Goal: Task Accomplishment & Management: Manage account settings

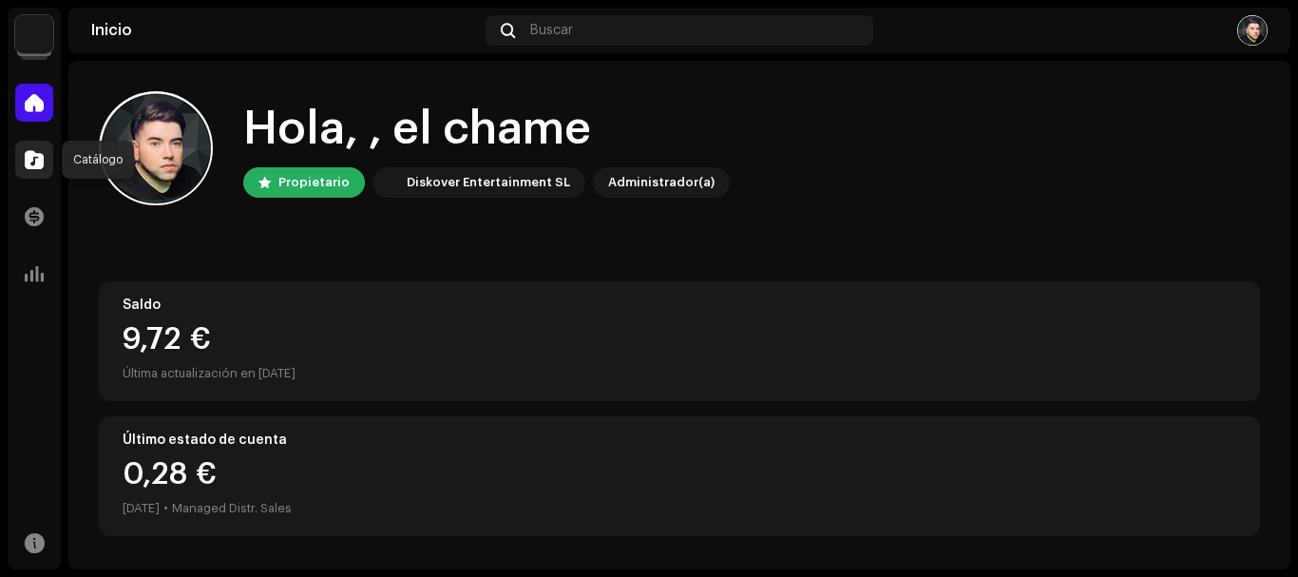
click at [26, 161] on span at bounding box center [34, 159] width 19 height 15
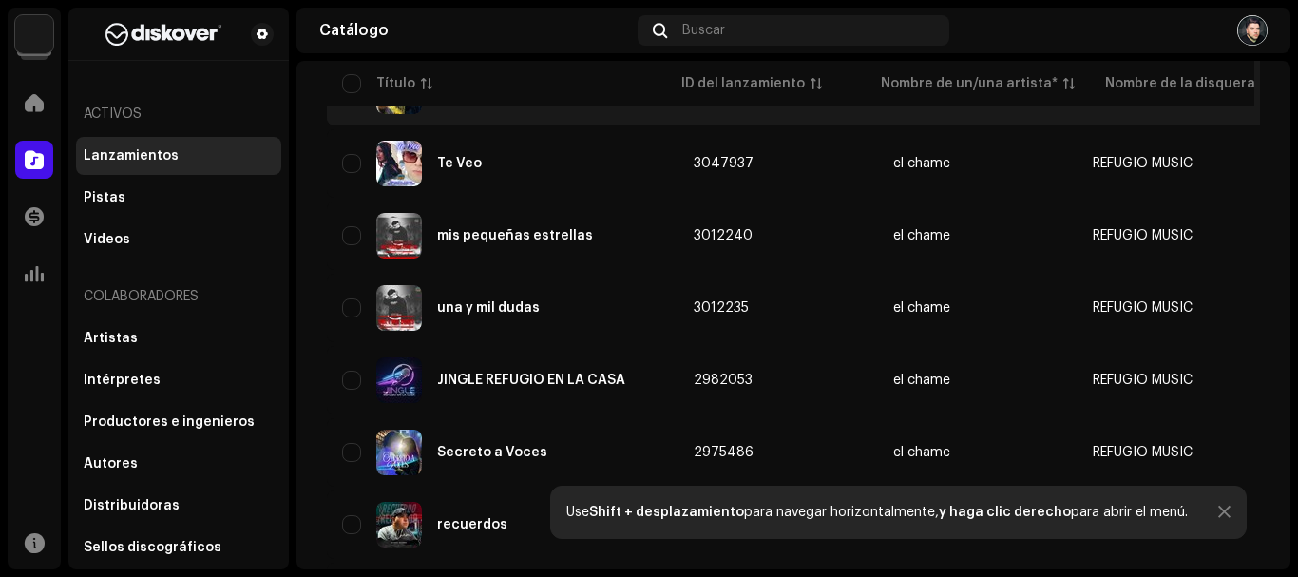
scroll to position [475, 0]
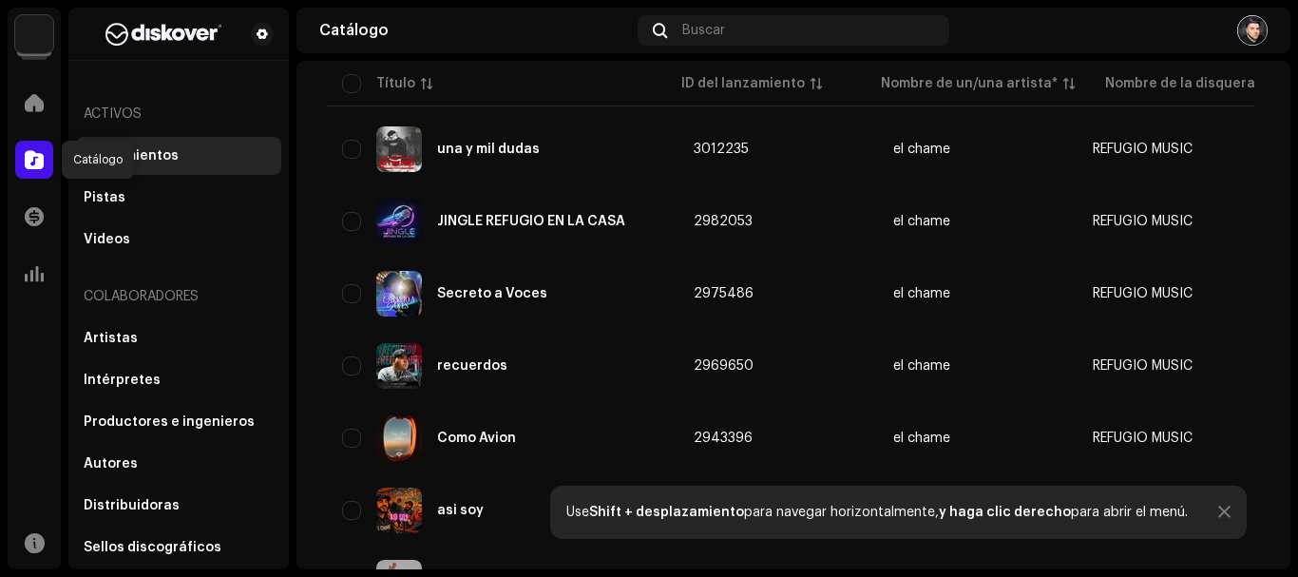
click at [26, 162] on span at bounding box center [34, 159] width 19 height 15
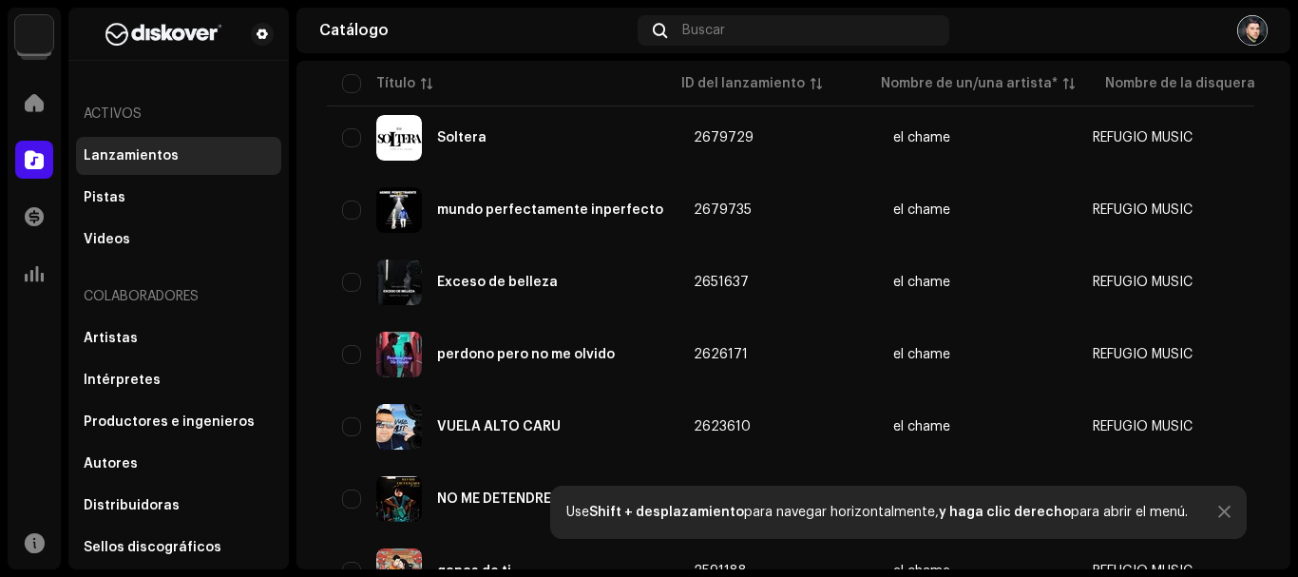
scroll to position [1518, 0]
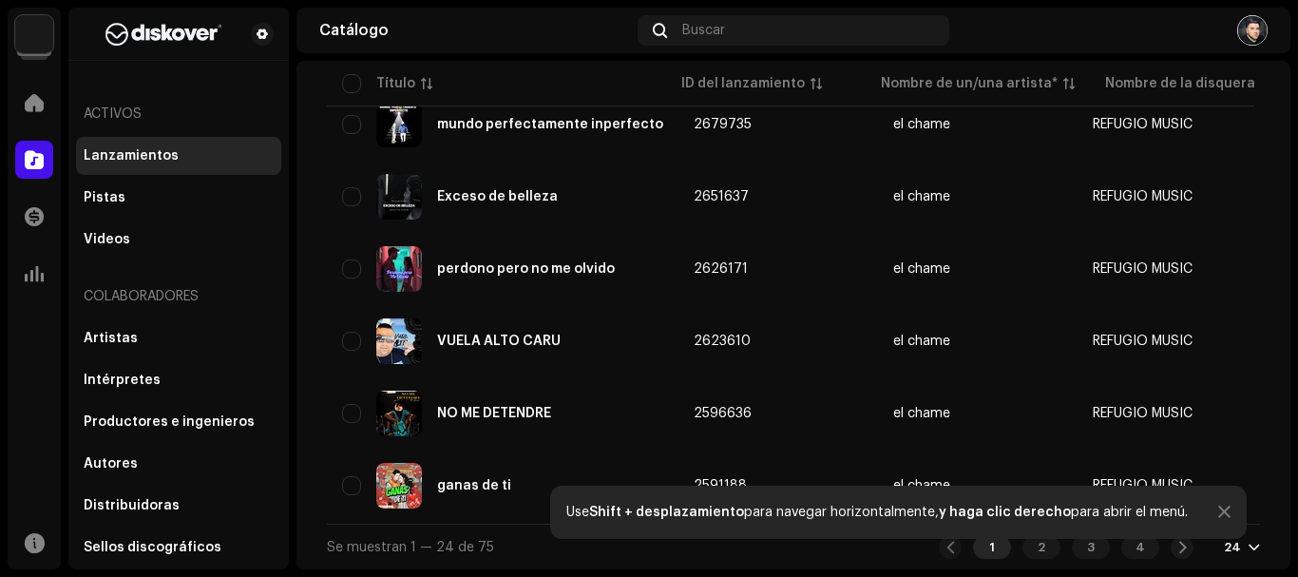
click at [1227, 514] on div at bounding box center [1224, 512] width 12 height 15
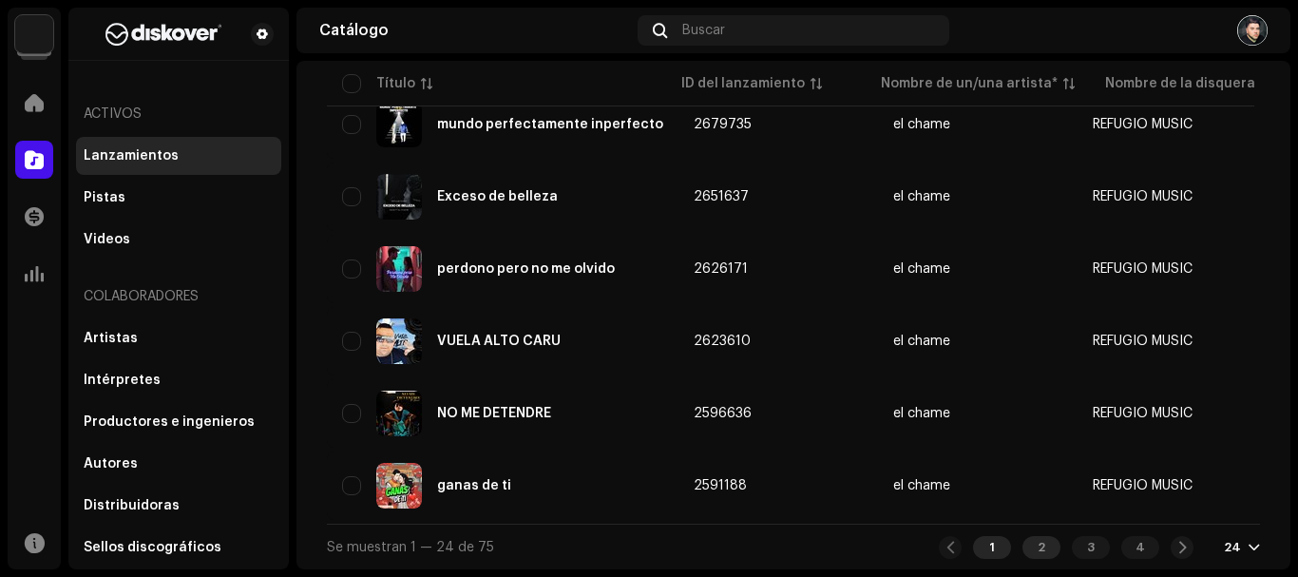
click at [1042, 550] on div "2" at bounding box center [1041, 547] width 38 height 23
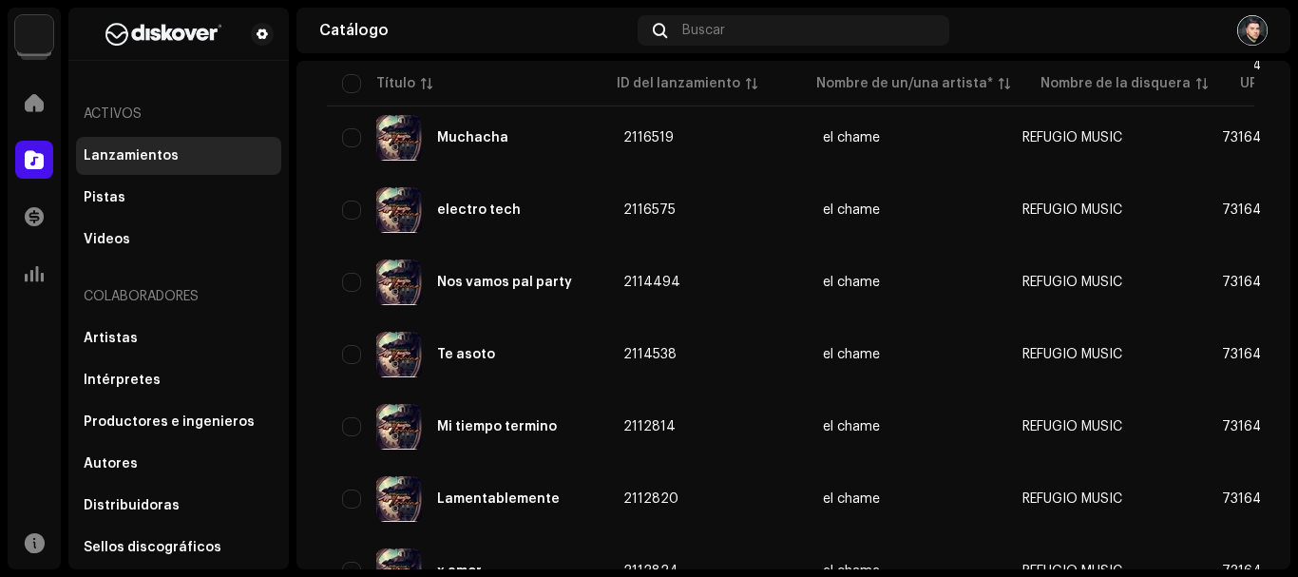
scroll to position [1518, 0]
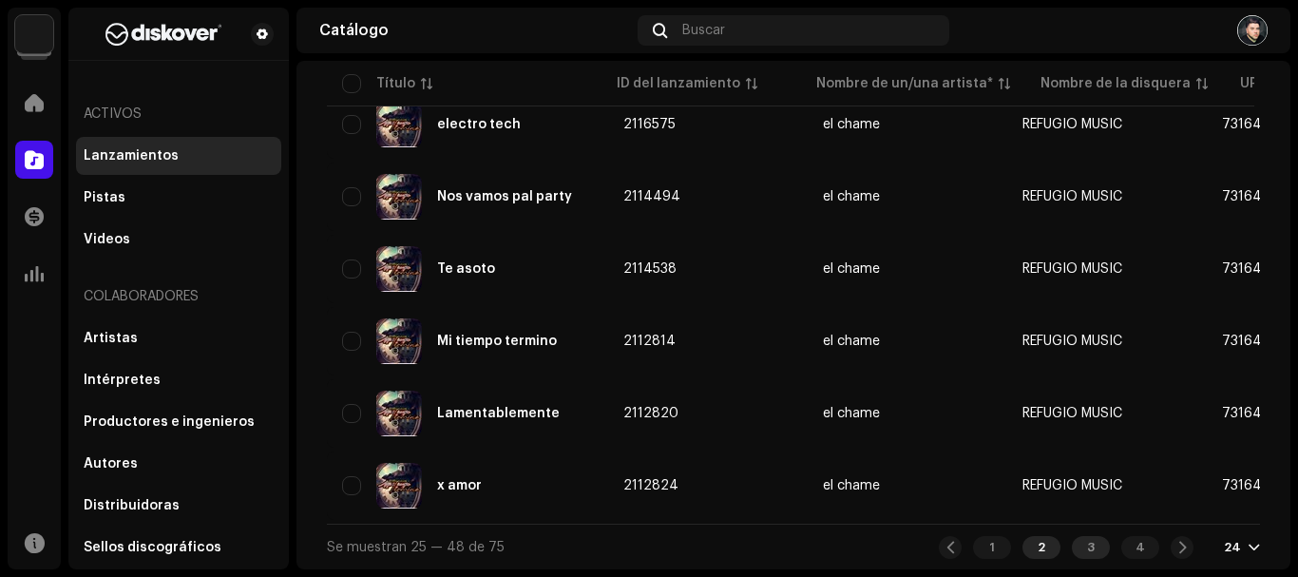
click at [1097, 545] on div "1 2 3 4" at bounding box center [1066, 547] width 255 height 23
click at [1092, 543] on div "3" at bounding box center [1091, 547] width 38 height 23
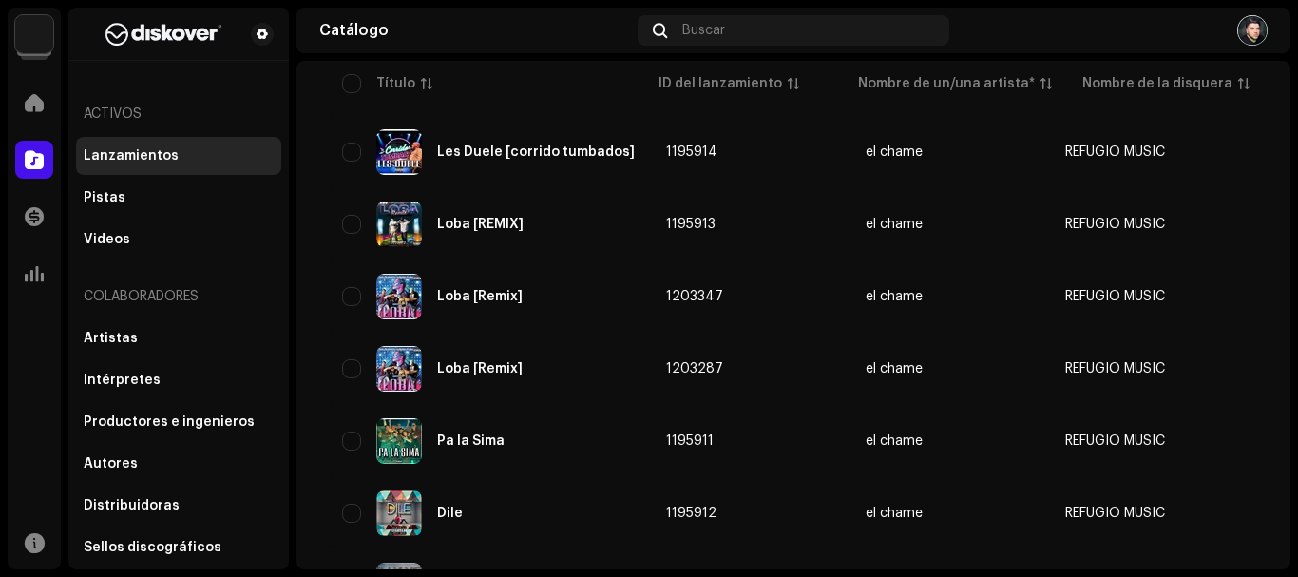
scroll to position [1518, 0]
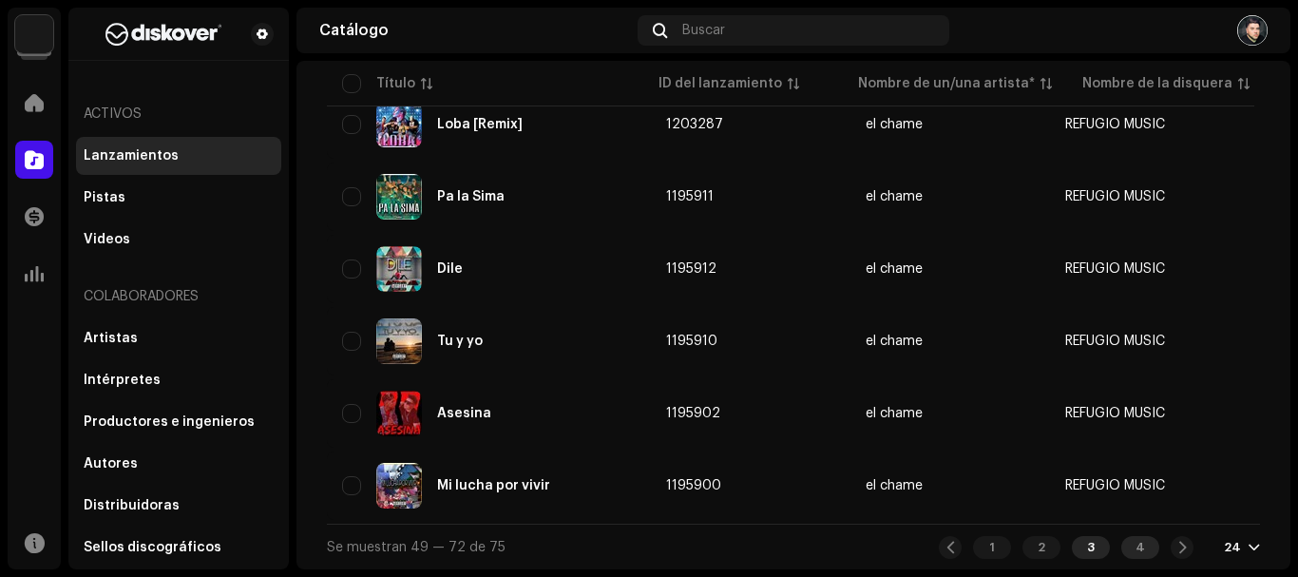
click at [1140, 545] on div "4" at bounding box center [1140, 547] width 38 height 23
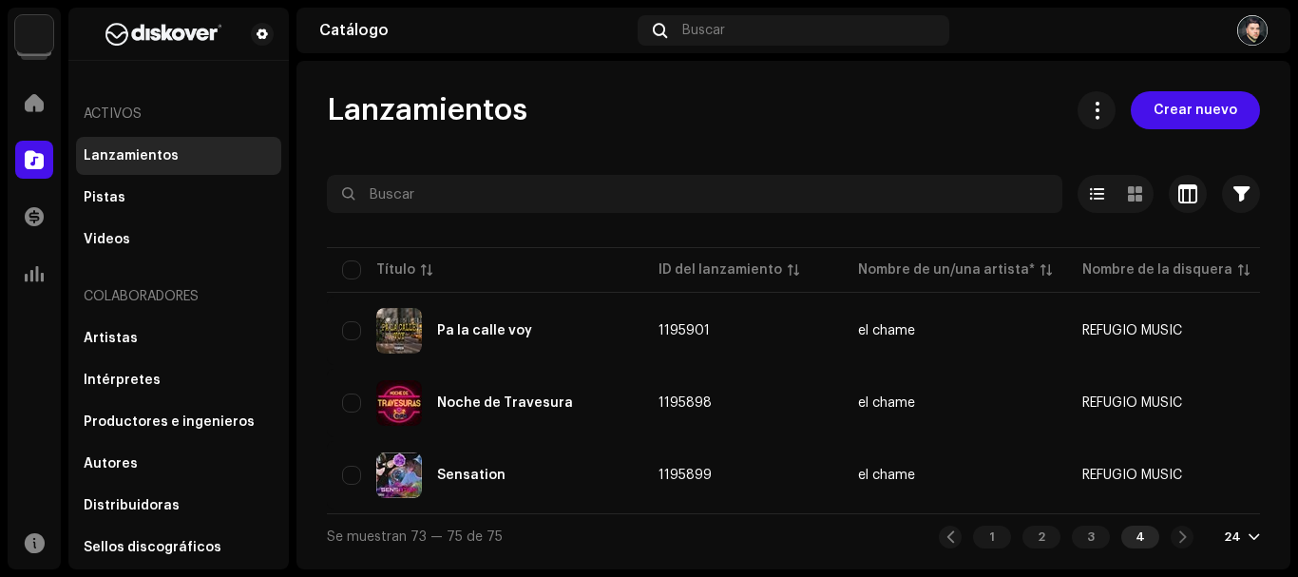
click at [1189, 548] on div "1 2 3 4" at bounding box center [1066, 536] width 255 height 23
click at [1255, 544] on div at bounding box center [1253, 536] width 11 height 15
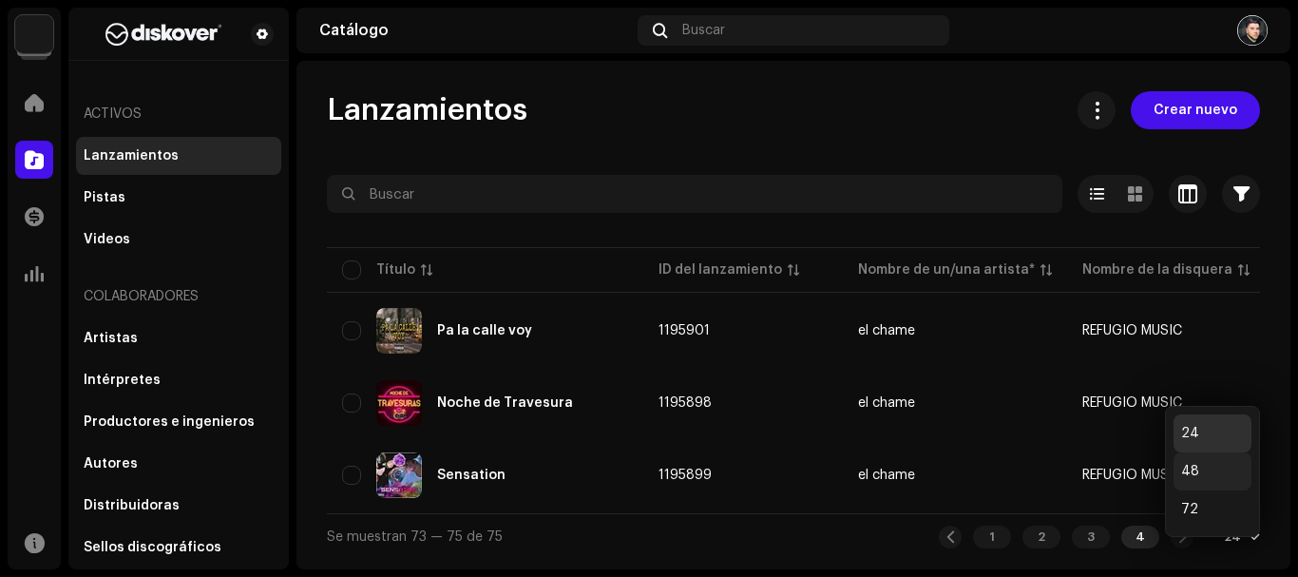
click at [1232, 471] on div "48" at bounding box center [1212, 471] width 78 height 38
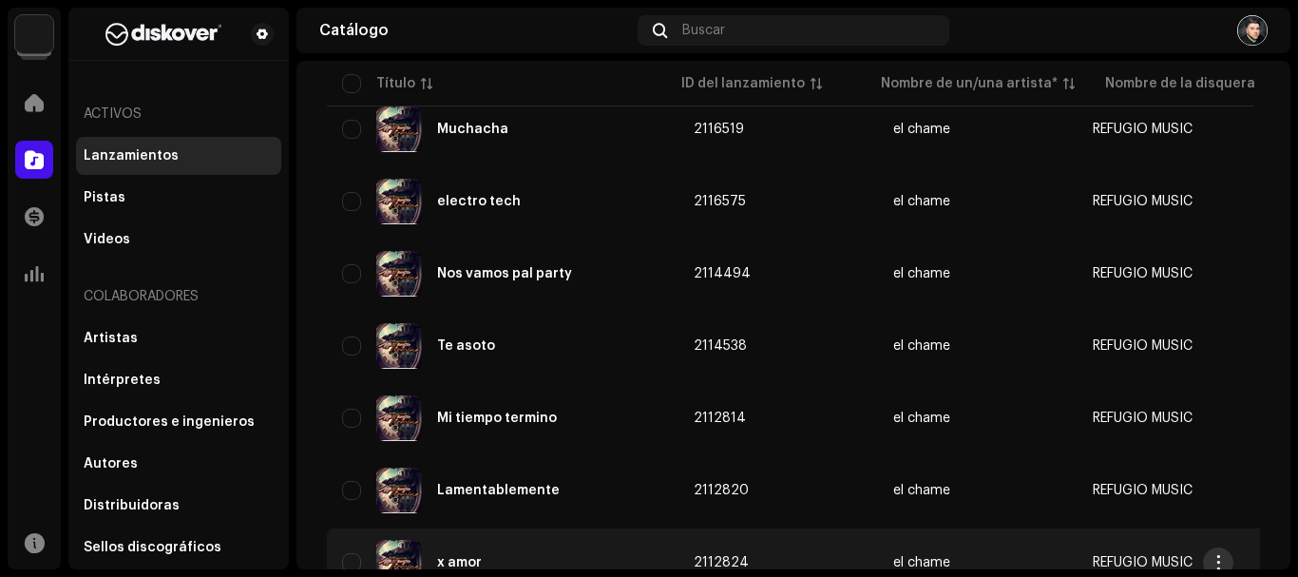
scroll to position [3251, 0]
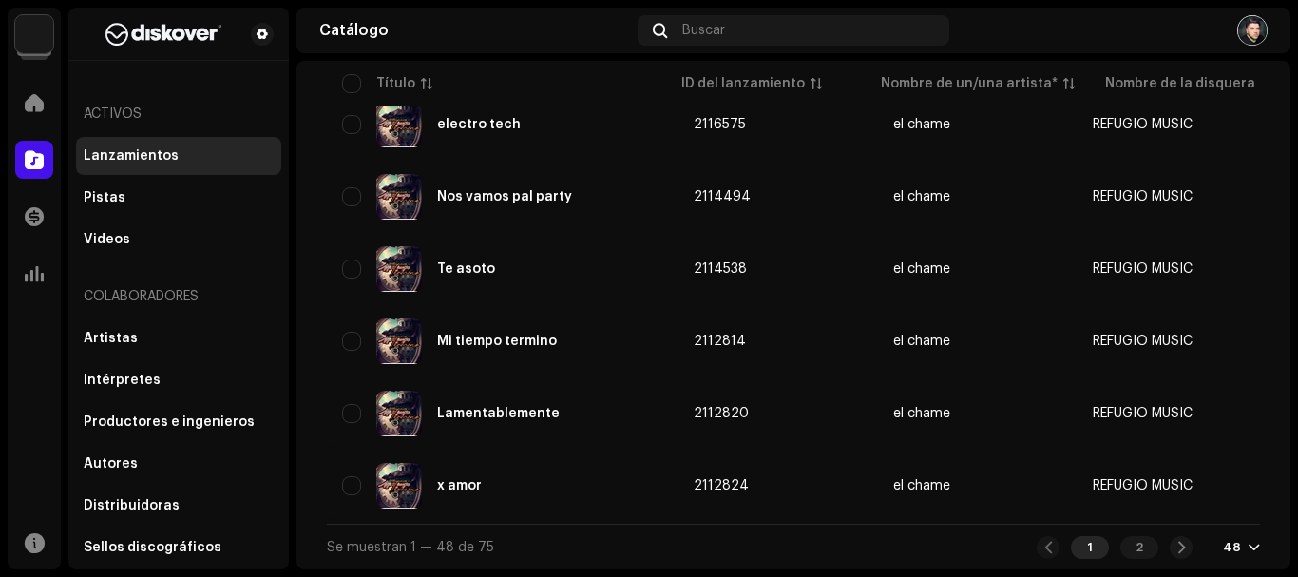
click at [1235, 558] on div "Se muestran 1 — 48 de 75 1 2 48" at bounding box center [793, 547] width 933 height 46
click at [1235, 546] on div "48" at bounding box center [1241, 547] width 37 height 15
click at [1221, 441] on div "24" at bounding box center [1201, 436] width 78 height 38
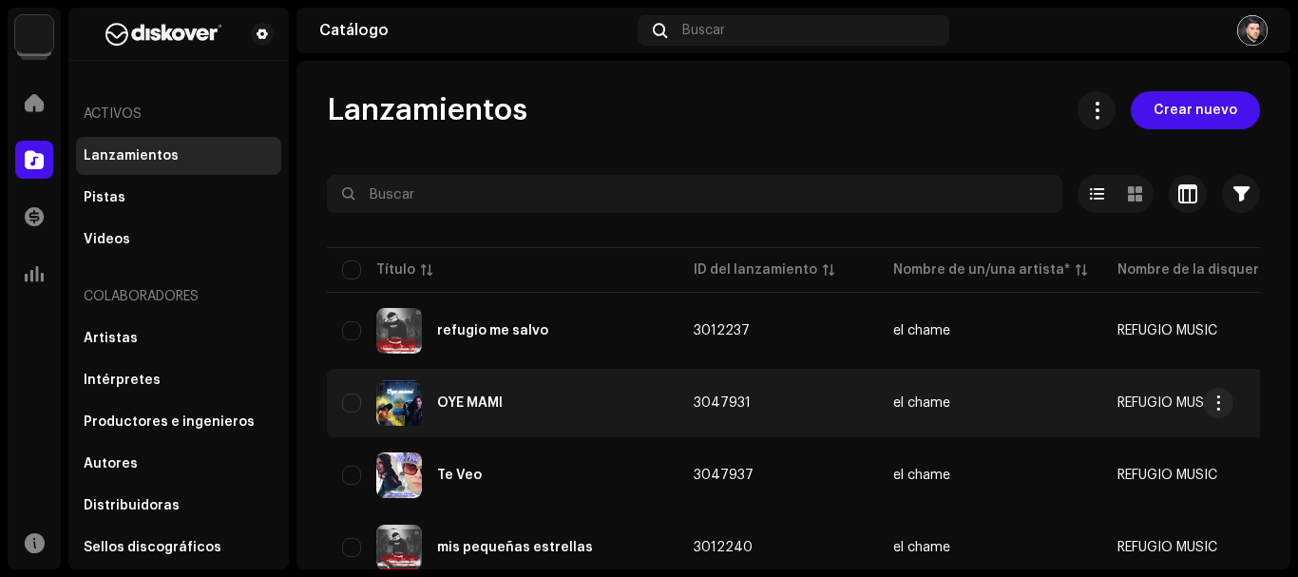
click at [499, 394] on div "OYE MAMI" at bounding box center [502, 403] width 321 height 46
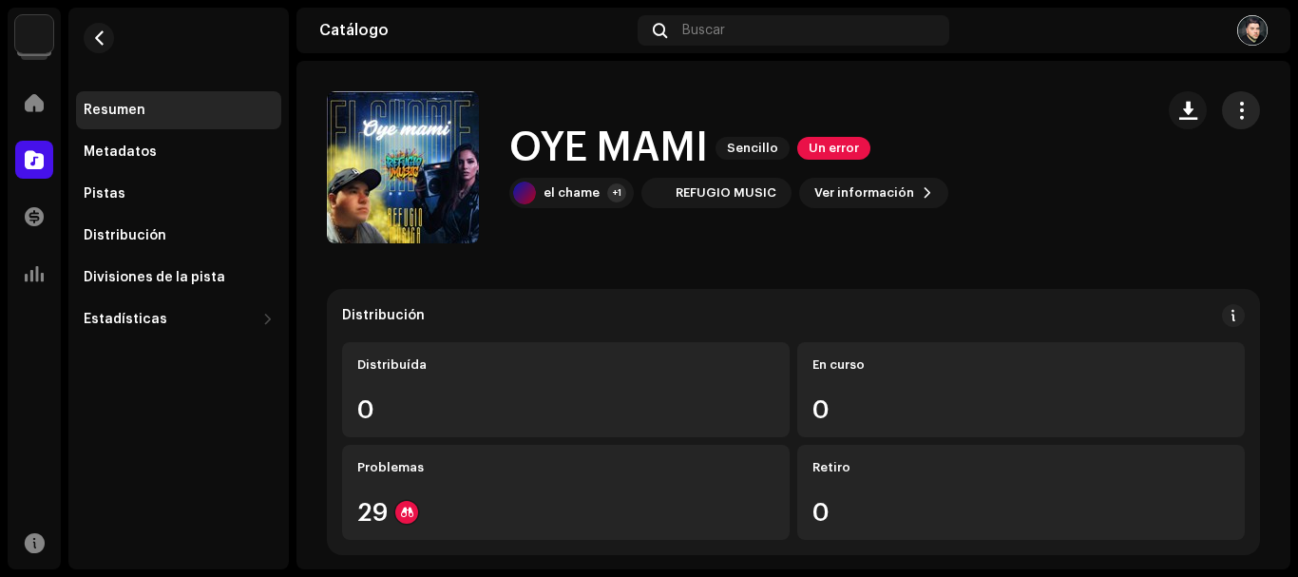
click at [1232, 108] on span "button" at bounding box center [1241, 110] width 18 height 15
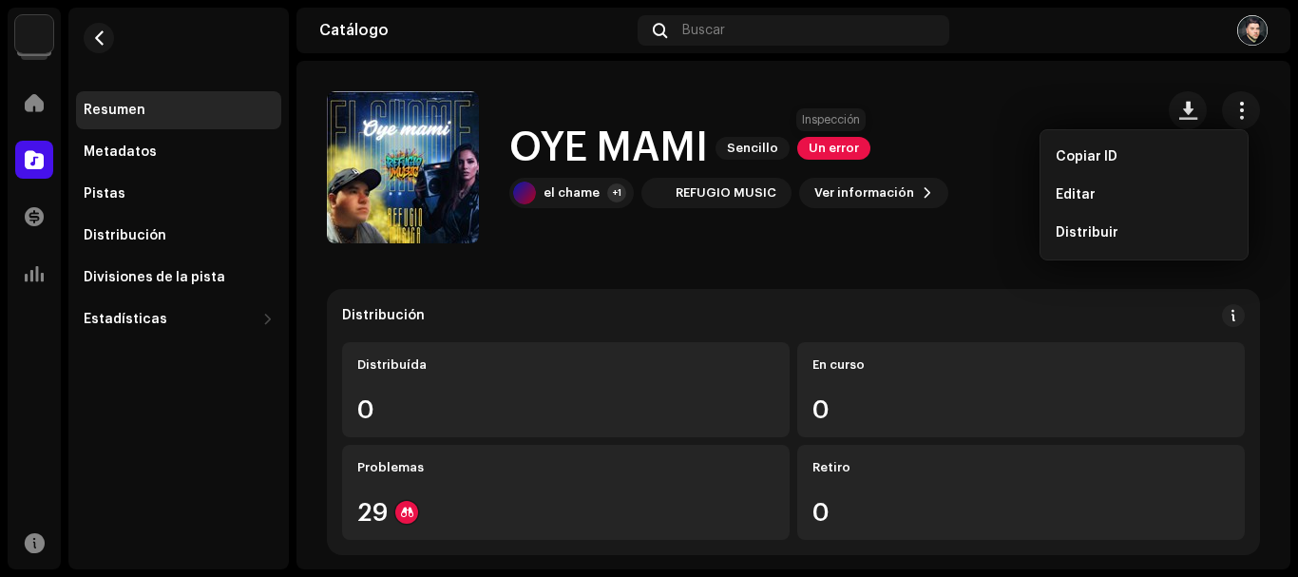
click at [834, 151] on span "Un error" at bounding box center [833, 148] width 73 height 23
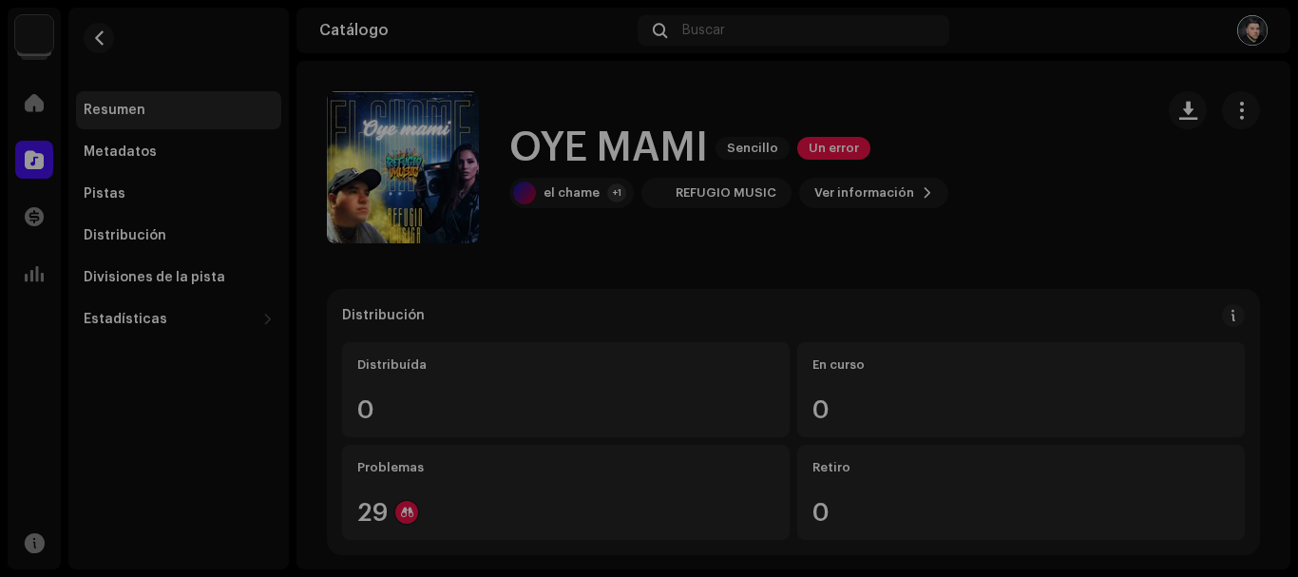
click at [1050, 260] on div "Errores de inspección Encontramos los siguientes errores al inspeccionar su lan…" at bounding box center [649, 288] width 1298 height 577
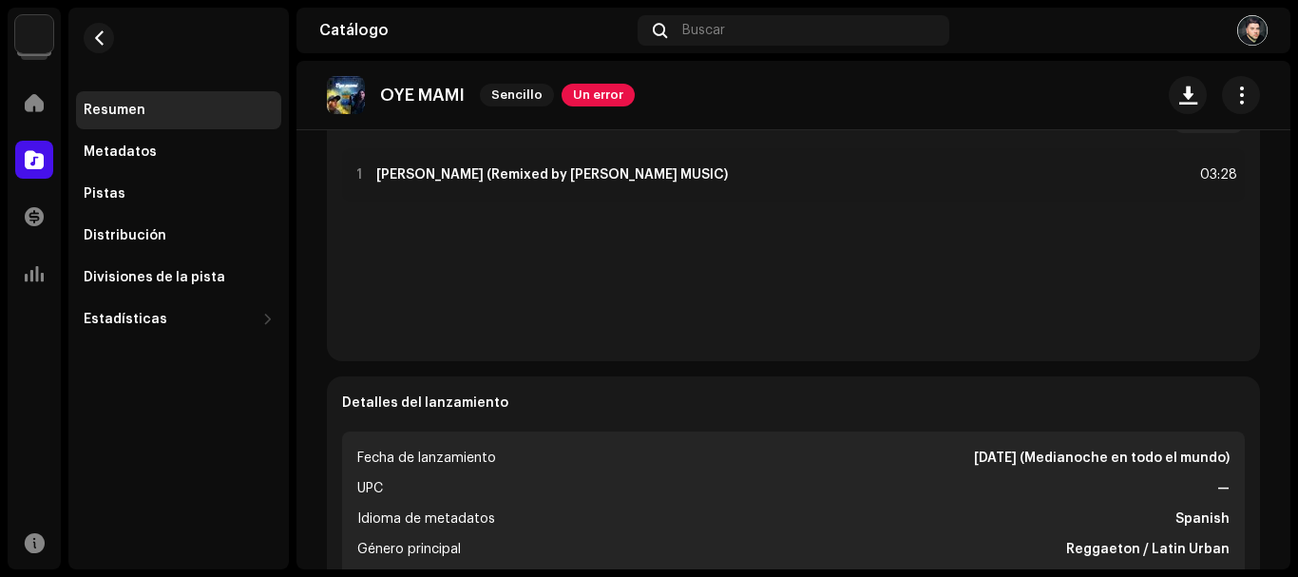
scroll to position [634, 0]
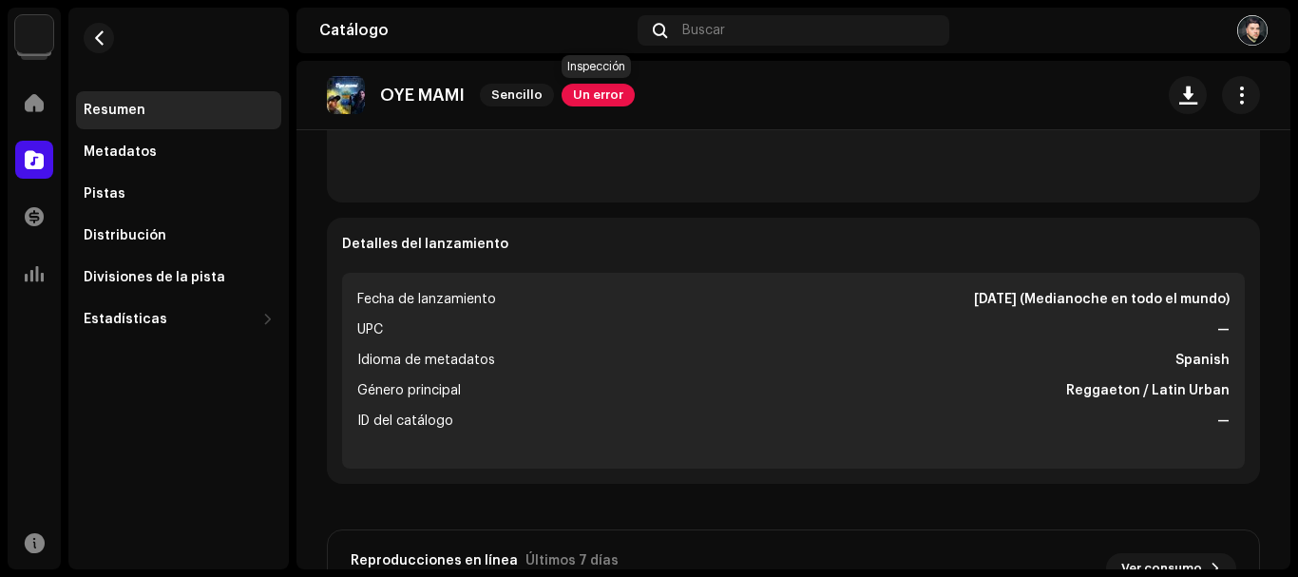
click at [594, 94] on span "Un error" at bounding box center [598, 95] width 73 height 23
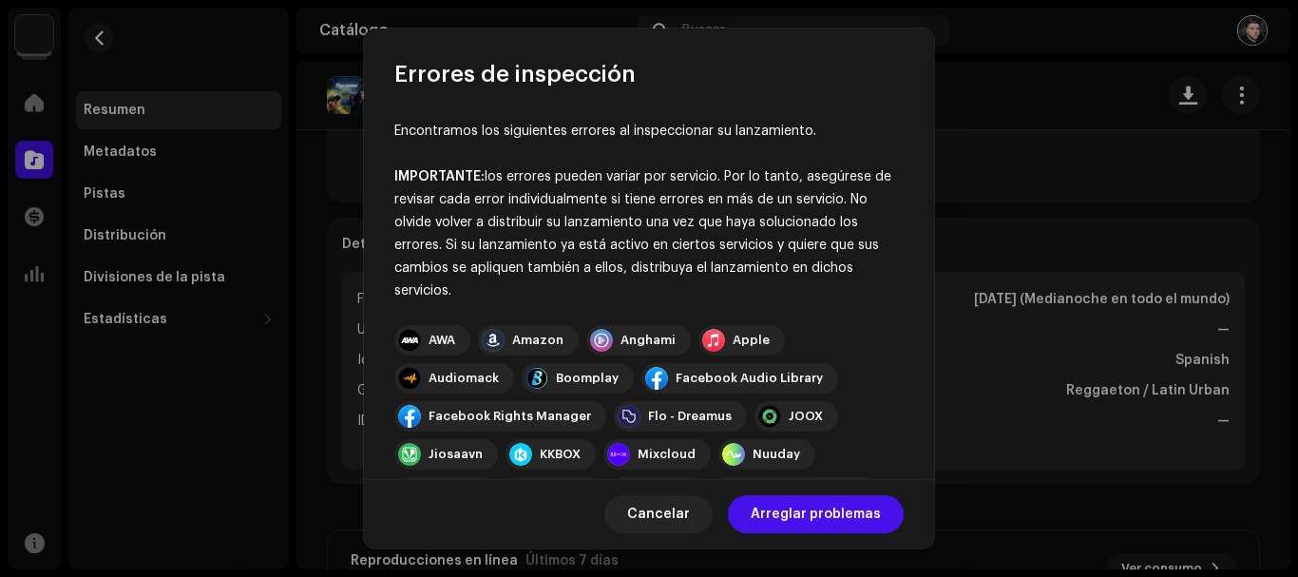
scroll to position [333, 0]
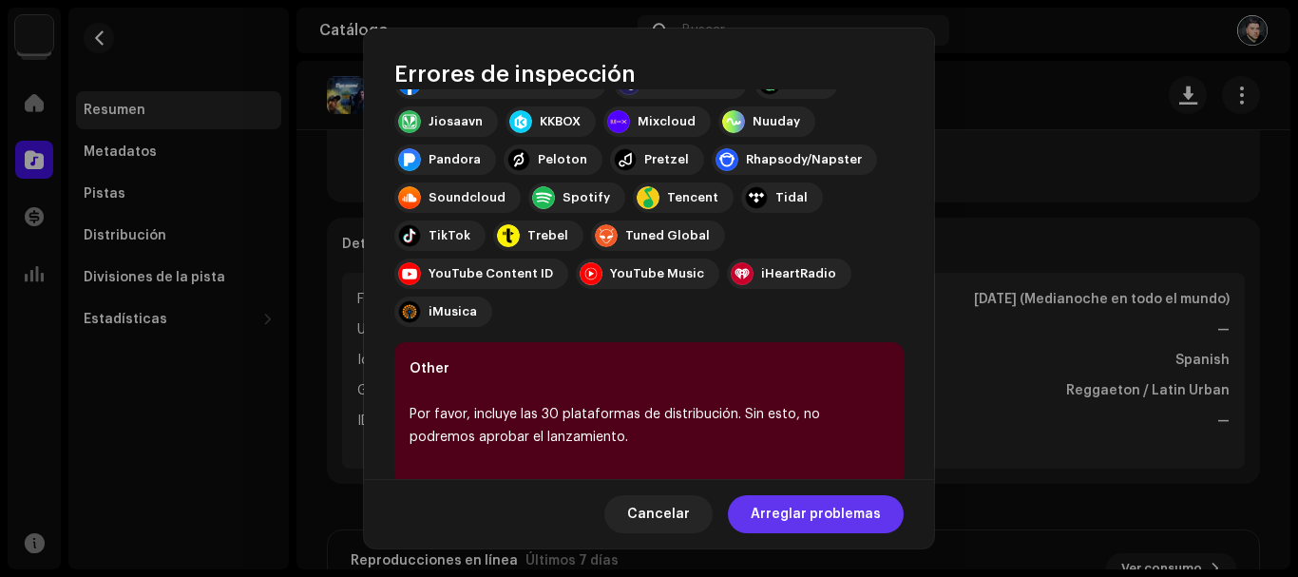
click at [835, 517] on span "Arreglar problemas" at bounding box center [816, 514] width 130 height 38
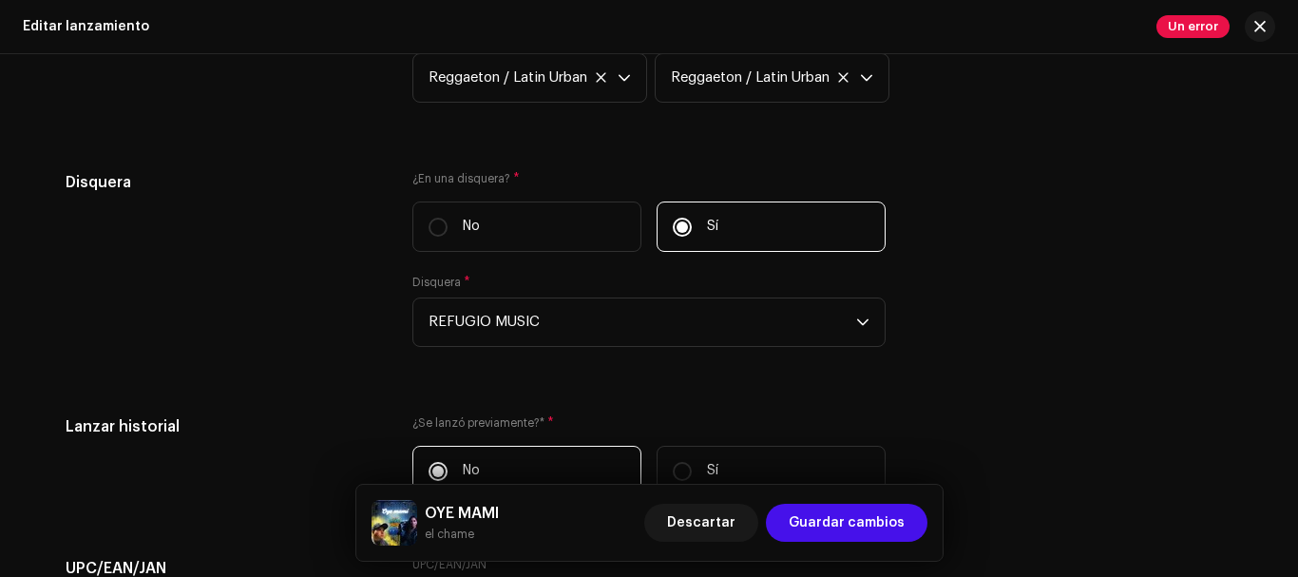
scroll to position [2330, 0]
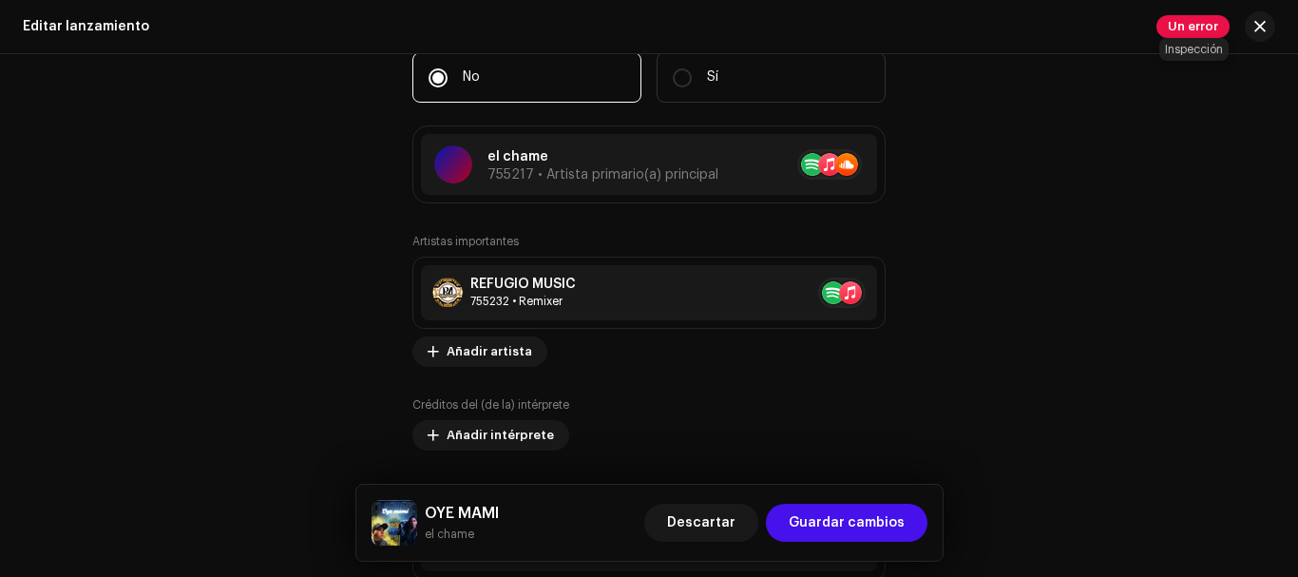
click at [1204, 26] on span "Un error" at bounding box center [1192, 26] width 73 height 23
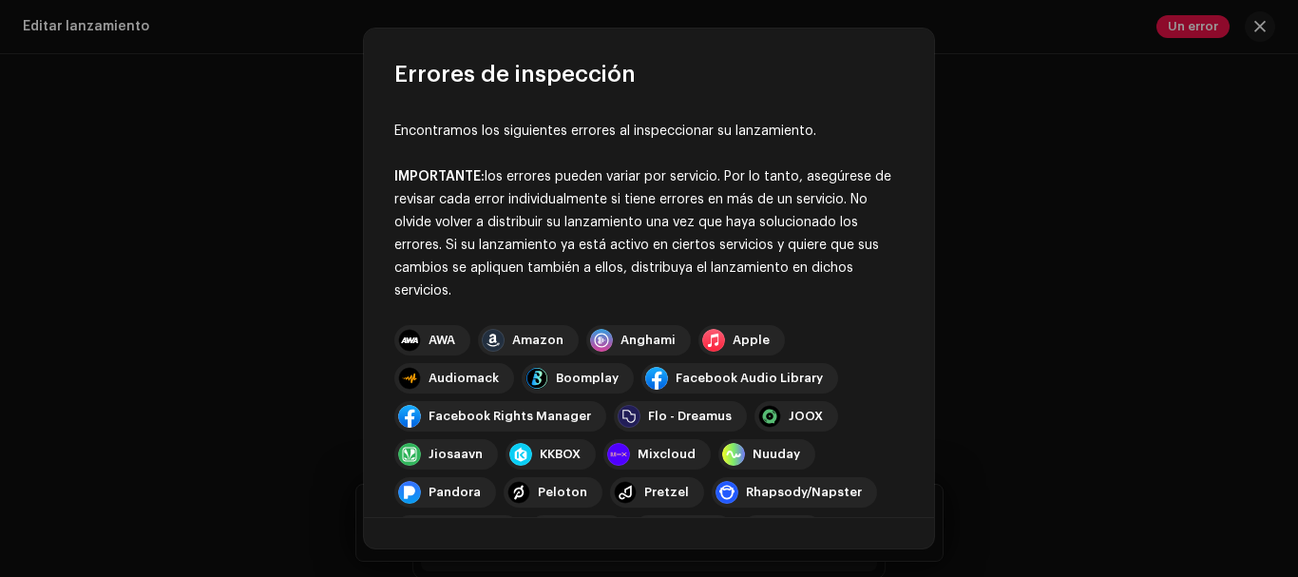
scroll to position [295, 0]
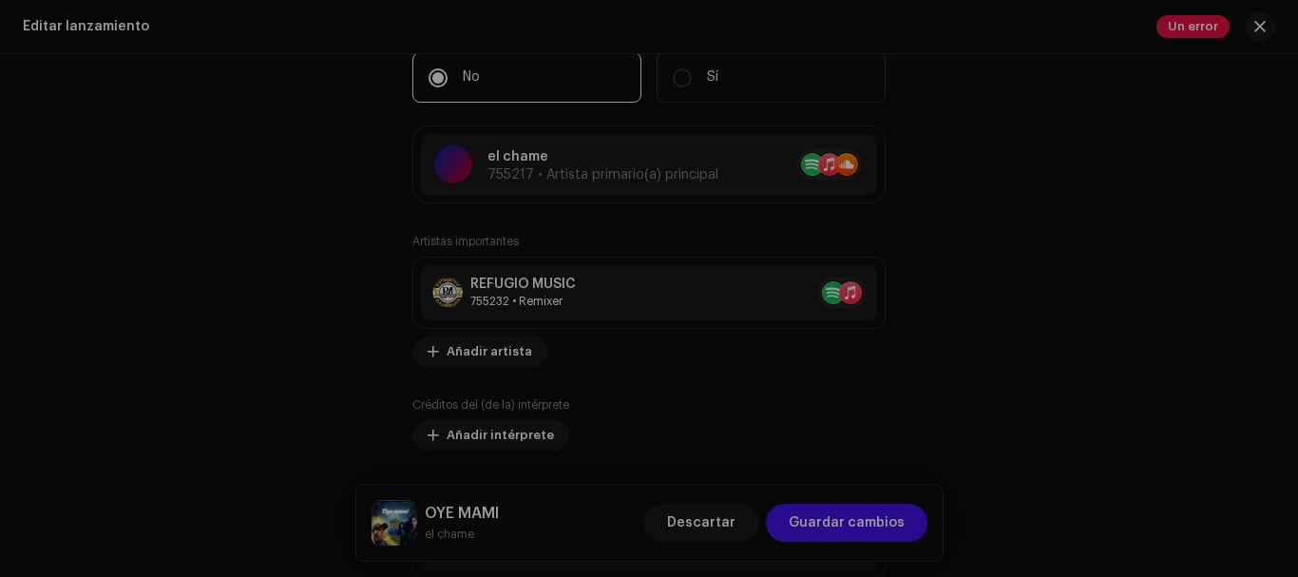
click at [1164, 227] on div "Errores de inspección Encontramos los siguientes errores al inspeccionar su lan…" at bounding box center [649, 288] width 1298 height 577
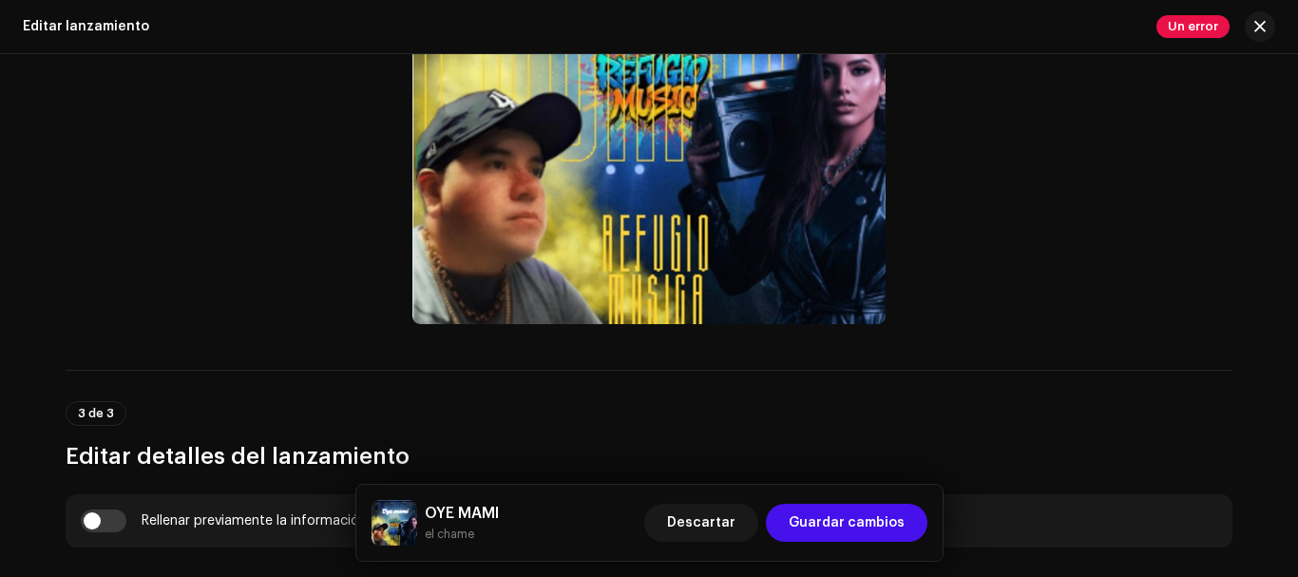
scroll to position [1109, 0]
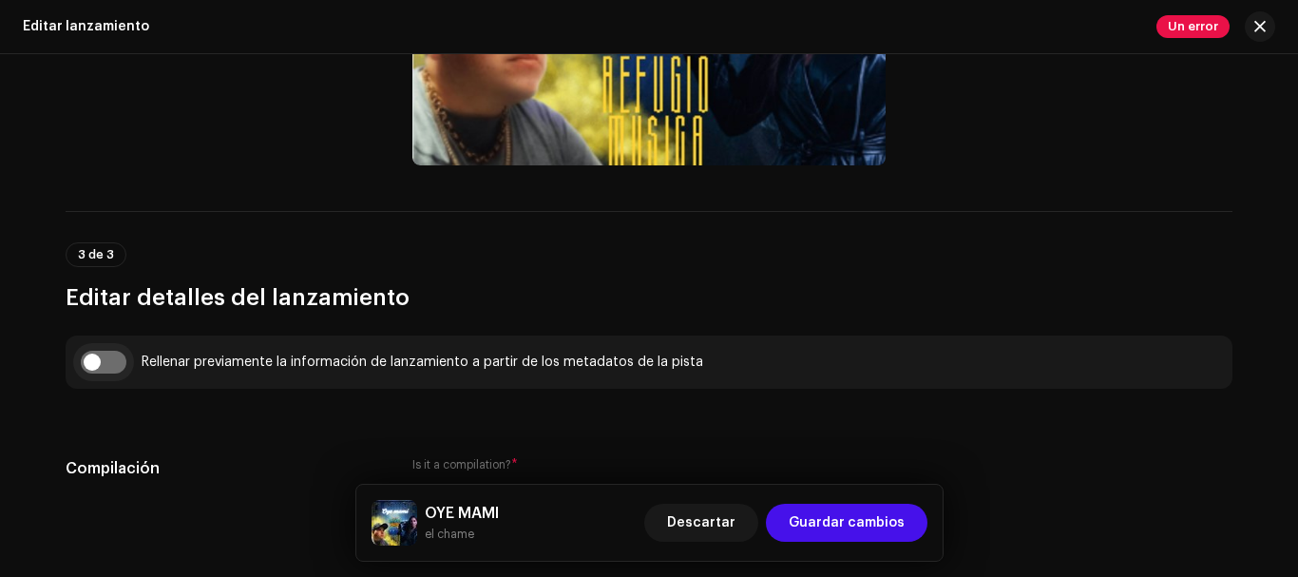
click at [115, 358] on input "checkbox" at bounding box center [104, 362] width 46 height 23
checkbox input "true"
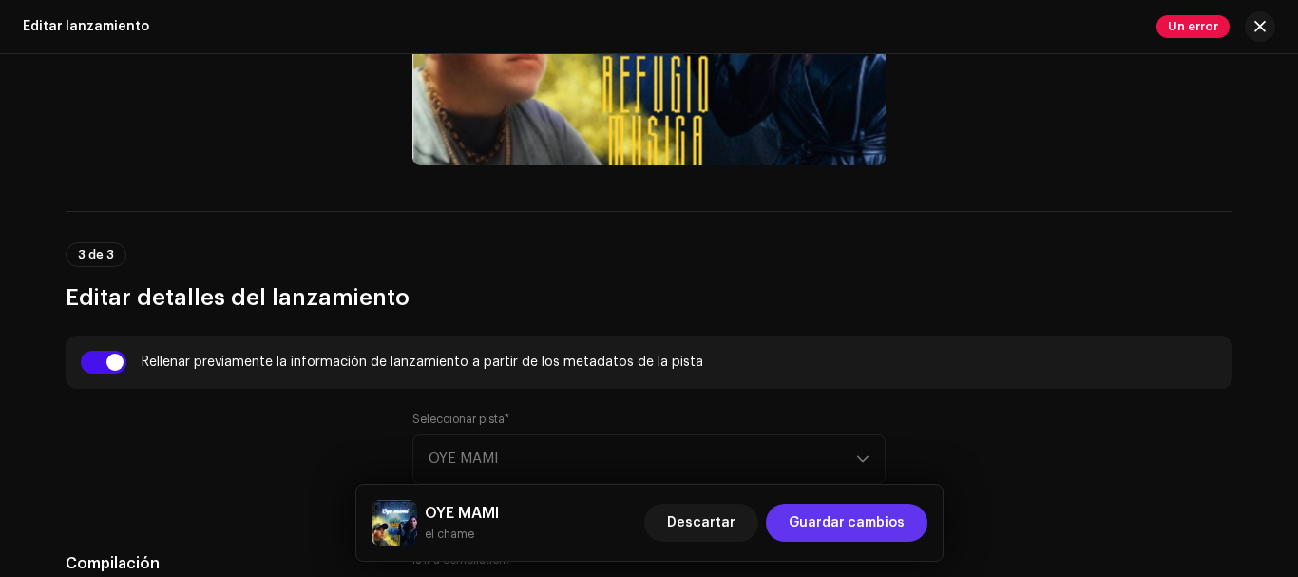
click at [915, 522] on button "Guardar cambios" at bounding box center [847, 523] width 162 height 38
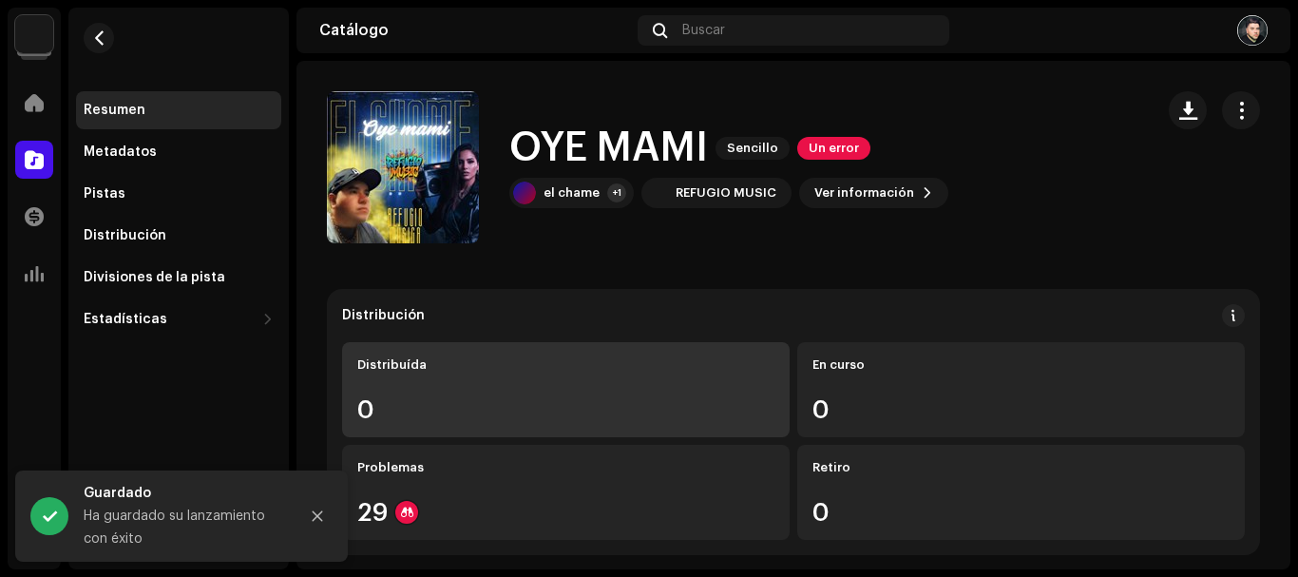
click at [559, 405] on div "0" at bounding box center [565, 409] width 417 height 25
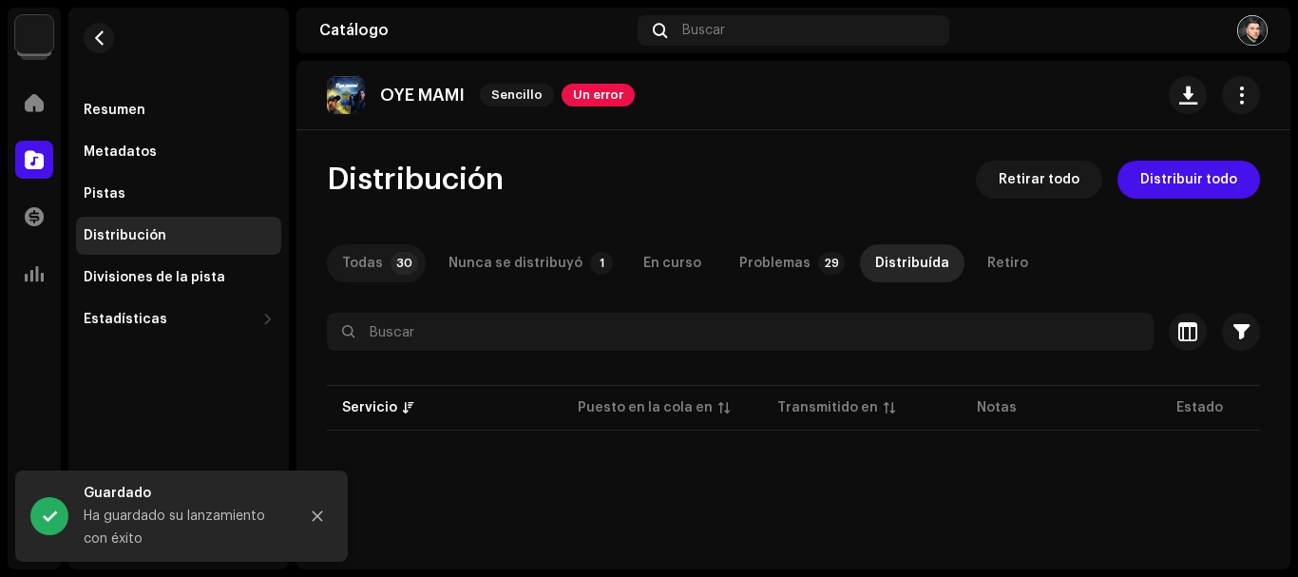
click at [357, 261] on div "Todas" at bounding box center [362, 263] width 41 height 38
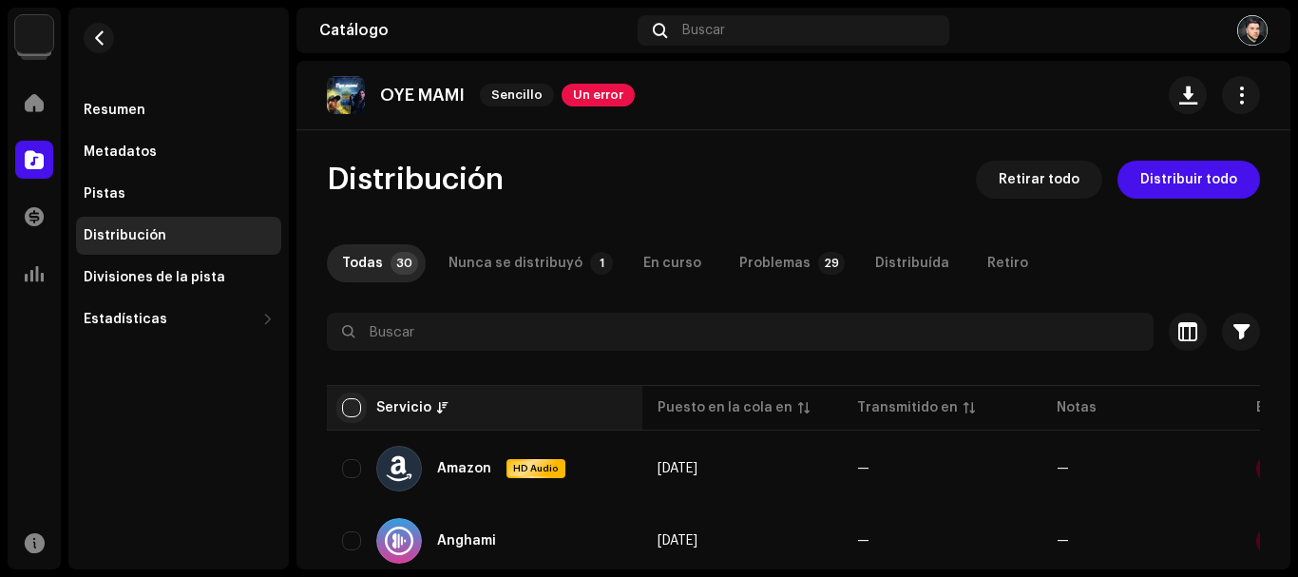
click at [352, 407] on input "checkbox" at bounding box center [351, 407] width 19 height 19
checkbox input "true"
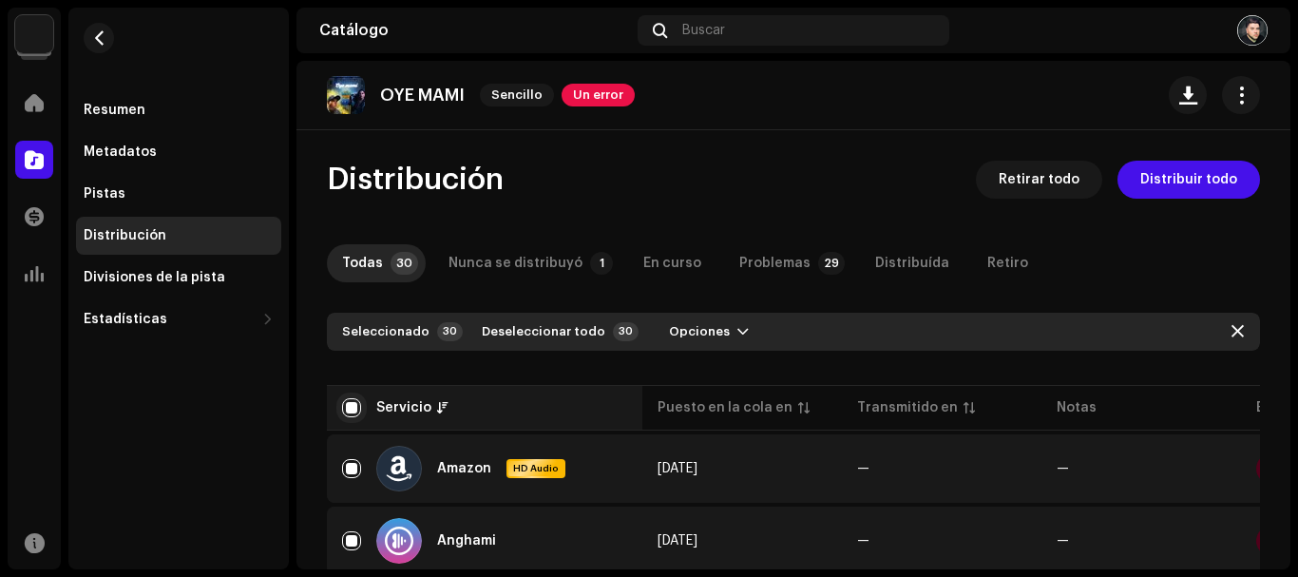
checkbox input "true"
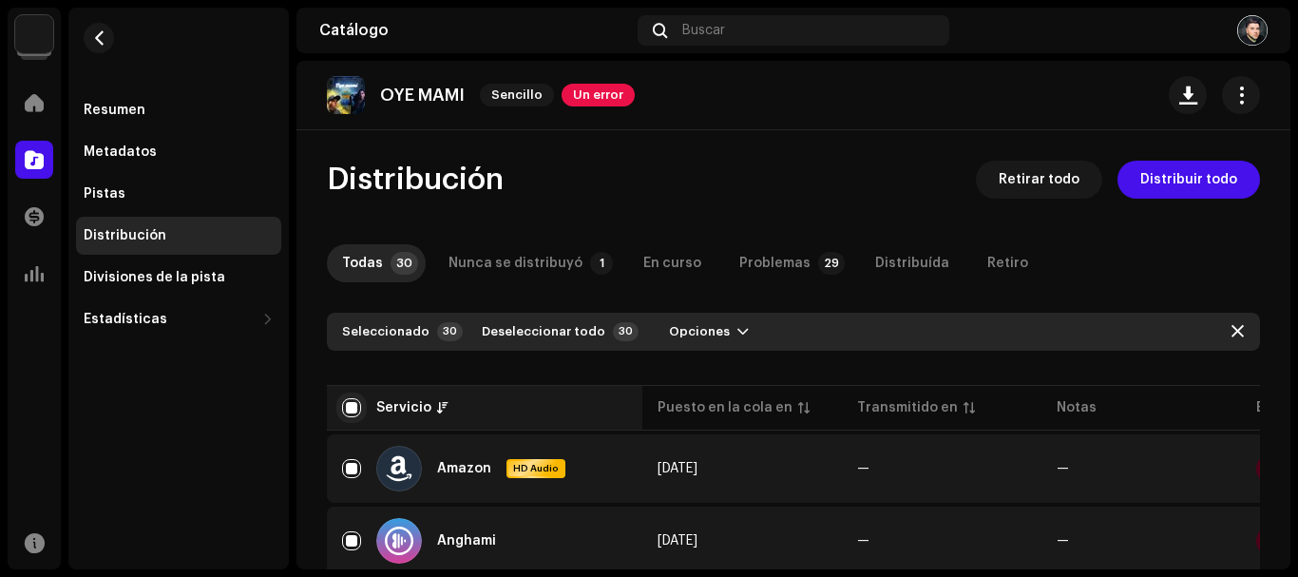
checkbox input "true"
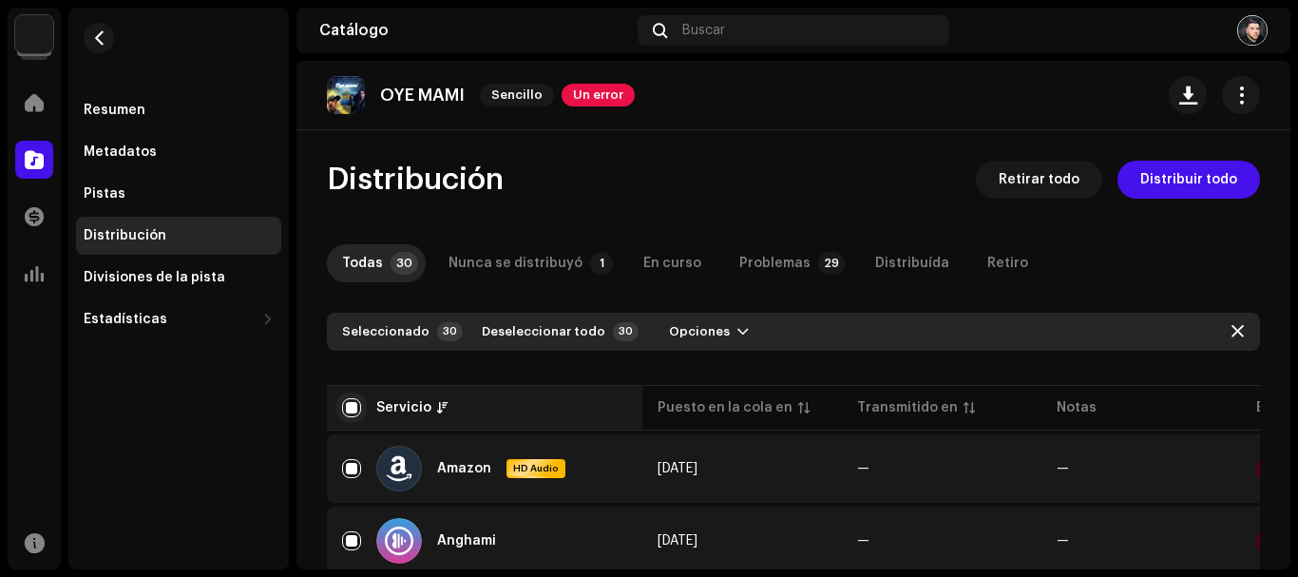
checkbox input "true"
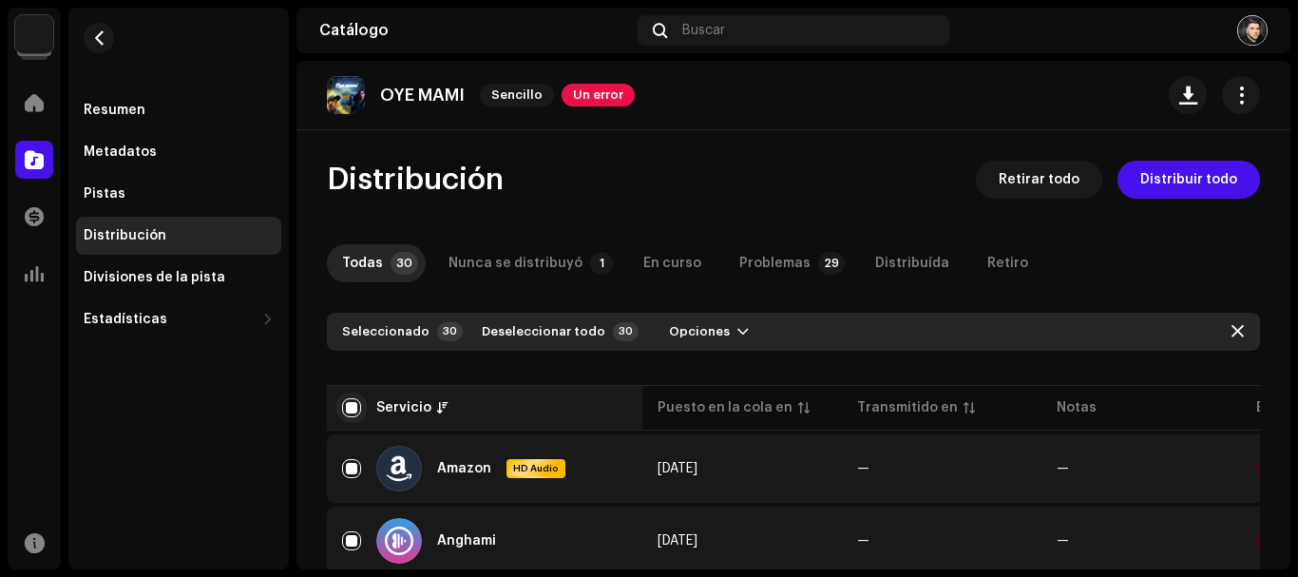
checkbox input "true"
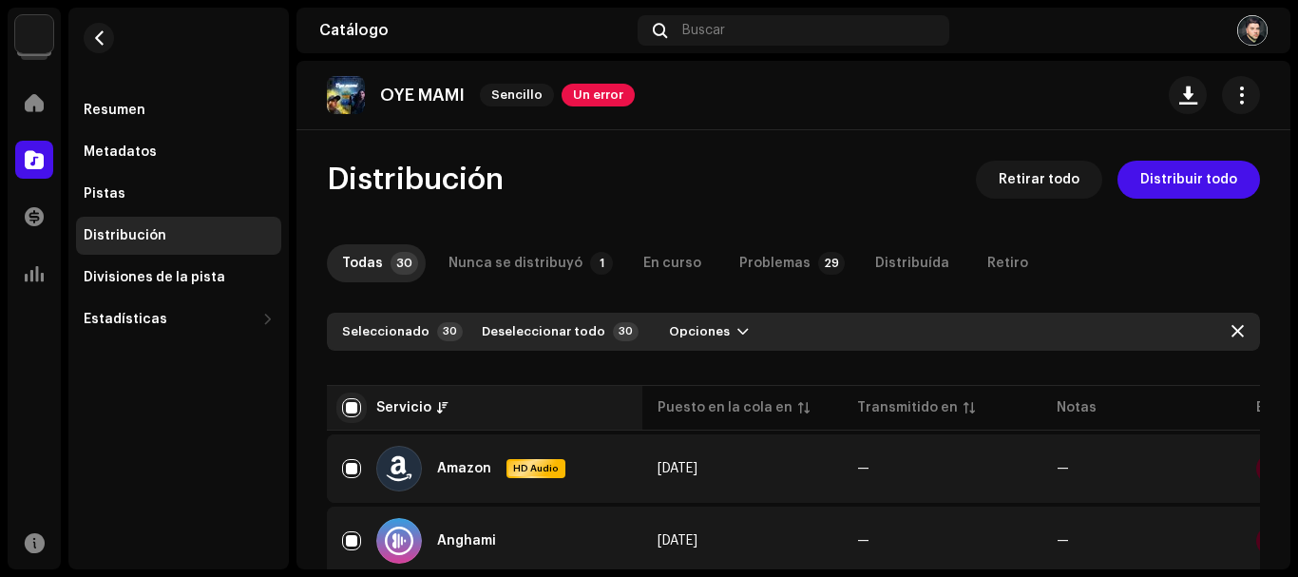
checkbox input "true"
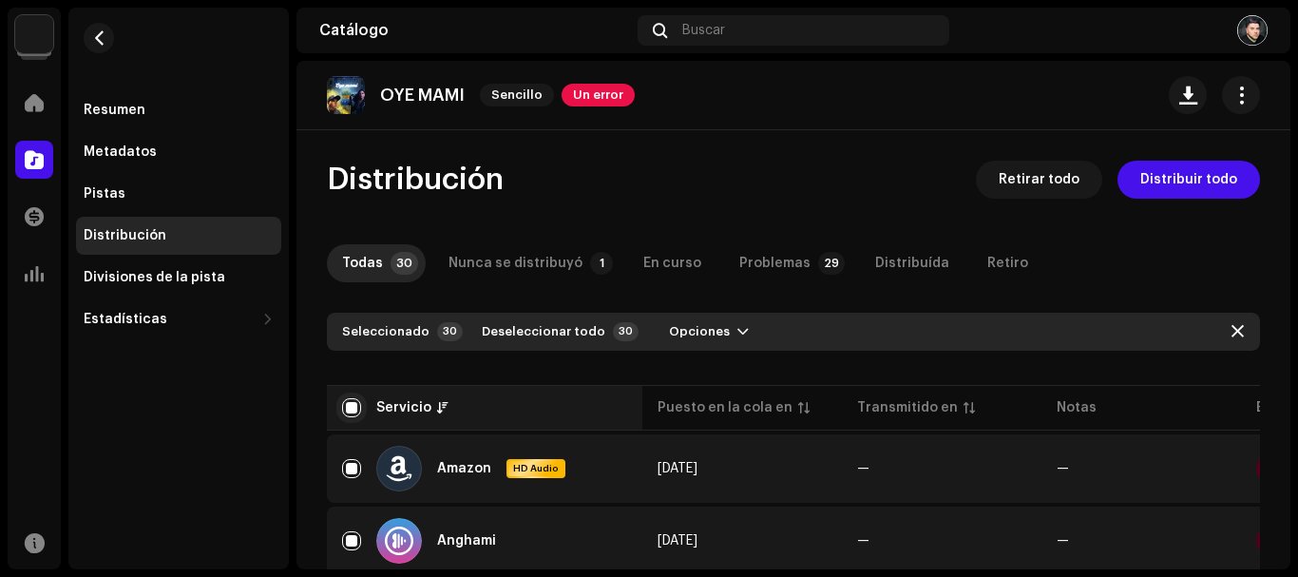
checkbox input "true"
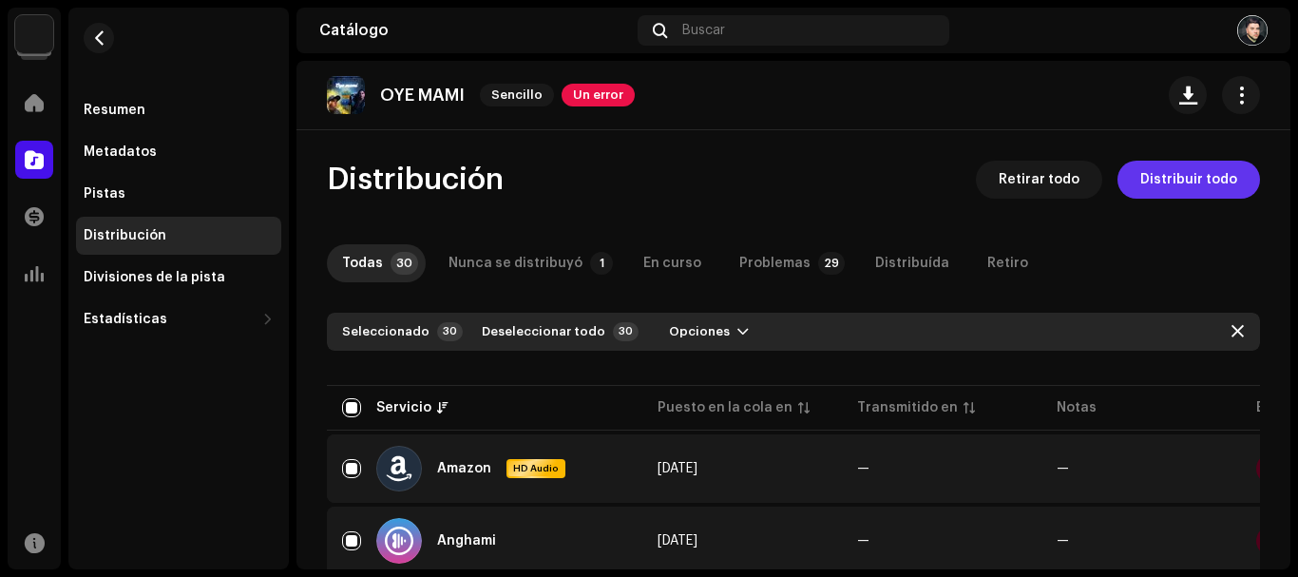
click at [1225, 178] on span "Distribuir todo" at bounding box center [1188, 180] width 97 height 38
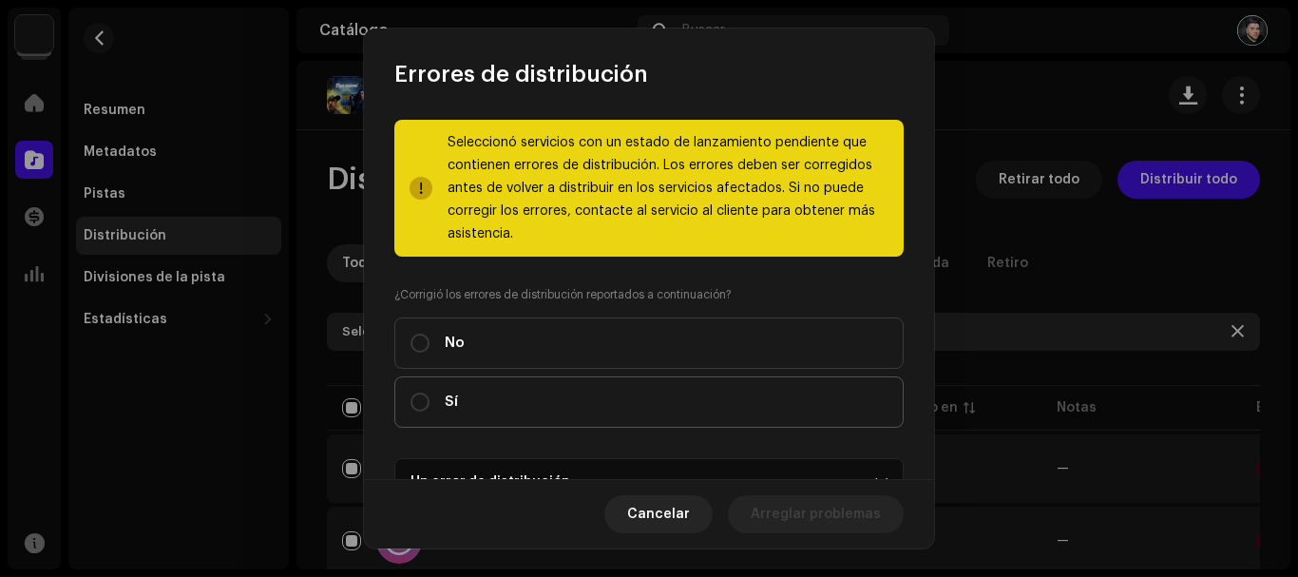
click at [507, 409] on label "Sí" at bounding box center [648, 401] width 509 height 51
click at [429, 409] on input "Sí" at bounding box center [419, 401] width 19 height 19
radio input "true"
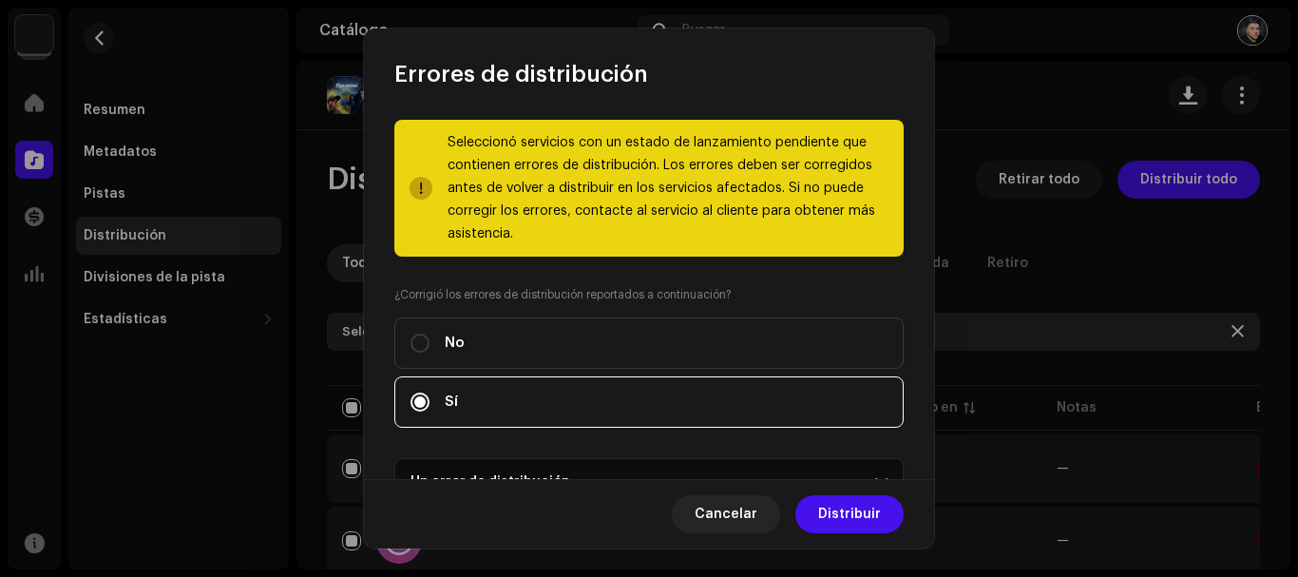
scroll to position [224, 0]
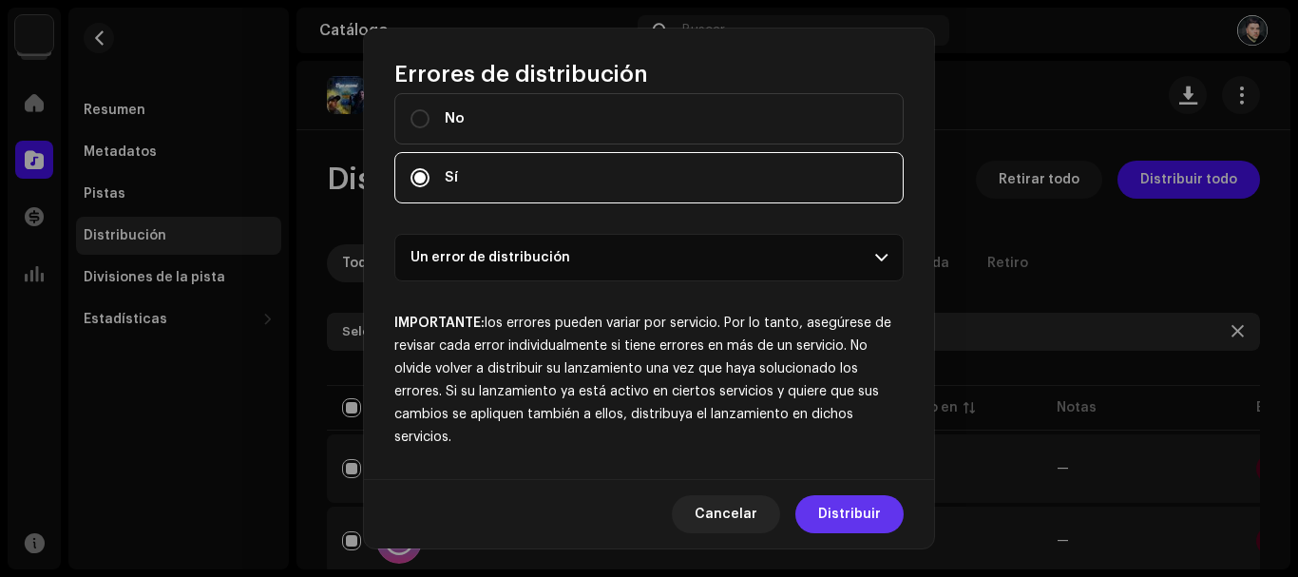
click at [883, 512] on button "Distribuir" at bounding box center [849, 514] width 108 height 38
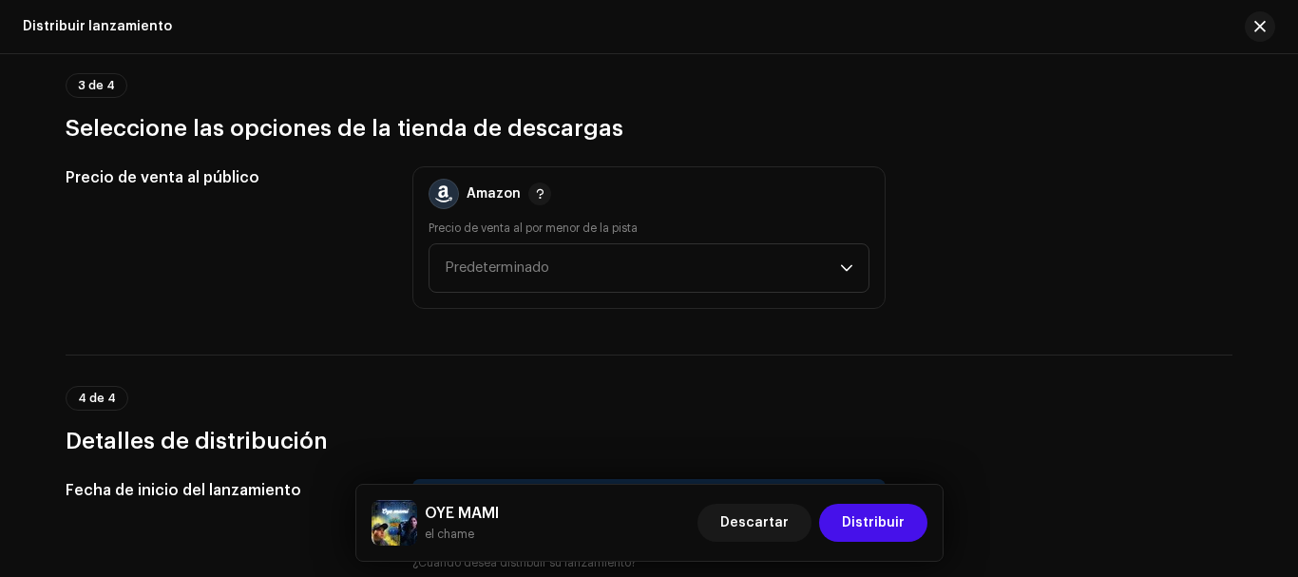
scroll to position [3009, 0]
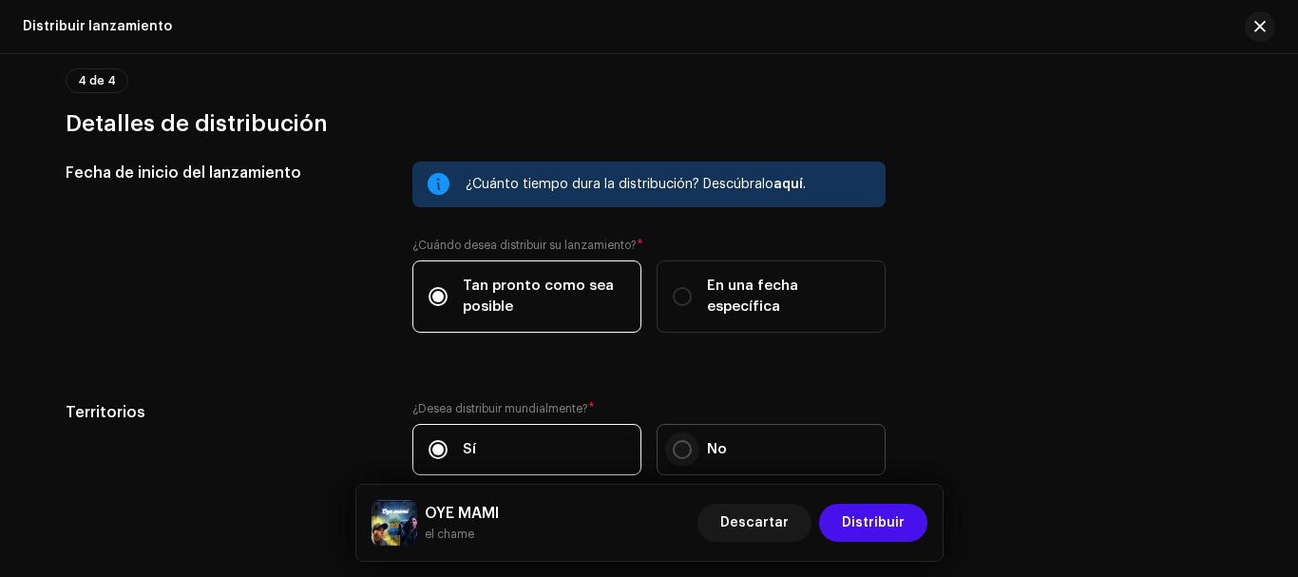
click at [676, 452] on input "No" at bounding box center [682, 449] width 19 height 19
radio input "true"
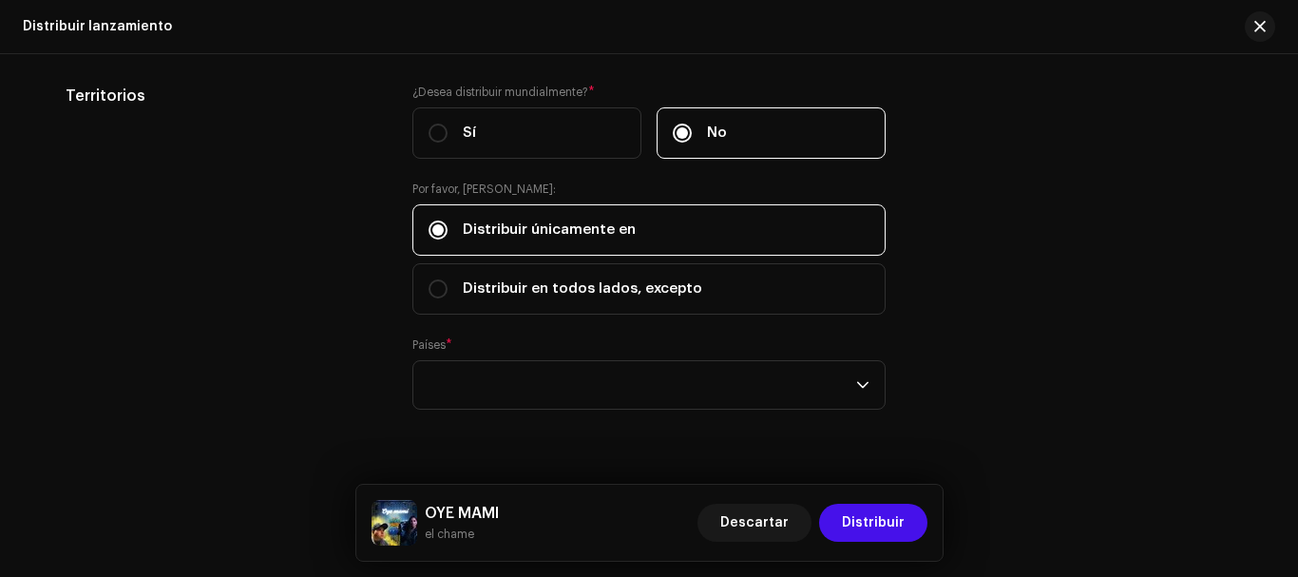
scroll to position [3363, 0]
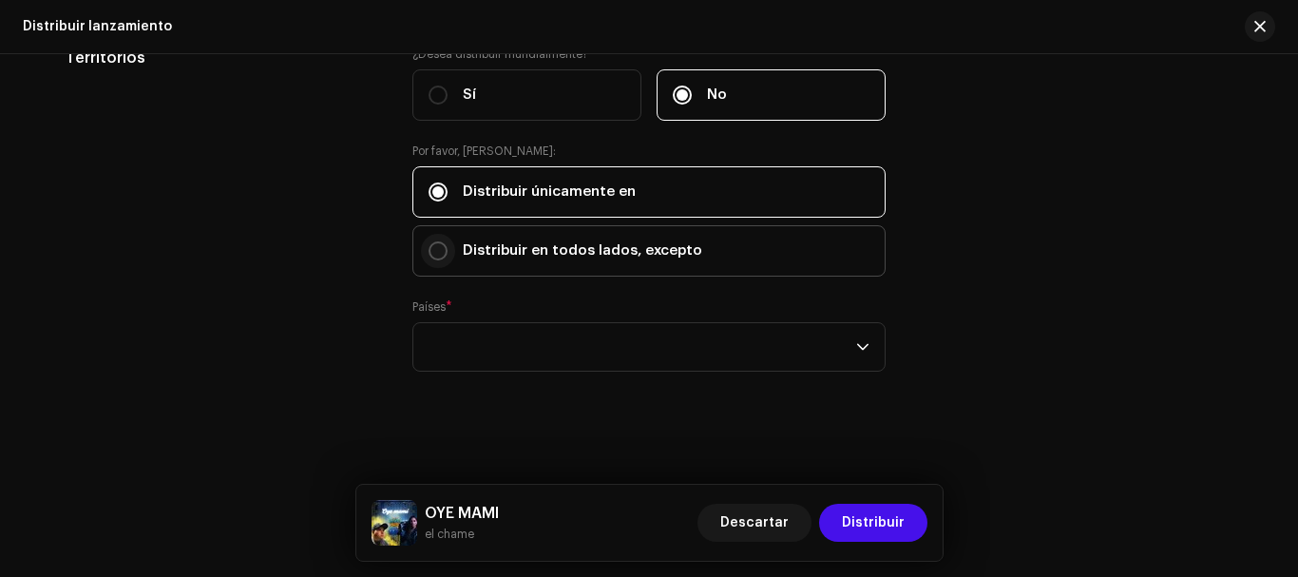
click at [432, 245] on input "Distribuir en todos lados, excepto" at bounding box center [438, 250] width 19 height 19
radio input "true"
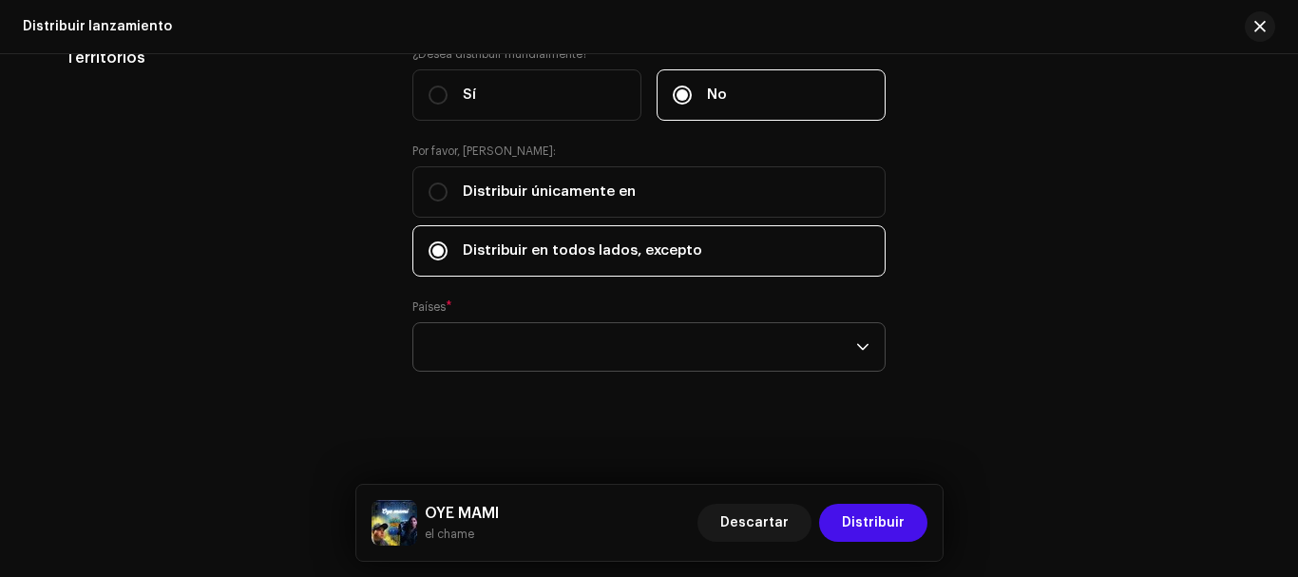
click at [479, 348] on div "empty" at bounding box center [643, 347] width 428 height 48
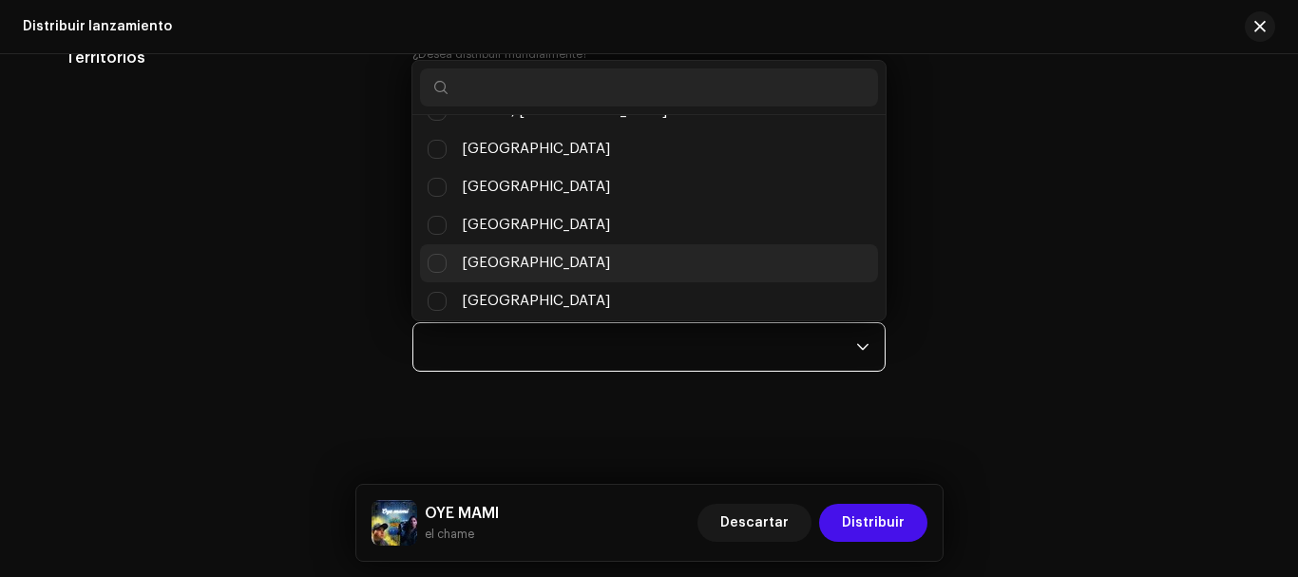
scroll to position [1614, 0]
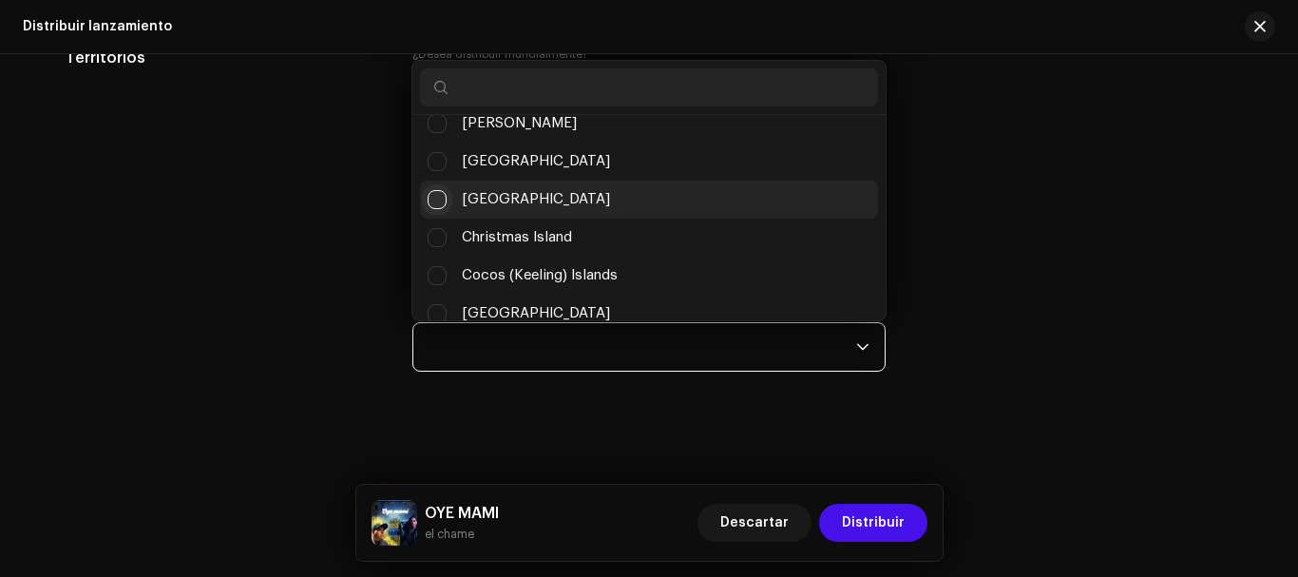
click at [434, 195] on input "China" at bounding box center [437, 199] width 19 height 19
checkbox input "false"
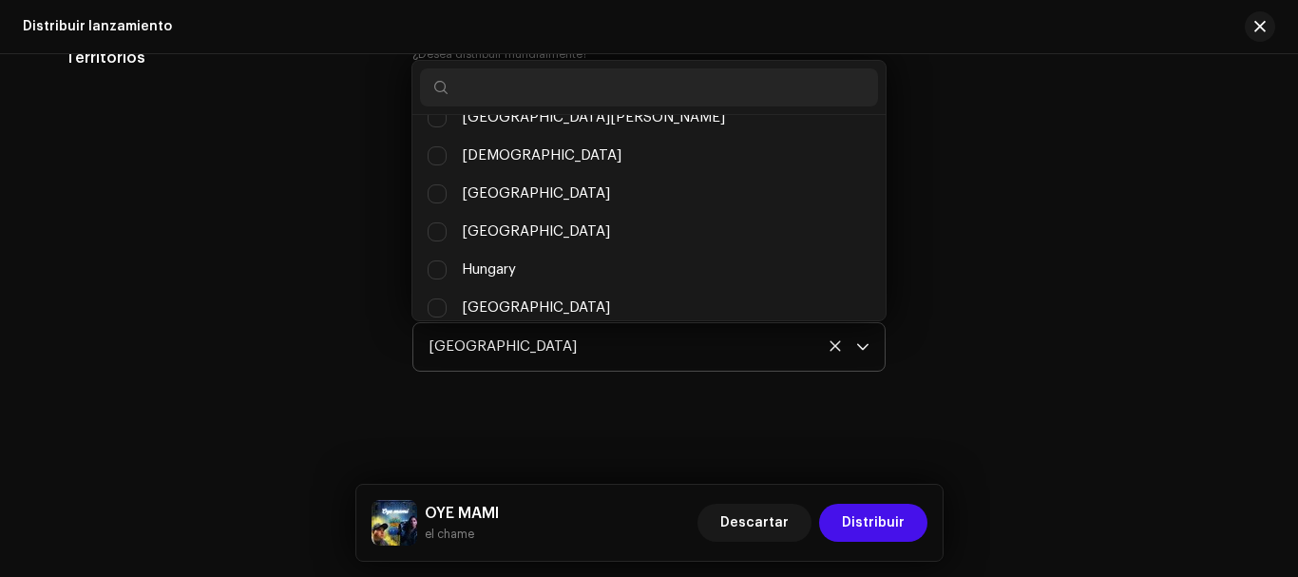
scroll to position [4147, 0]
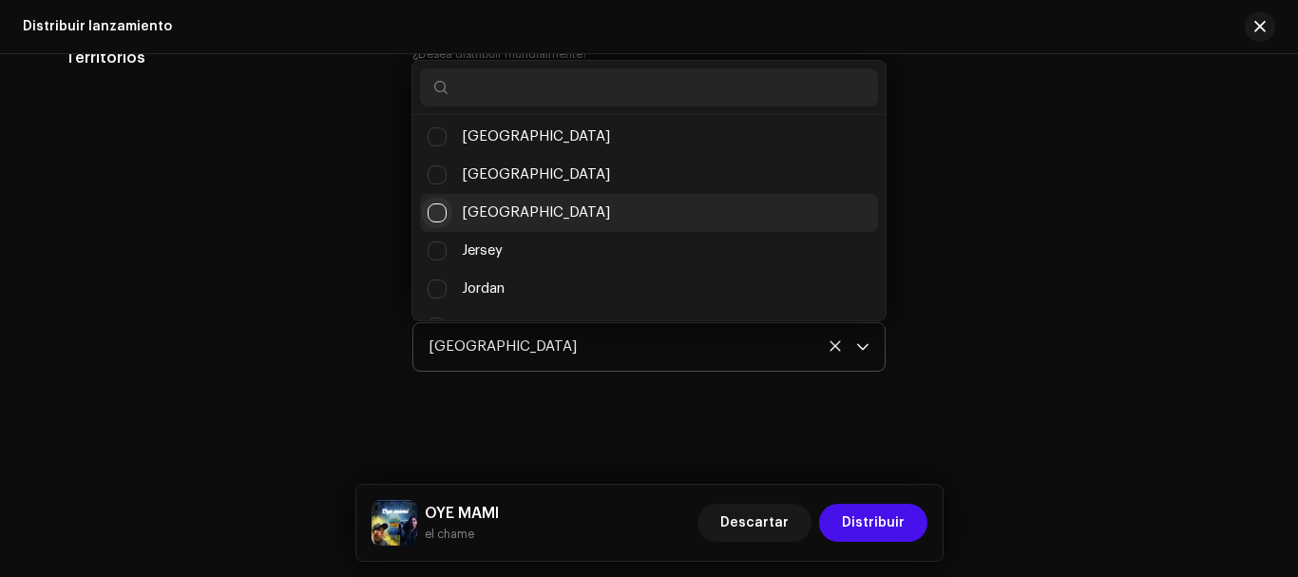
click at [436, 213] on input "Japan" at bounding box center [437, 212] width 19 height 19
checkbox input "false"
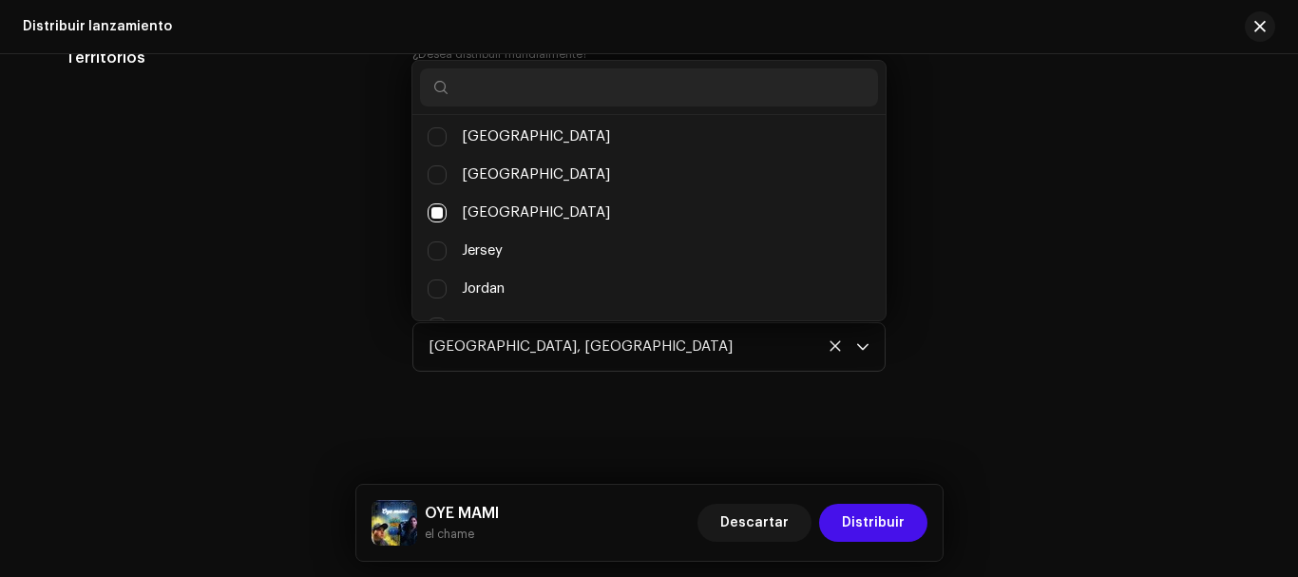
scroll to position [4173, 0]
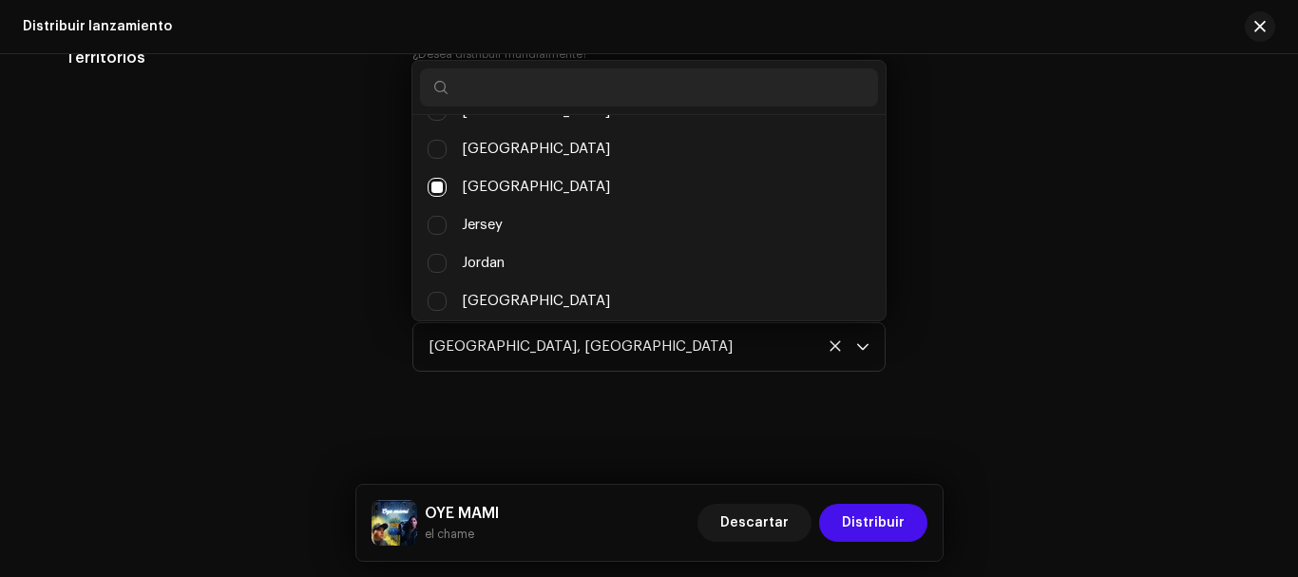
click at [677, 397] on div "Distribuir lanzamiento Complete los siguientes pasos para distribuir su lanzami…" at bounding box center [649, 315] width 1298 height 523
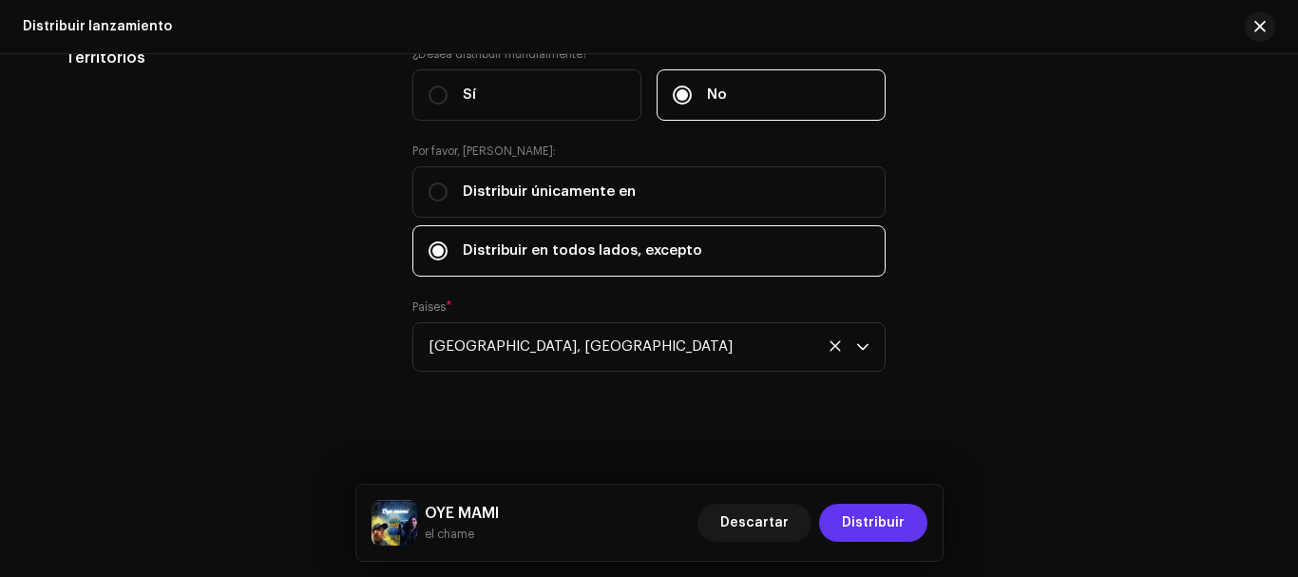
click at [899, 524] on span "Distribuir" at bounding box center [873, 523] width 63 height 38
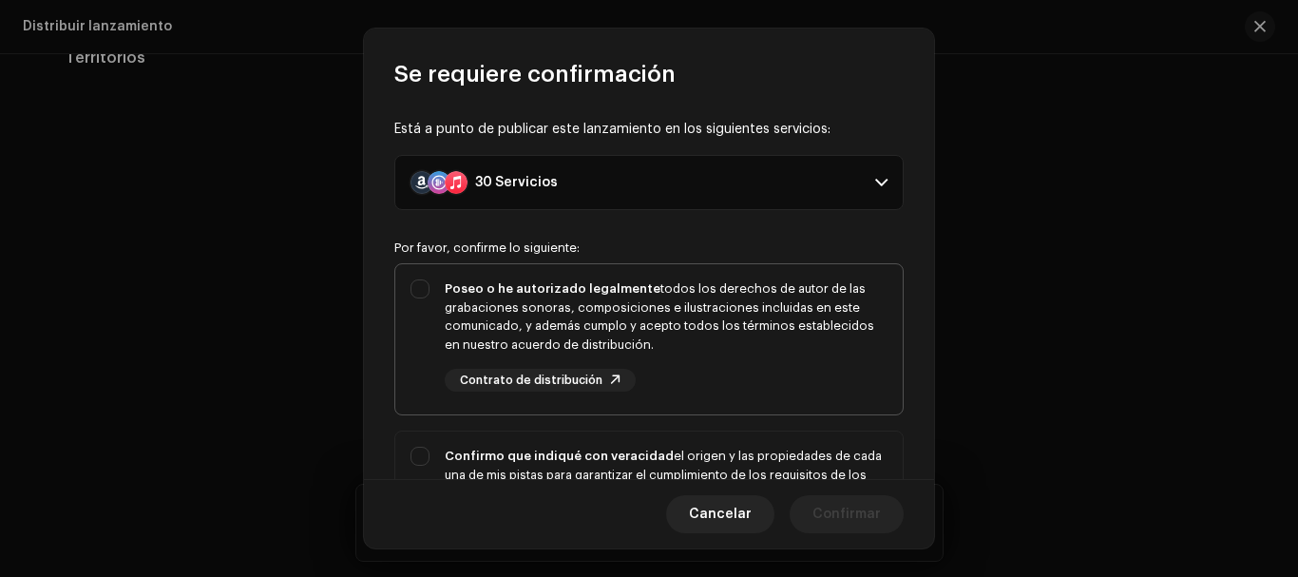
click at [645, 332] on div "Poseo o he autorizado legalmente todos los derechos de autor de las grabaciones…" at bounding box center [666, 316] width 443 height 74
checkbox input "true"
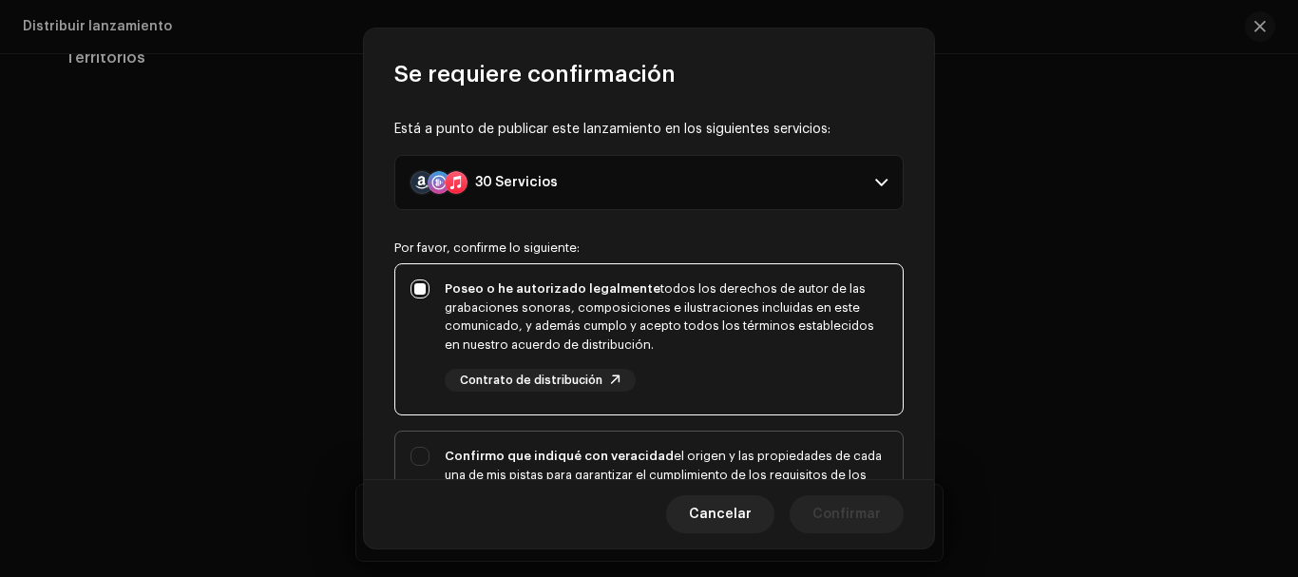
drag, startPoint x: 526, startPoint y: 450, endPoint x: 535, endPoint y: 442, distance: 12.1
click at [525, 450] on strong "Confirmo que indiqué con veracidad" at bounding box center [559, 455] width 229 height 12
checkbox input "true"
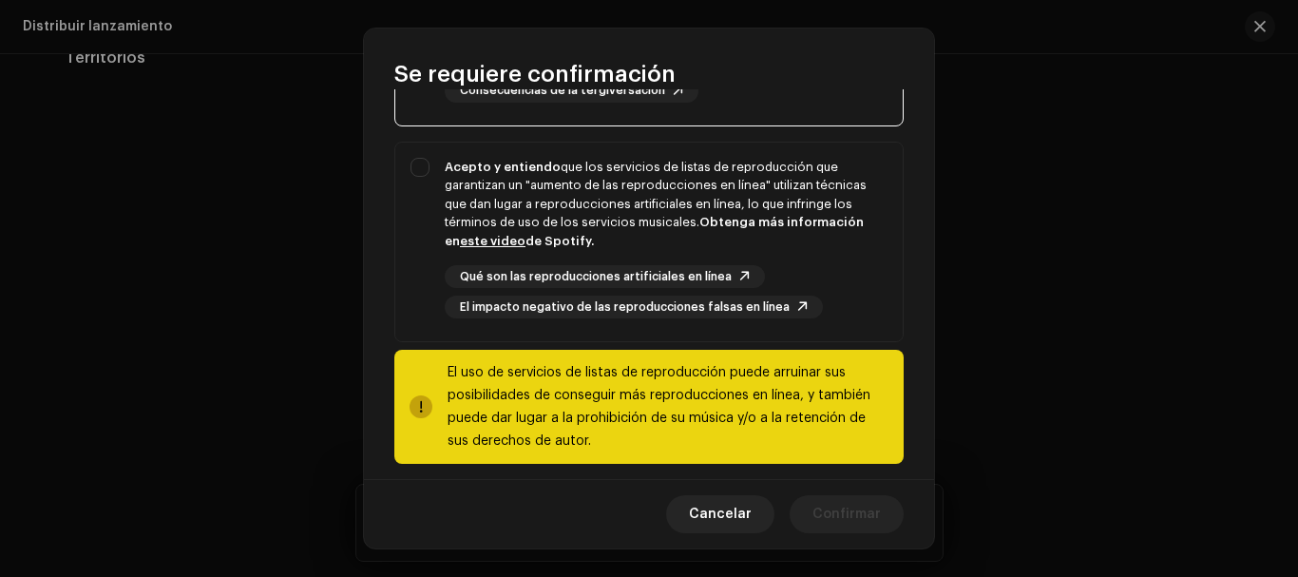
scroll to position [490, 0]
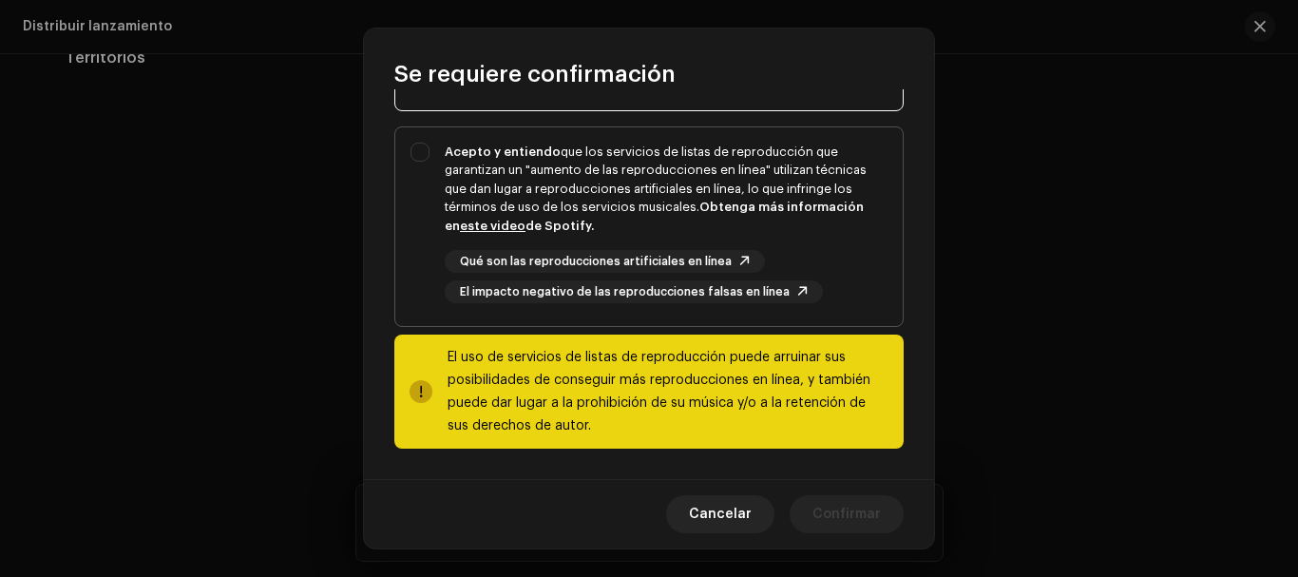
click at [420, 215] on div "Acepto y entiendo que los servicios de listas de reproducción que garantizan un…" at bounding box center [648, 223] width 507 height 192
checkbox input "true"
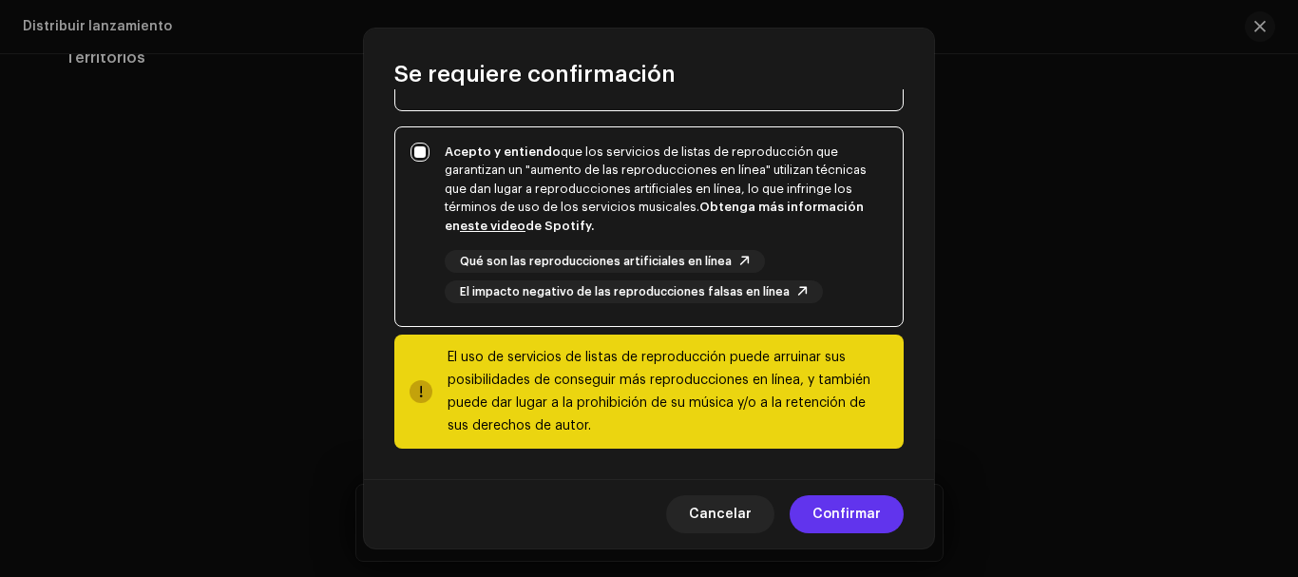
click at [858, 519] on span "Confirmar" at bounding box center [846, 514] width 68 height 38
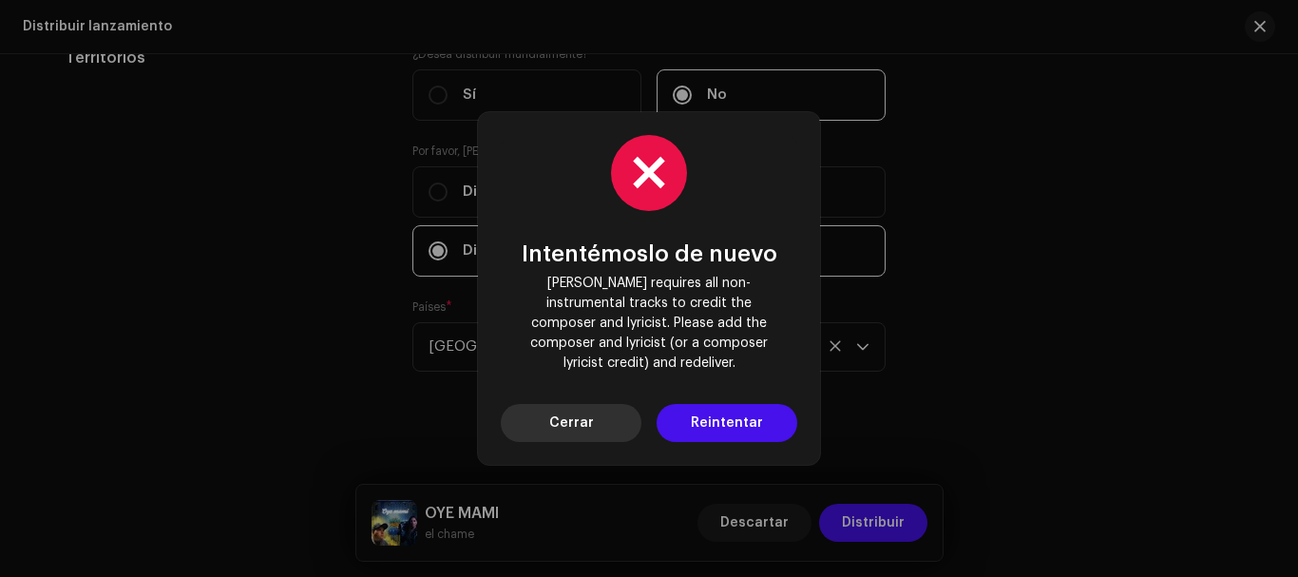
click at [543, 418] on button "Cerrar" at bounding box center [571, 423] width 141 height 38
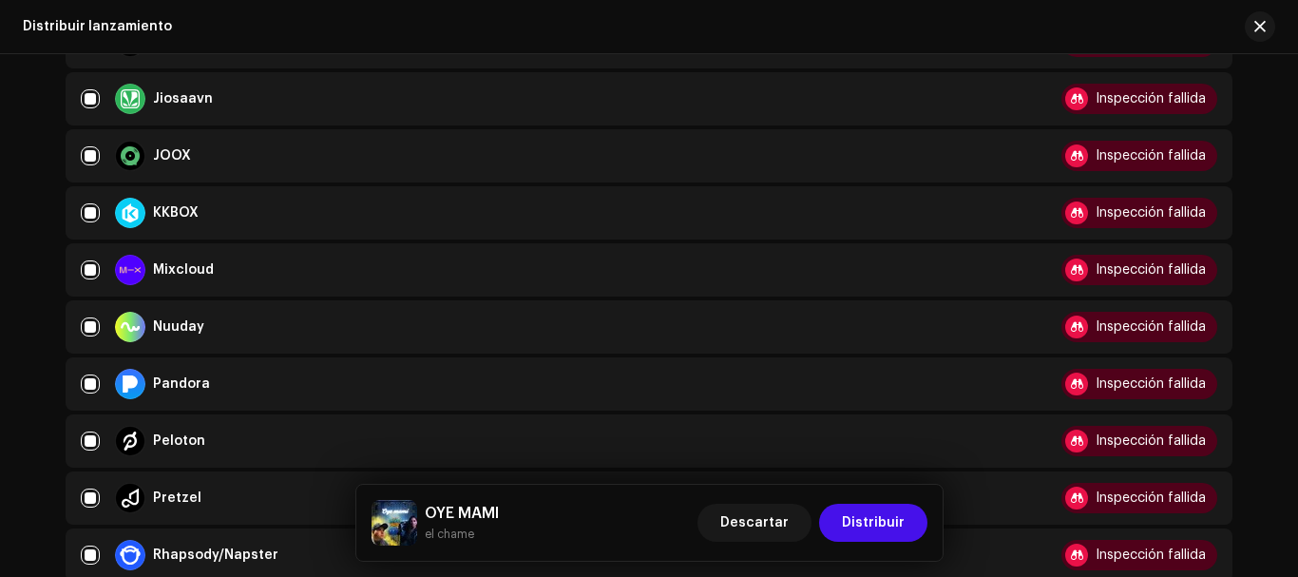
scroll to position [513, 0]
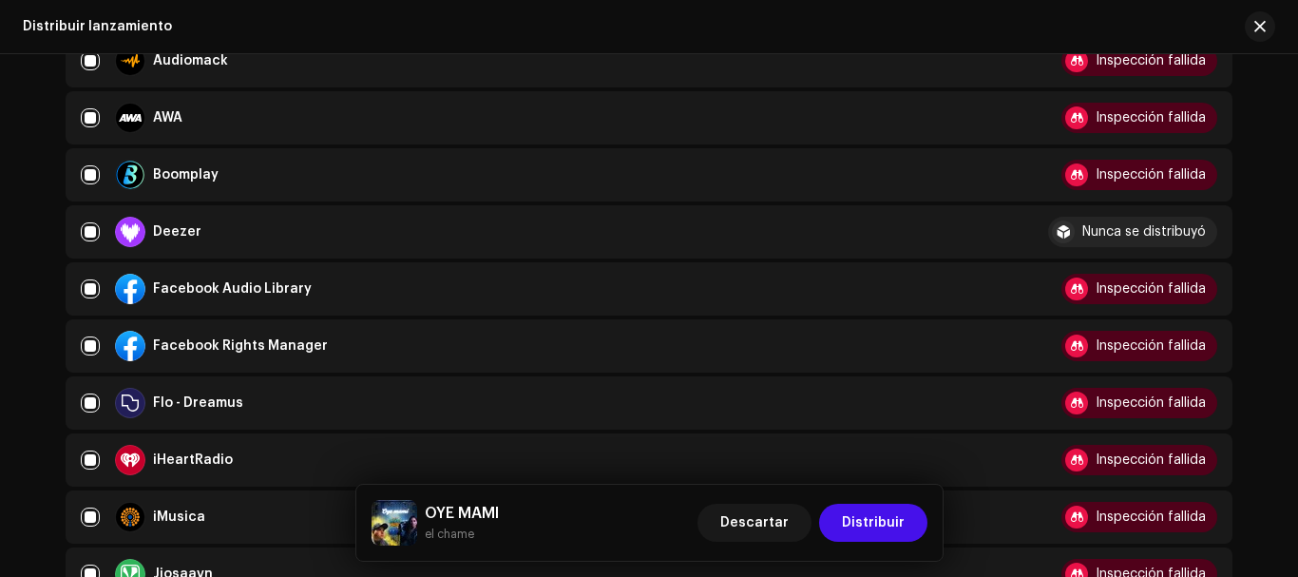
drag, startPoint x: 1110, startPoint y: 234, endPoint x: 1089, endPoint y: 234, distance: 20.9
click at [1097, 234] on div "Nunca se distribuyó" at bounding box center [1144, 231] width 124 height 13
drag, startPoint x: 1089, startPoint y: 234, endPoint x: 1075, endPoint y: 232, distance: 14.4
click at [1083, 233] on div "Nunca se distribuyó" at bounding box center [1144, 231] width 124 height 13
drag, startPoint x: 1071, startPoint y: 232, endPoint x: 864, endPoint y: 258, distance: 208.8
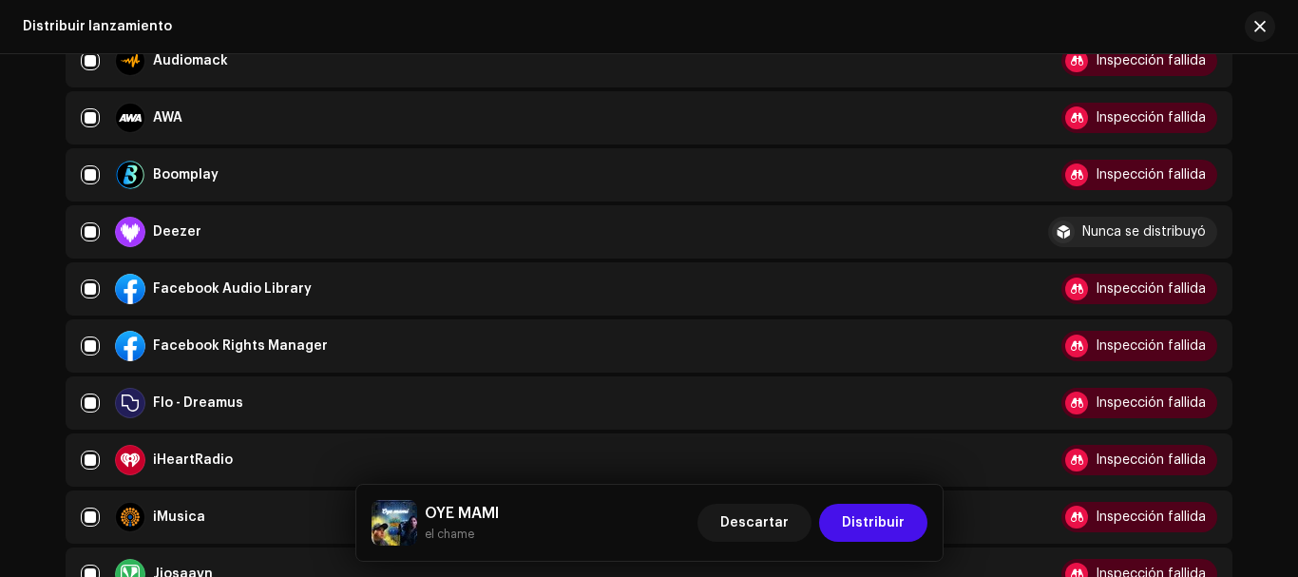
click at [1054, 232] on div "Nunca se distribuyó" at bounding box center [1132, 232] width 169 height 30
click at [88, 236] on input "checkbox" at bounding box center [90, 231] width 19 height 19
checkbox input "false"
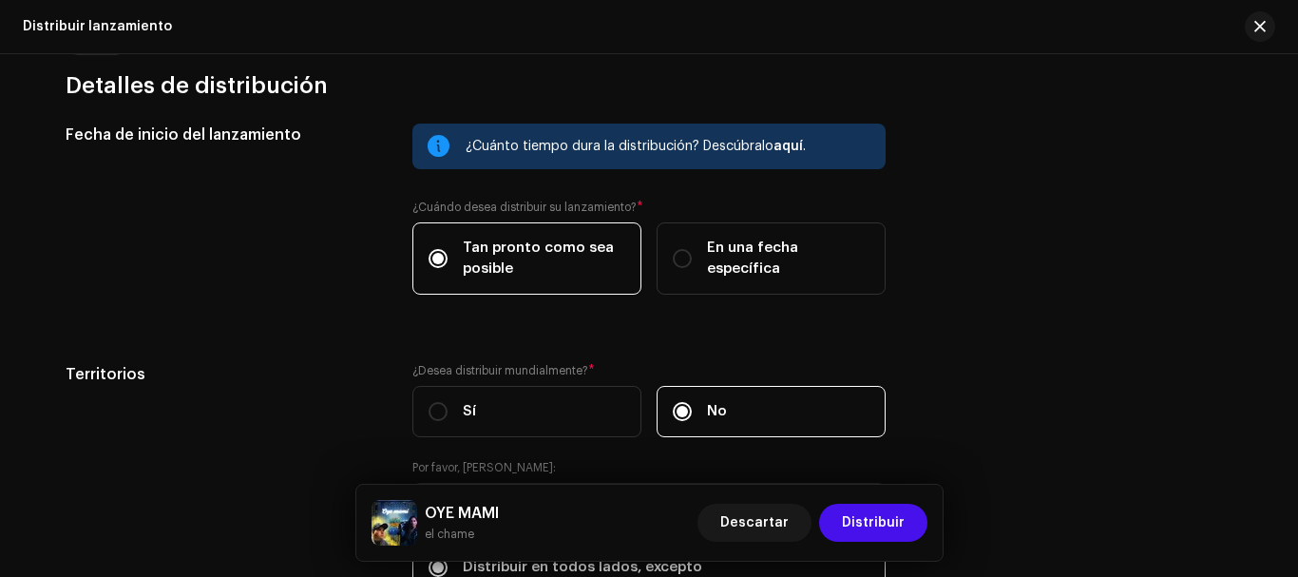
scroll to position [3363, 0]
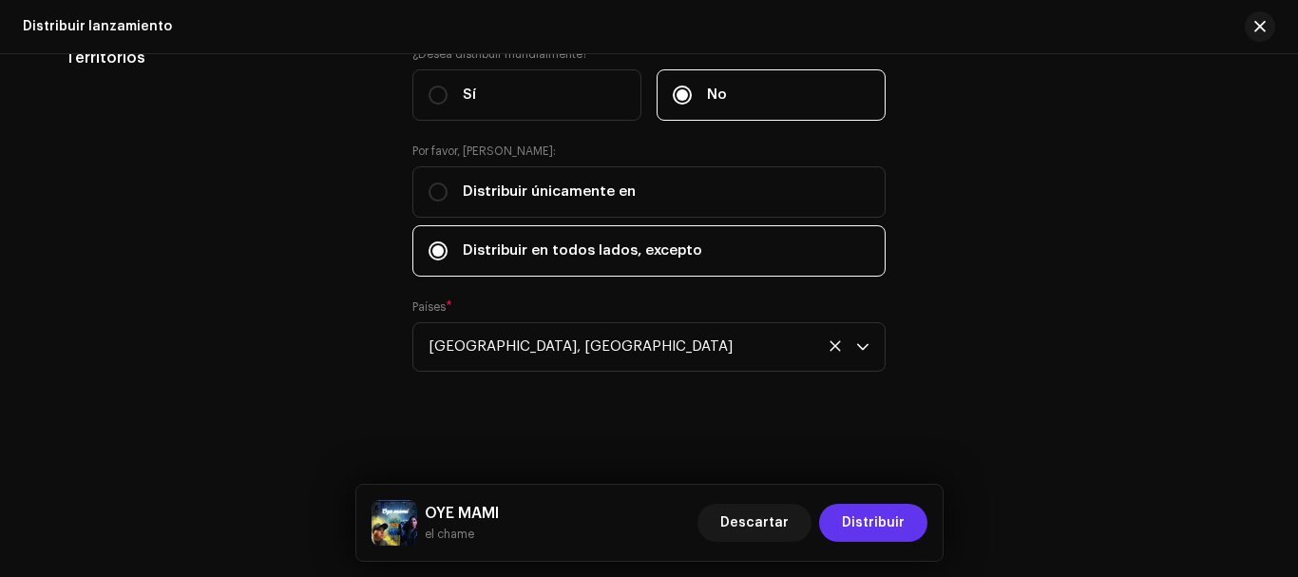
click at [898, 526] on span "Distribuir" at bounding box center [873, 523] width 63 height 38
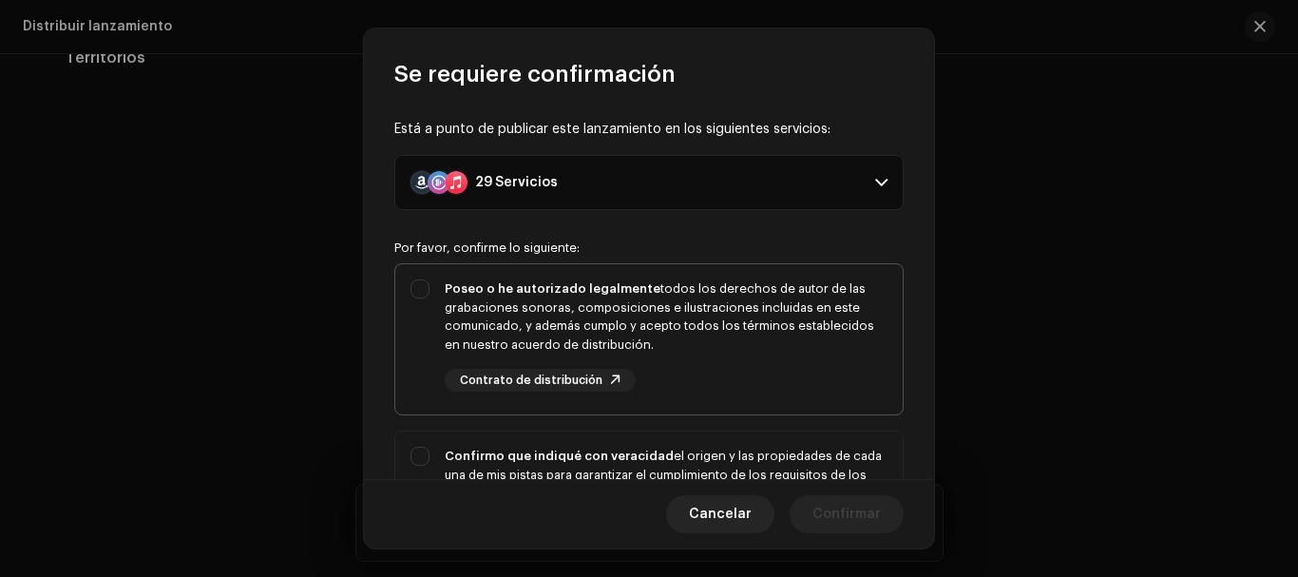
click at [451, 312] on div "Poseo o he autorizado legalmente todos los derechos de autor de las grabaciones…" at bounding box center [666, 316] width 443 height 74
checkbox input "true"
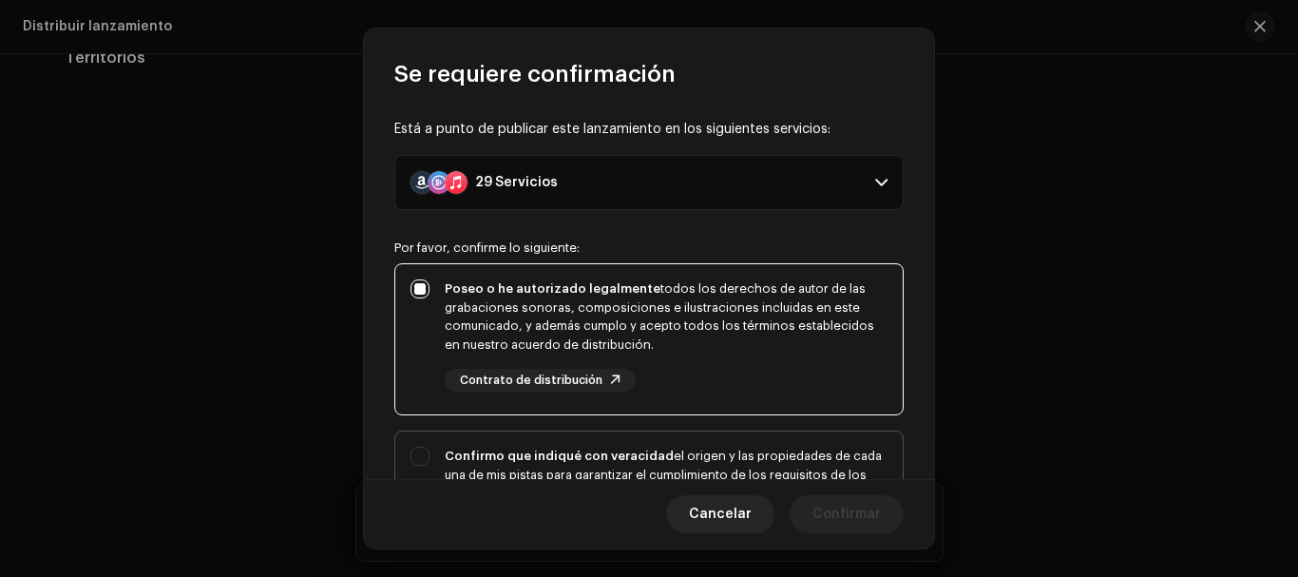
click at [449, 431] on p-selectbutton "Poseo o he autorizado legalmente todos los derechos de autor de las grabaciones…" at bounding box center [648, 540] width 509 height 554
click at [453, 447] on div "Confirmo que indiqué con veracidad el origen y las propiedades de cada una de m…" at bounding box center [666, 493] width 443 height 93
checkbox input "true"
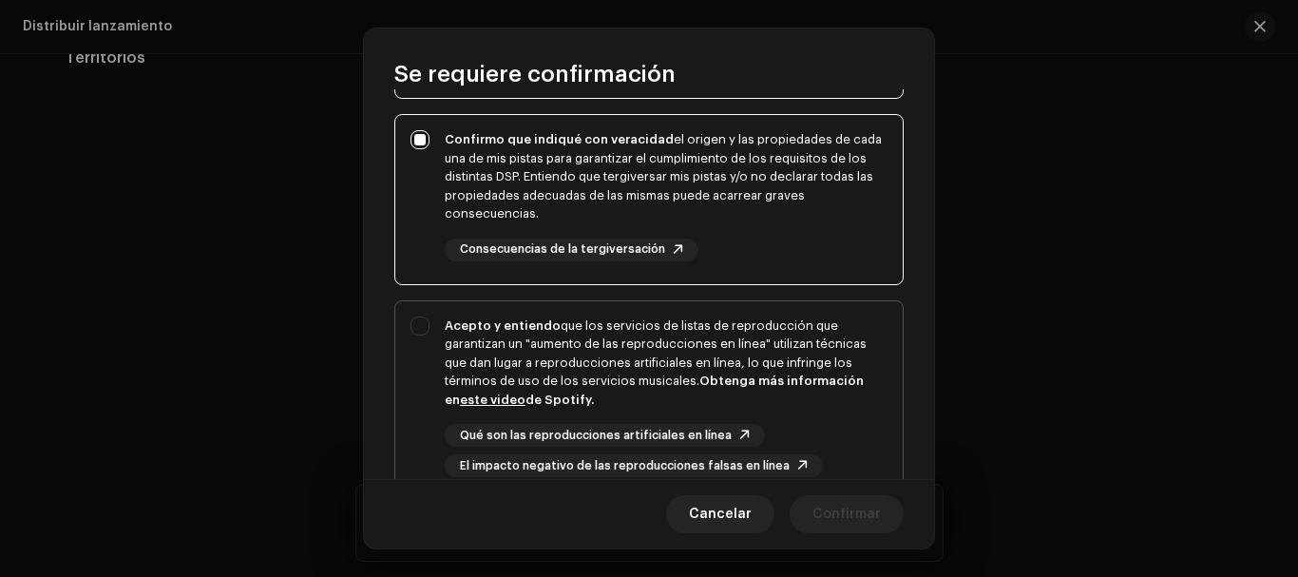
click at [447, 388] on div "Acepto y entiendo que los servicios de listas de reproducción que garantizan un…" at bounding box center [666, 362] width 443 height 93
checkbox input "true"
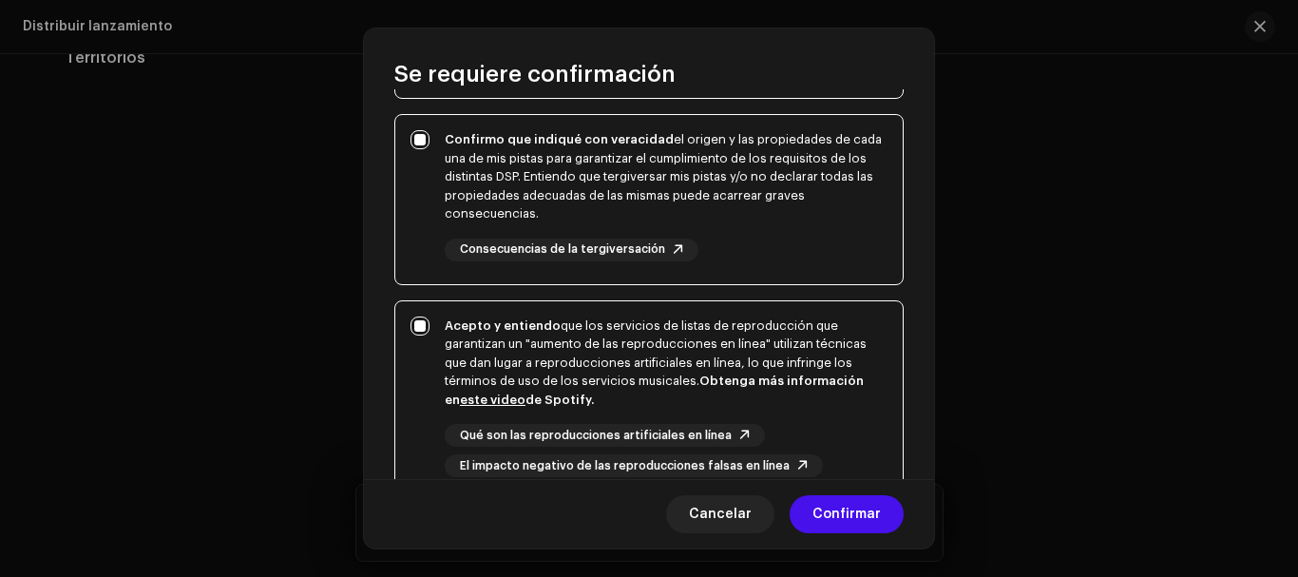
scroll to position [490, 0]
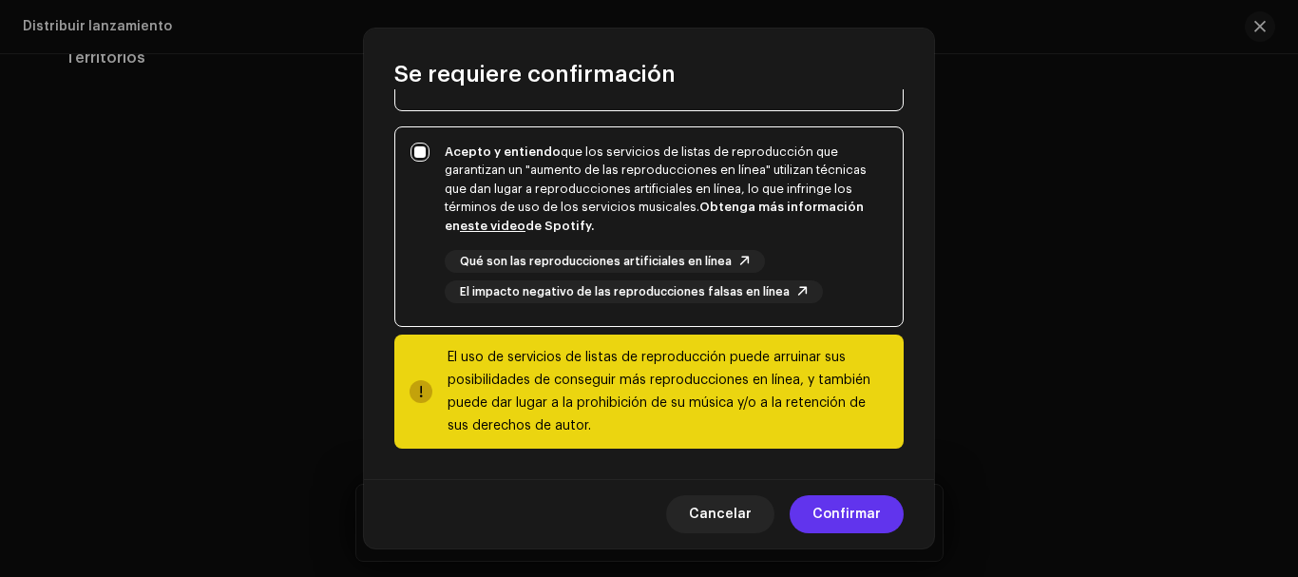
click at [851, 513] on span "Confirmar" at bounding box center [846, 514] width 68 height 38
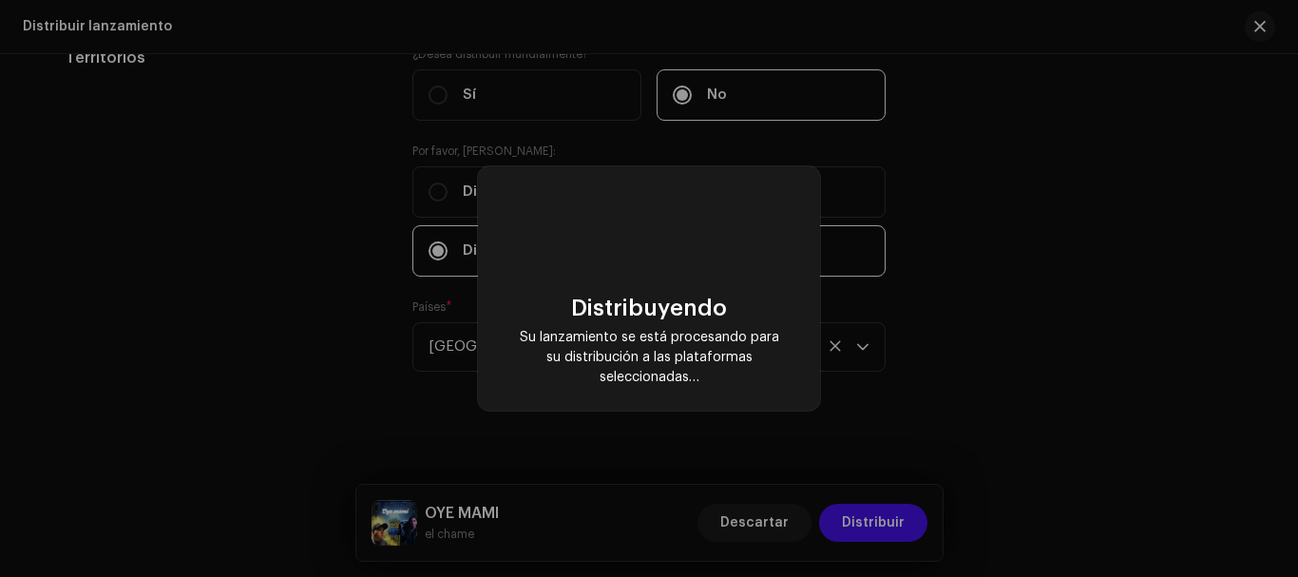
checkbox input "false"
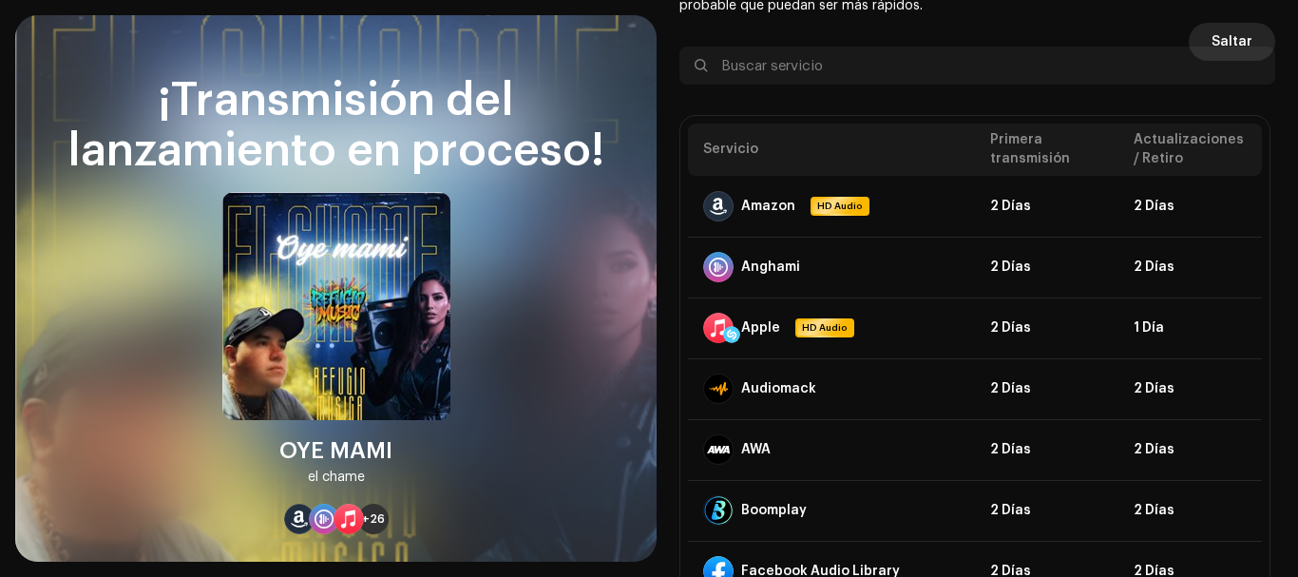
click at [1223, 38] on span "Saltar" at bounding box center [1231, 42] width 41 height 38
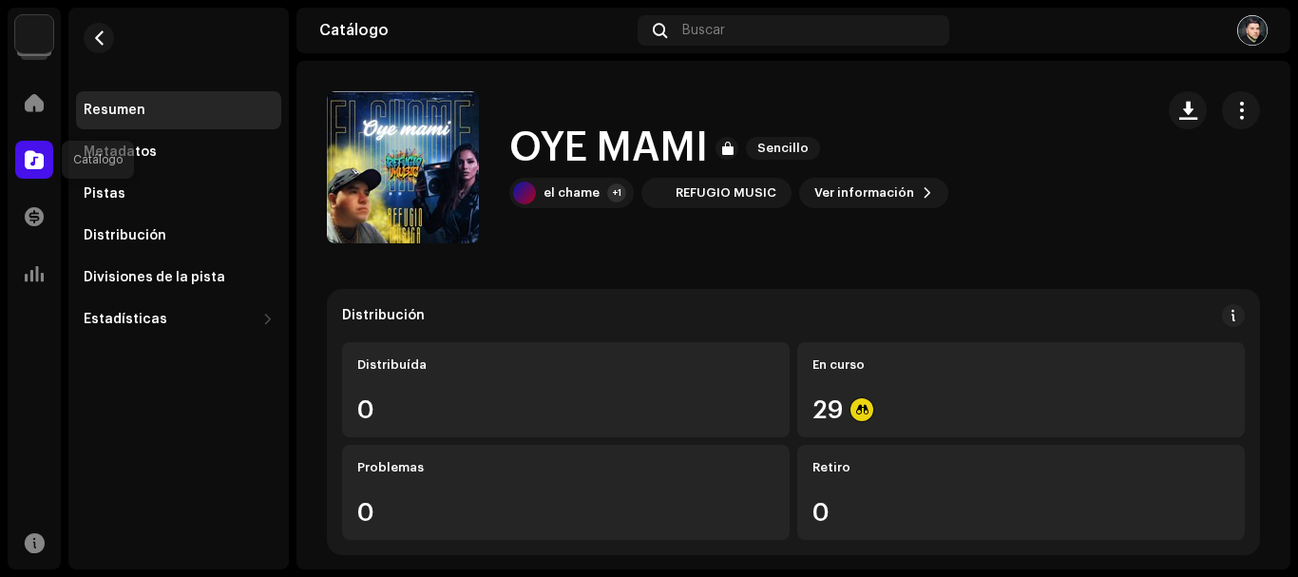
click at [36, 165] on span at bounding box center [34, 159] width 19 height 15
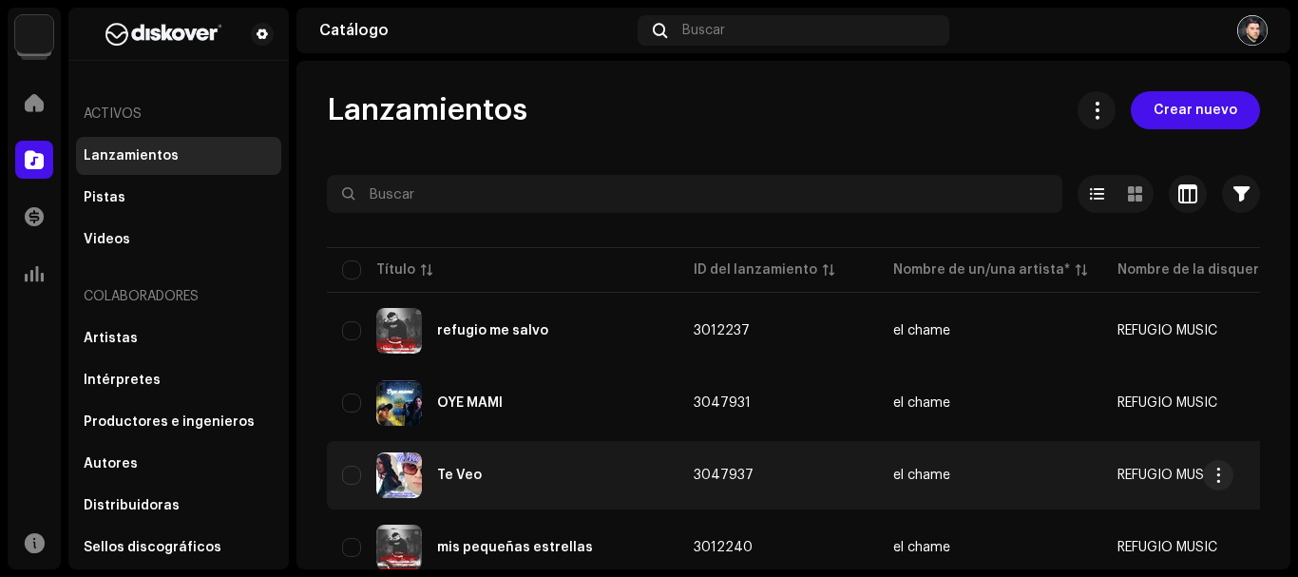
click at [479, 476] on div "Te Veo" at bounding box center [502, 475] width 321 height 46
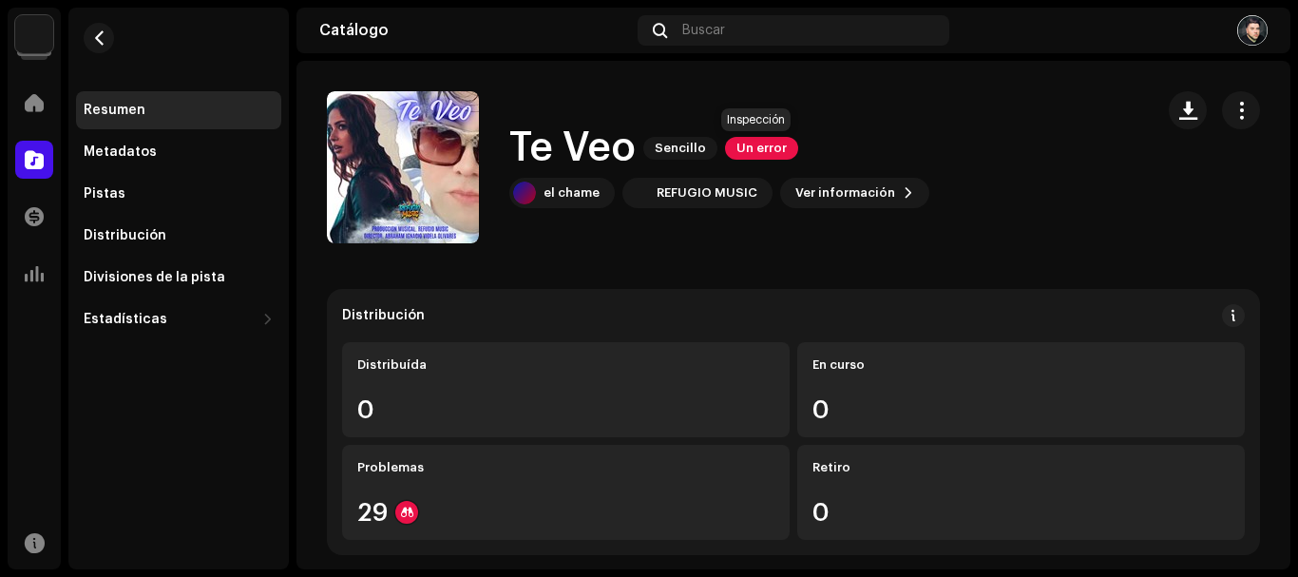
click at [773, 148] on span "Un error" at bounding box center [761, 148] width 73 height 23
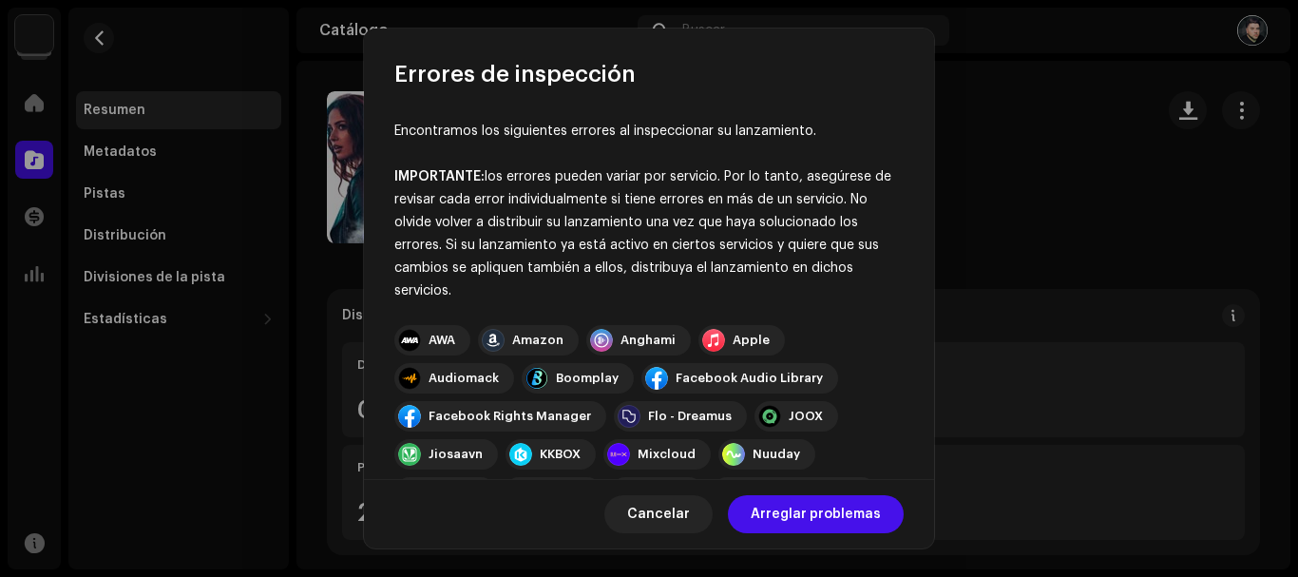
scroll to position [333, 0]
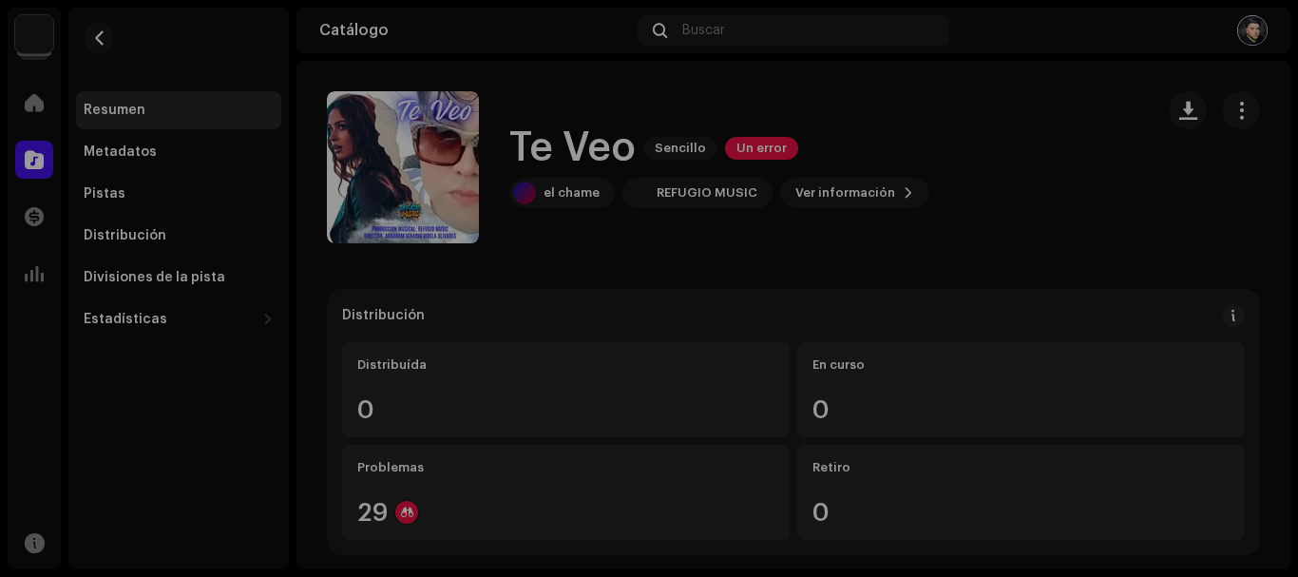
click at [1034, 217] on div "Errores de inspección Encontramos los siguientes errores al inspeccionar su lan…" at bounding box center [649, 288] width 1298 height 577
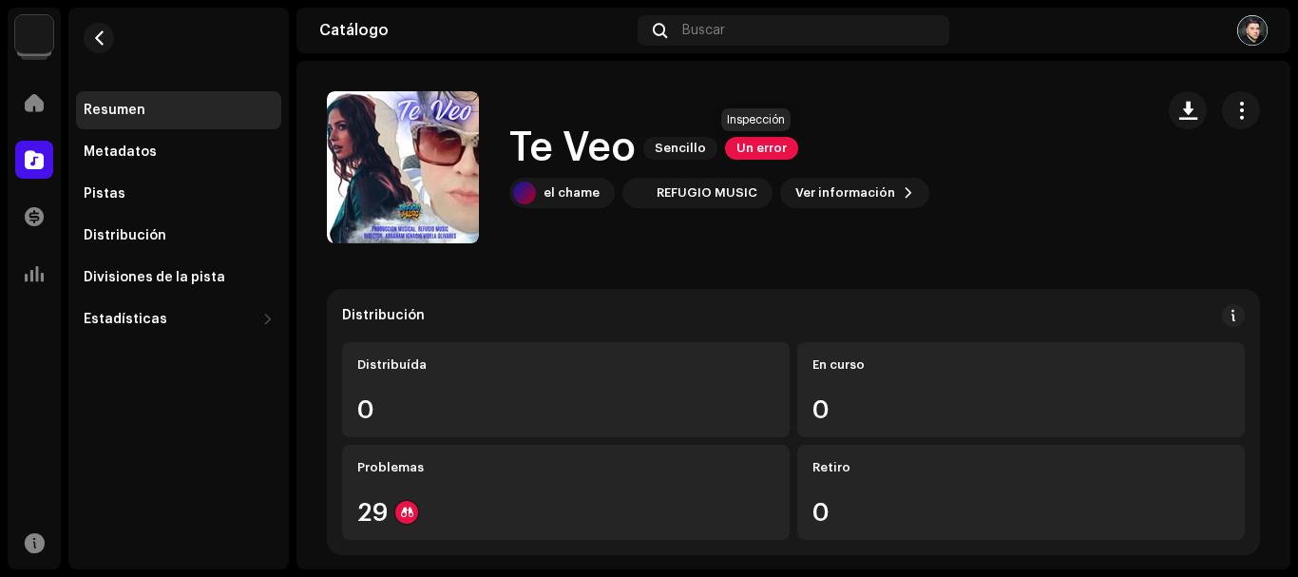
click at [775, 142] on span "Un error" at bounding box center [761, 148] width 73 height 23
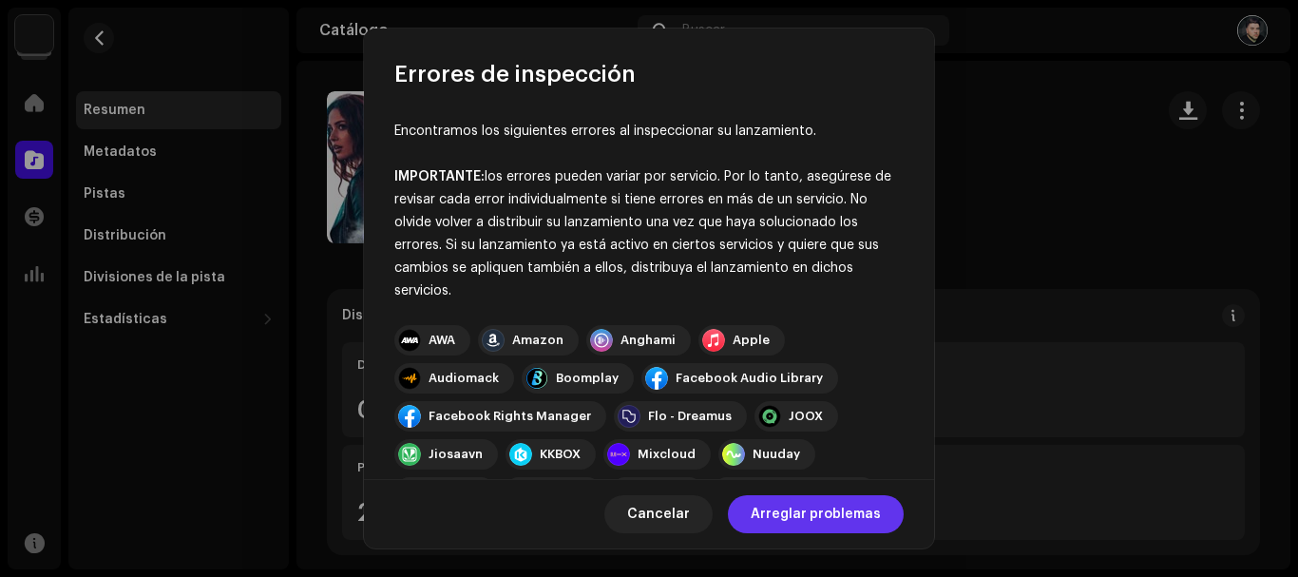
click at [818, 509] on span "Arreglar problemas" at bounding box center [816, 514] width 130 height 38
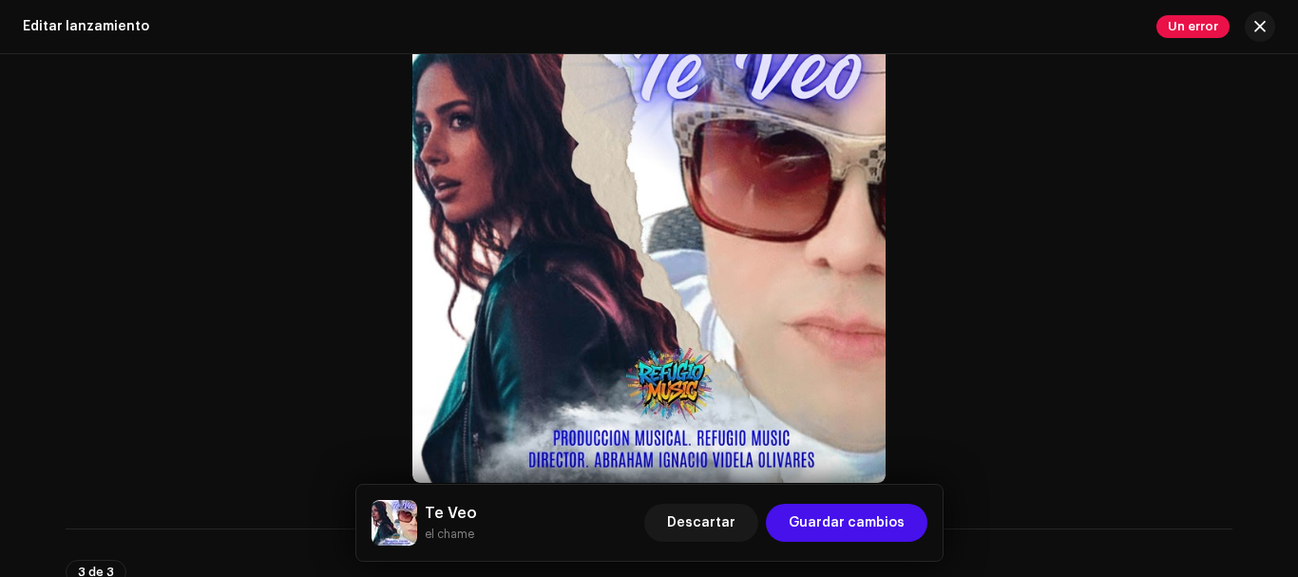
scroll to position [1109, 0]
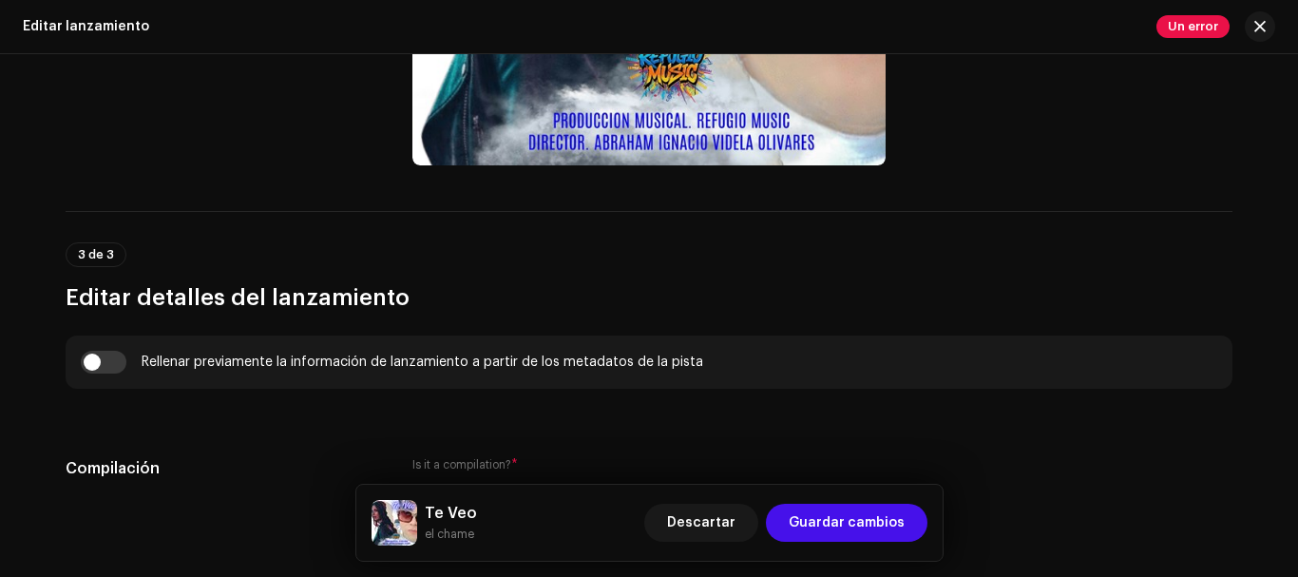
click at [107, 361] on input "checkbox" at bounding box center [104, 362] width 46 height 23
checkbox input "true"
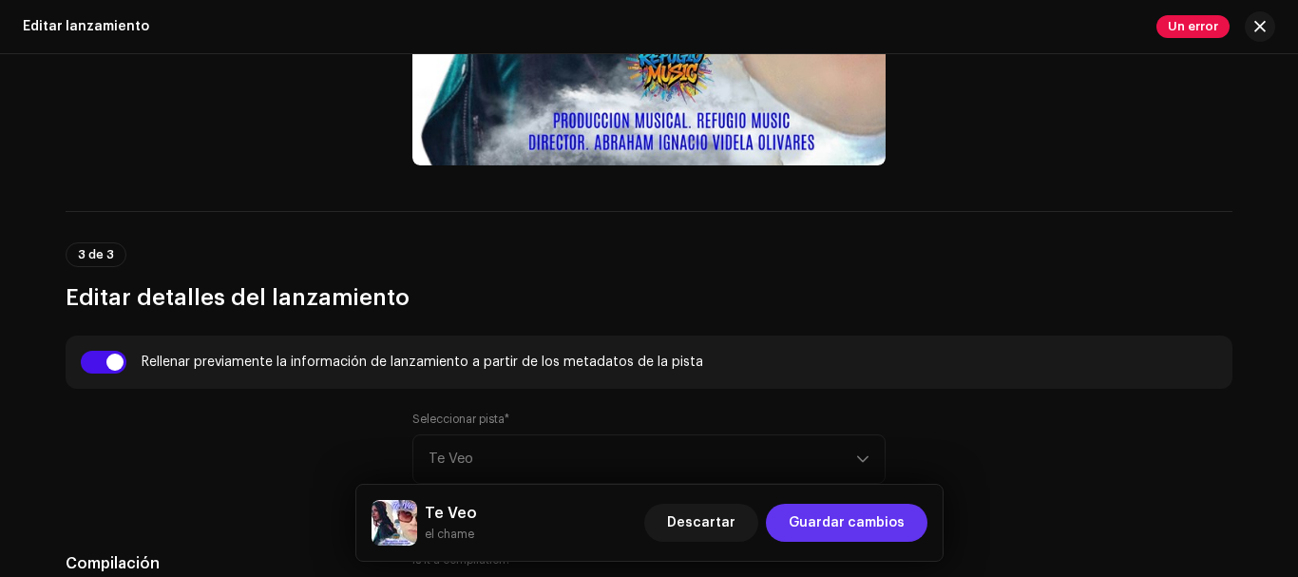
click at [903, 524] on span "Guardar cambios" at bounding box center [847, 523] width 116 height 38
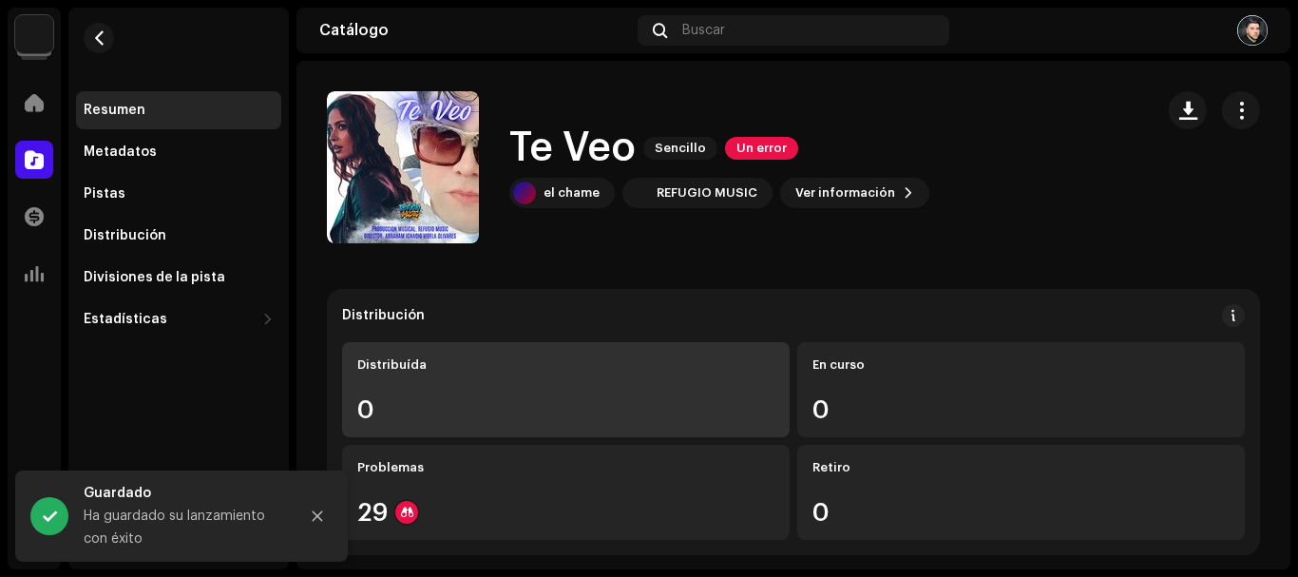
click at [614, 386] on div "Distribuída 0" at bounding box center [566, 389] width 448 height 95
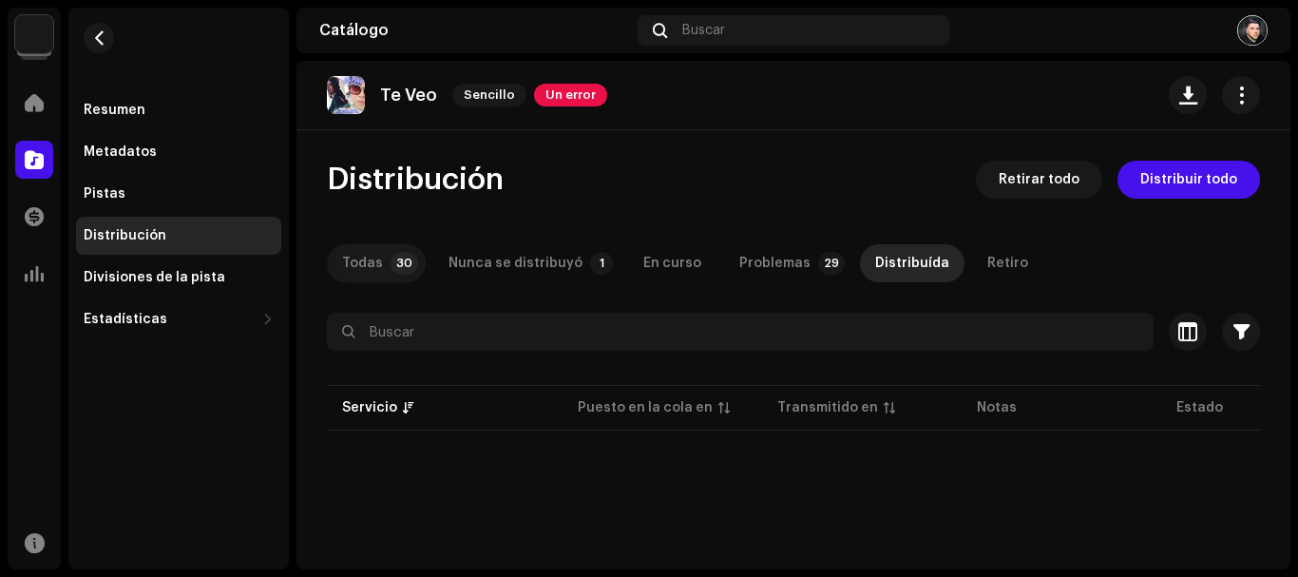
click at [365, 265] on div "Todas" at bounding box center [362, 263] width 41 height 38
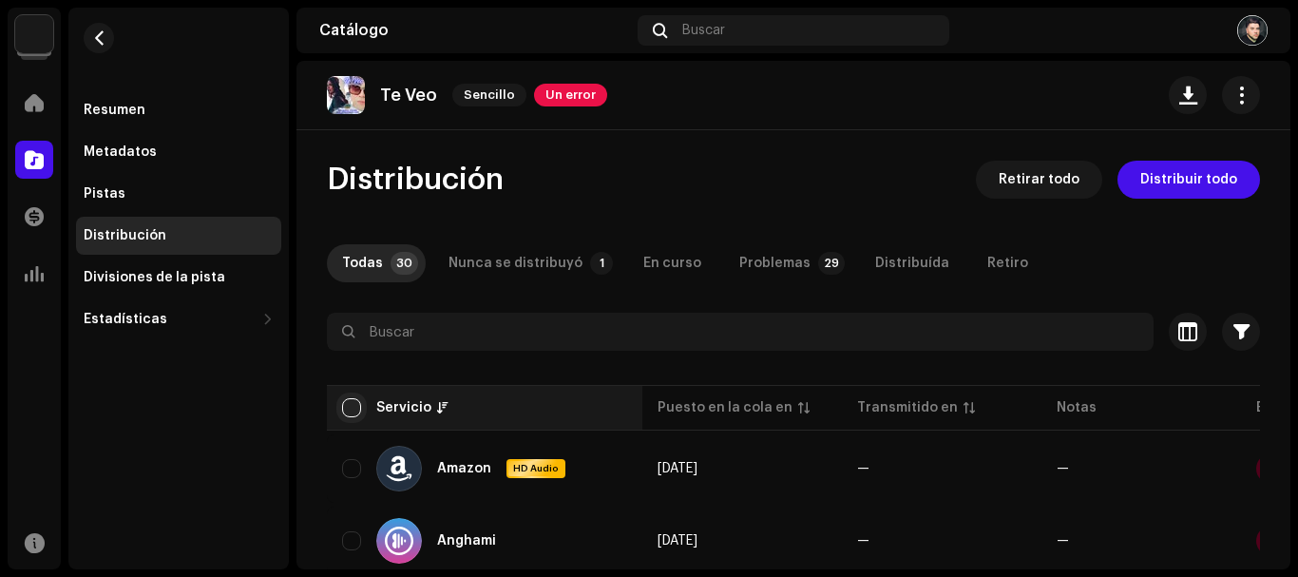
click at [355, 407] on input "checkbox" at bounding box center [351, 407] width 19 height 19
checkbox input "true"
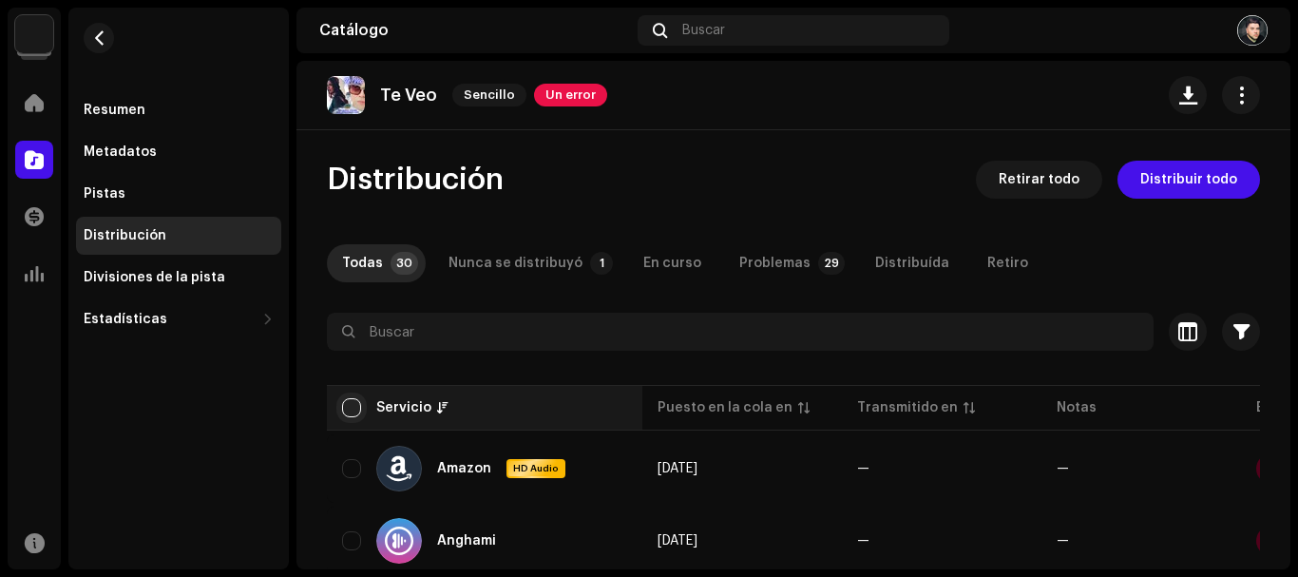
checkbox input "true"
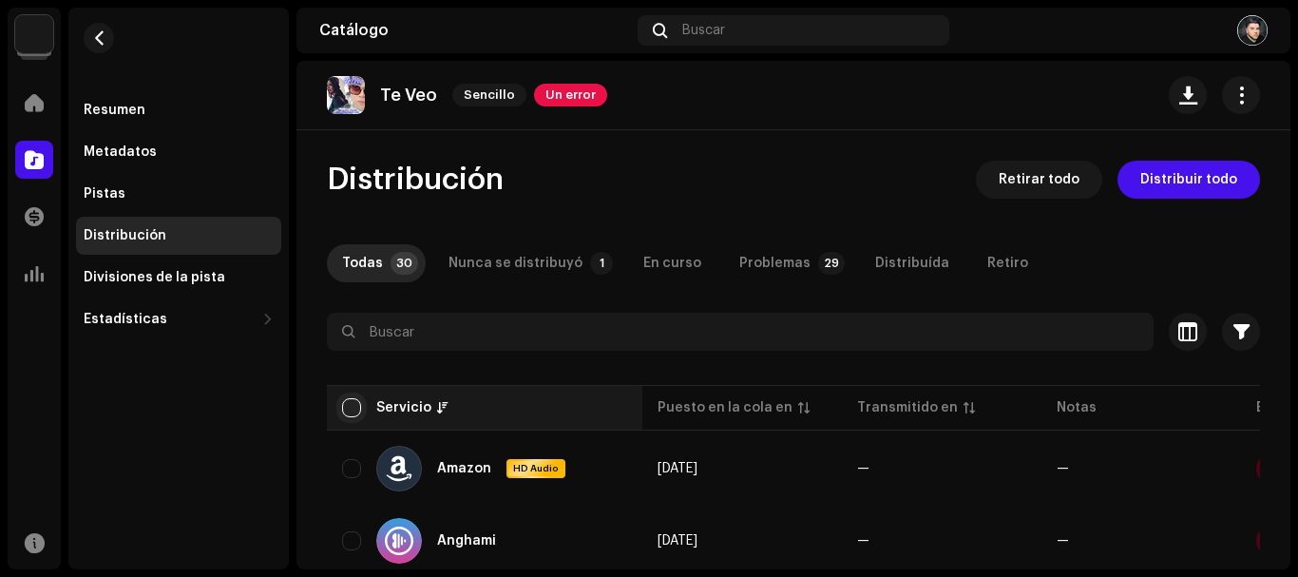
checkbox input "true"
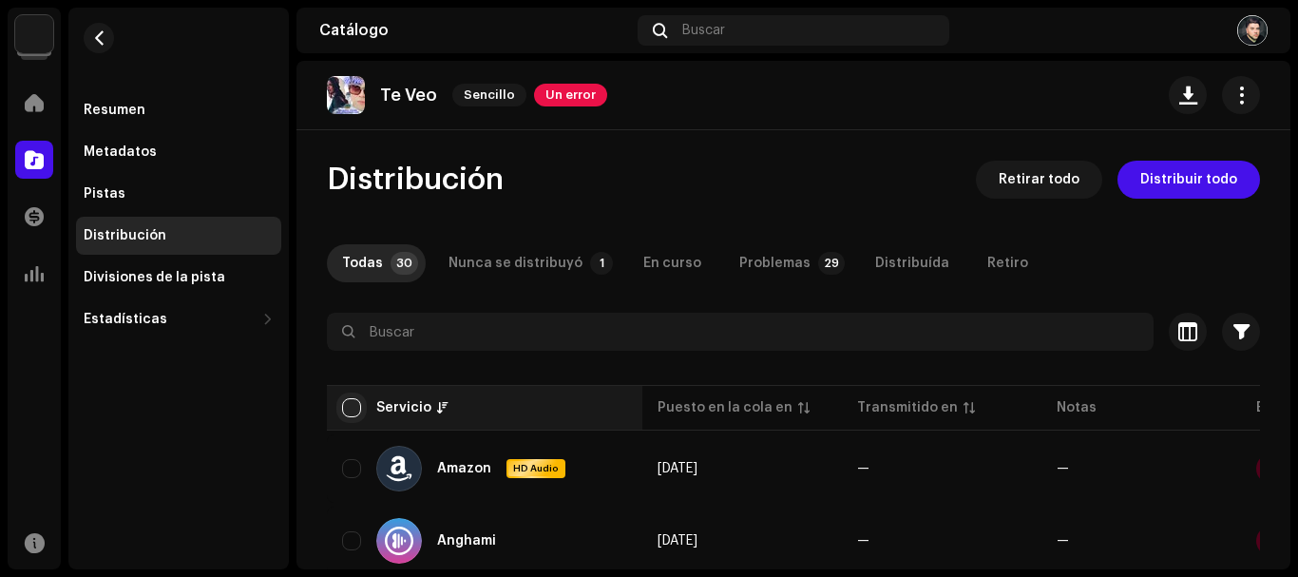
checkbox input "true"
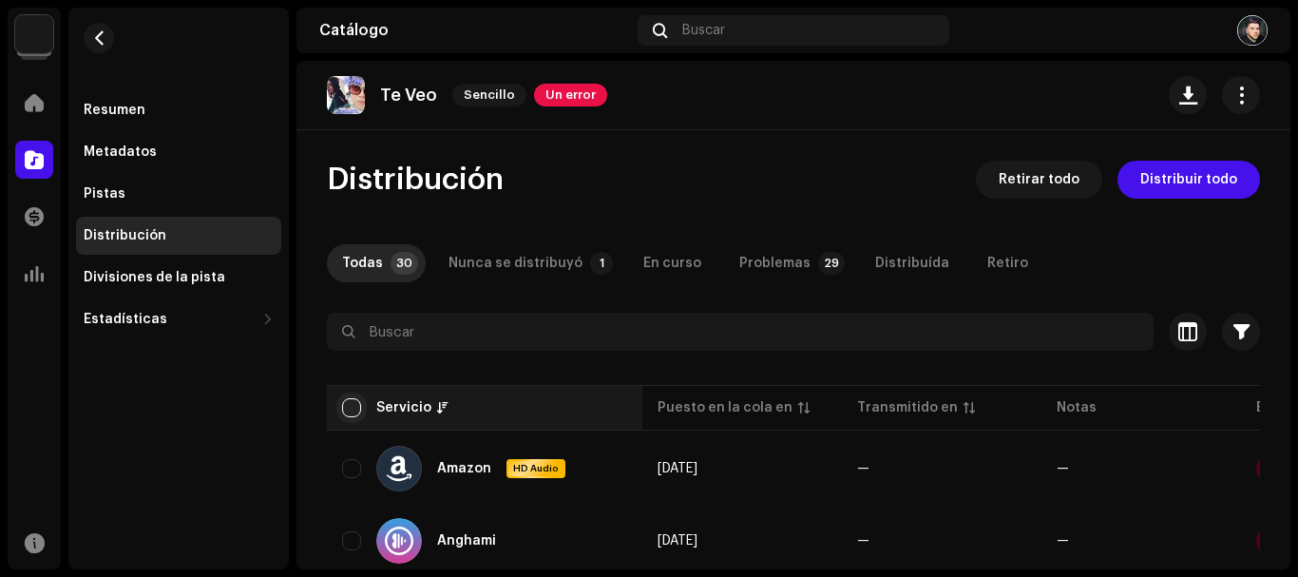
checkbox input "true"
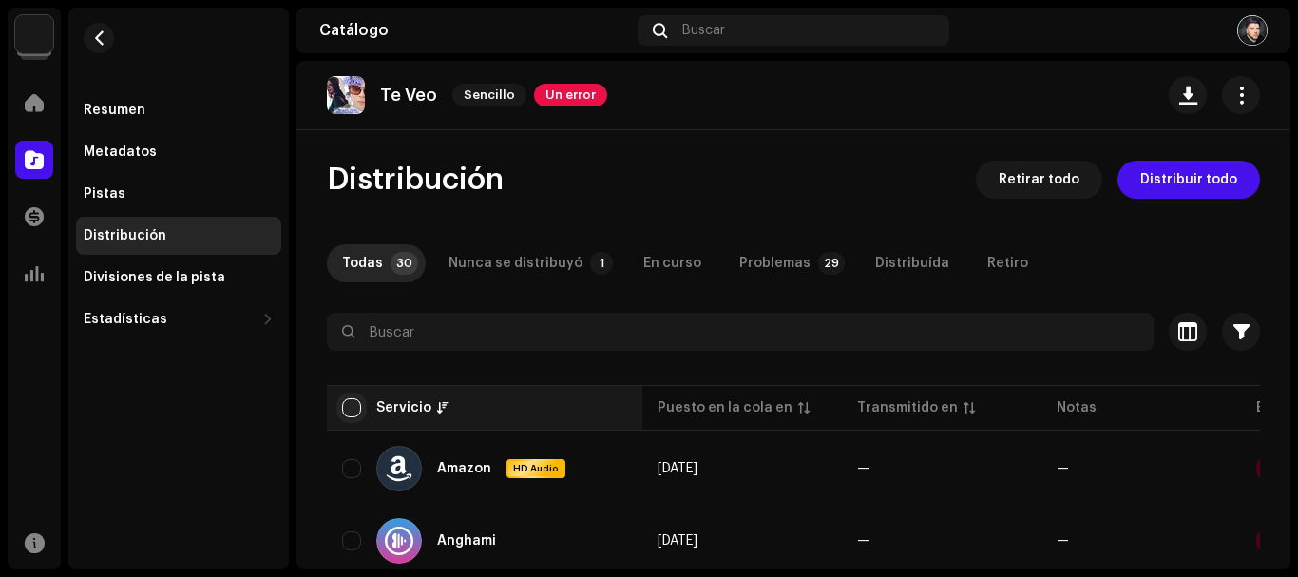
checkbox input "true"
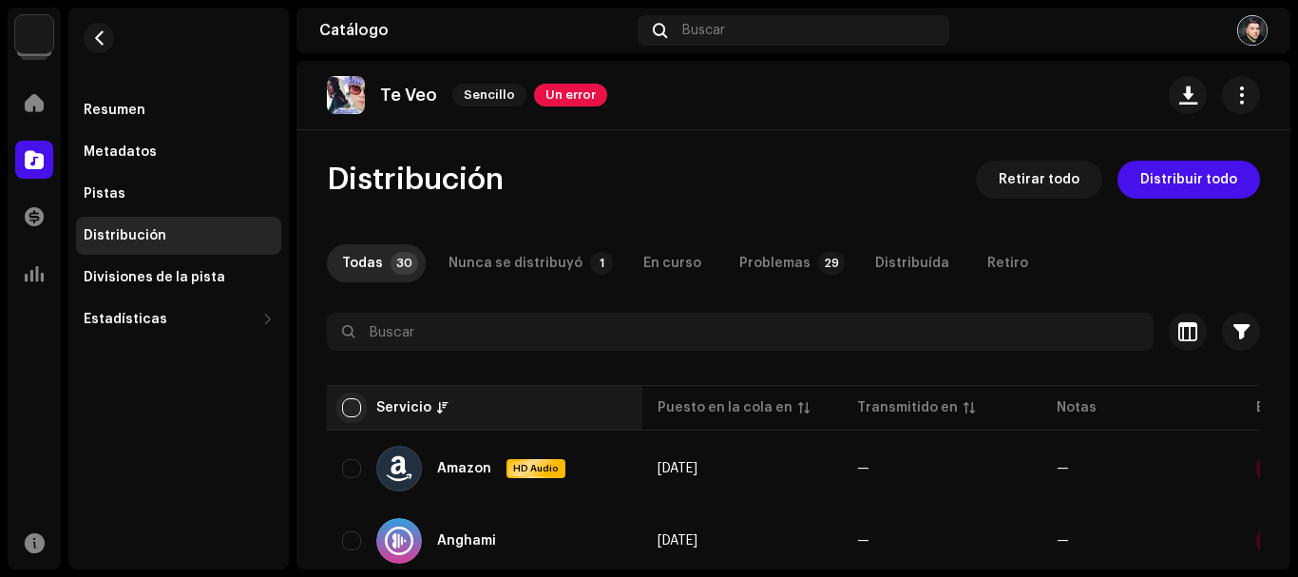
checkbox input "true"
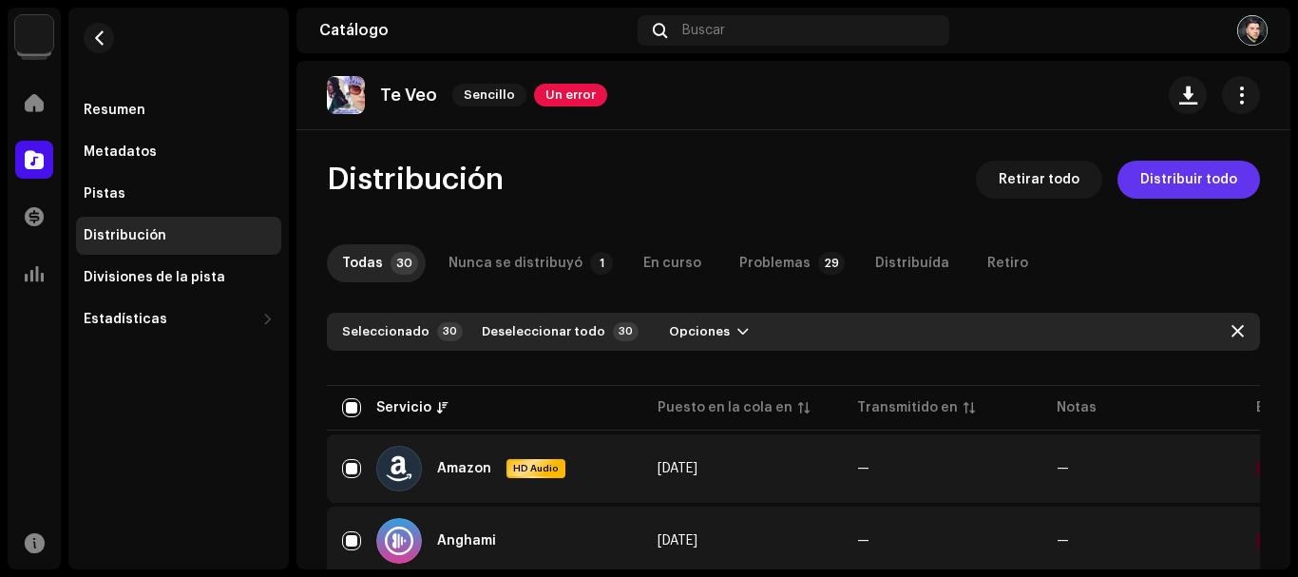
click at [1226, 187] on button "Distribuir todo" at bounding box center [1188, 180] width 143 height 38
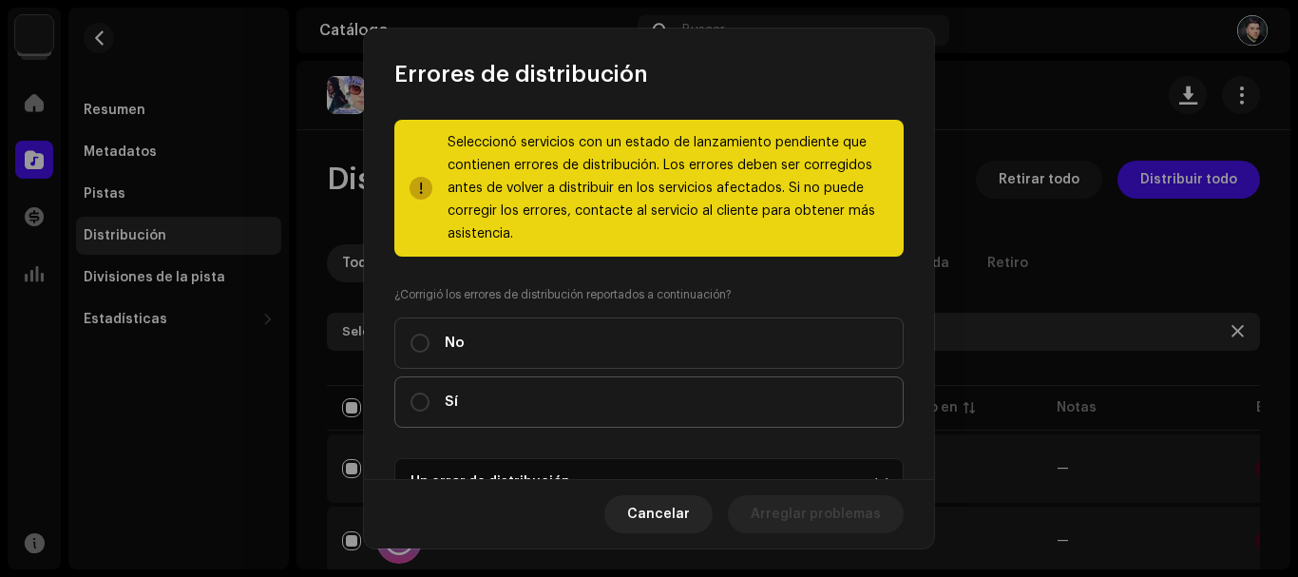
click at [538, 409] on label "Sí" at bounding box center [648, 401] width 509 height 51
click at [429, 409] on input "Sí" at bounding box center [419, 401] width 19 height 19
radio input "true"
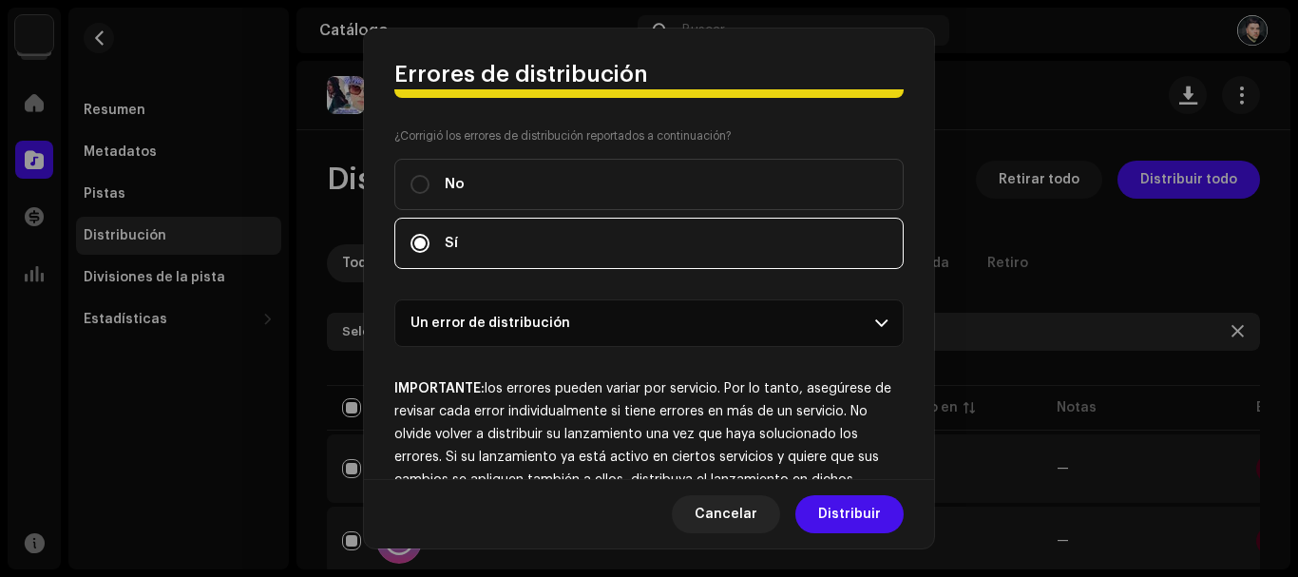
scroll to position [224, 0]
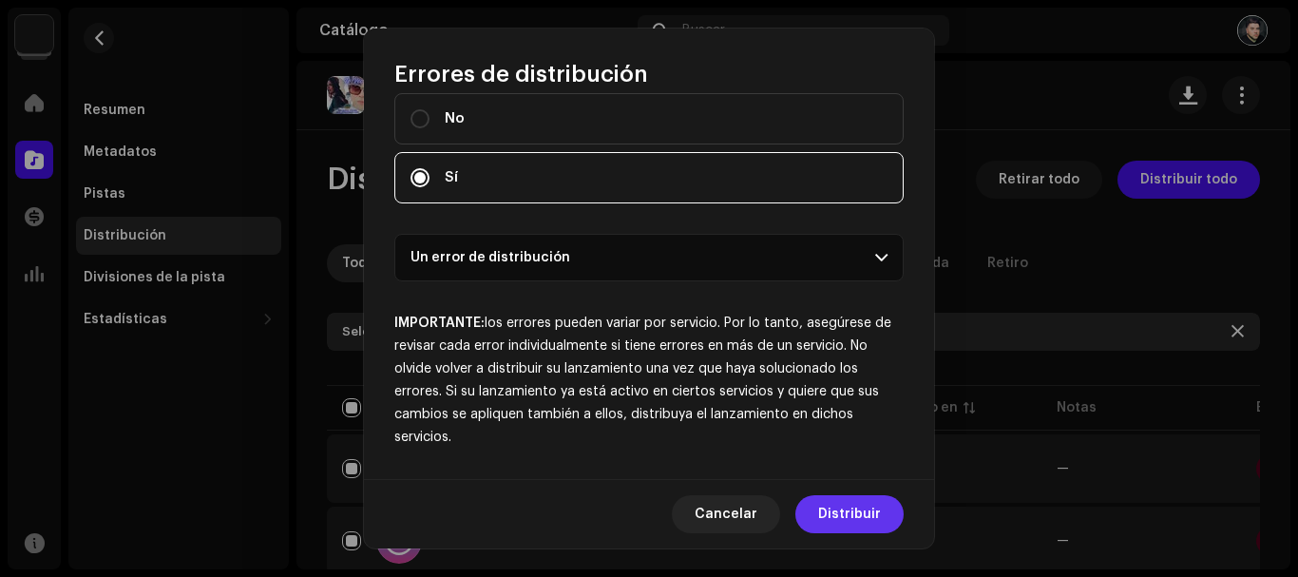
click at [879, 512] on span "Distribuir" at bounding box center [849, 514] width 63 height 38
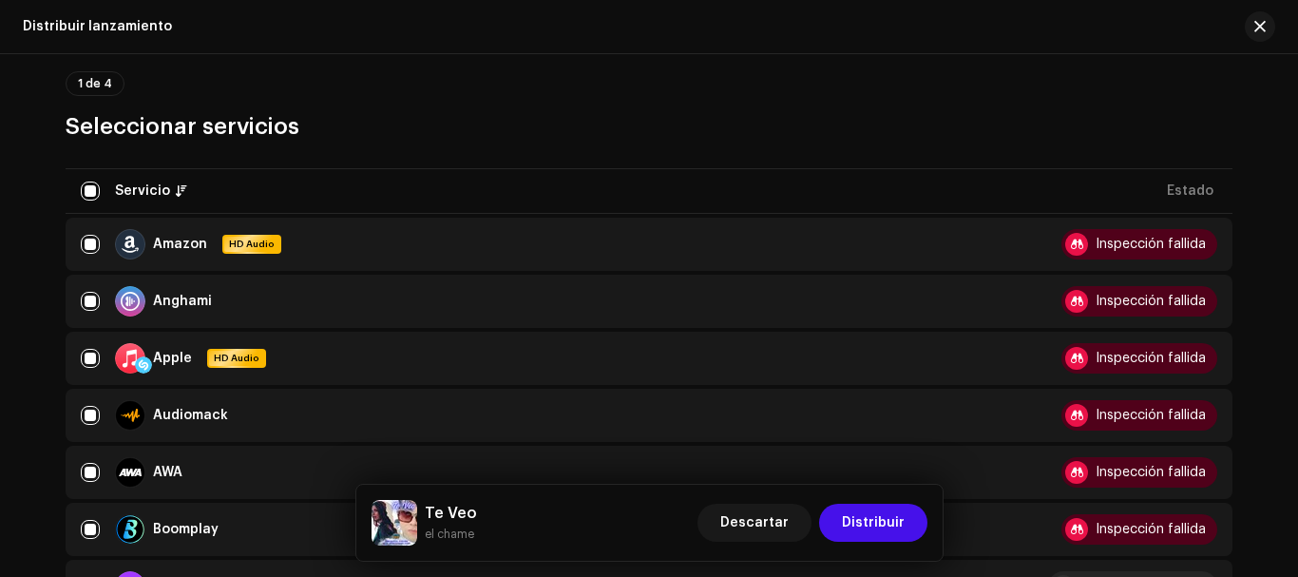
scroll to position [316, 0]
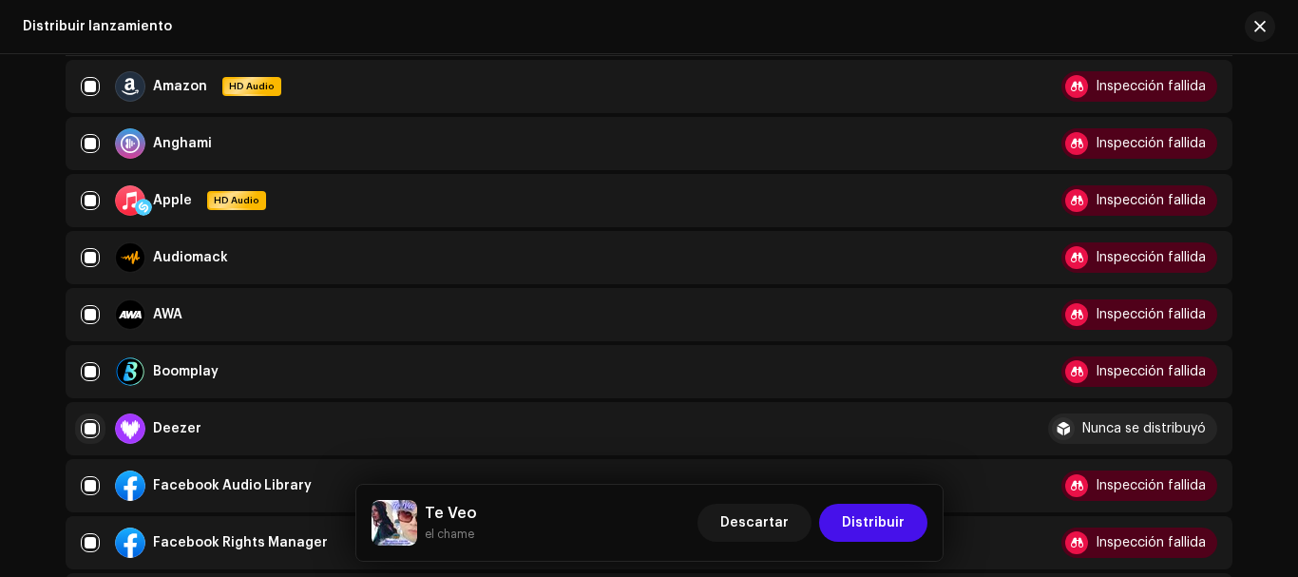
click at [86, 430] on input "checkbox" at bounding box center [90, 428] width 19 height 19
checkbox input "false"
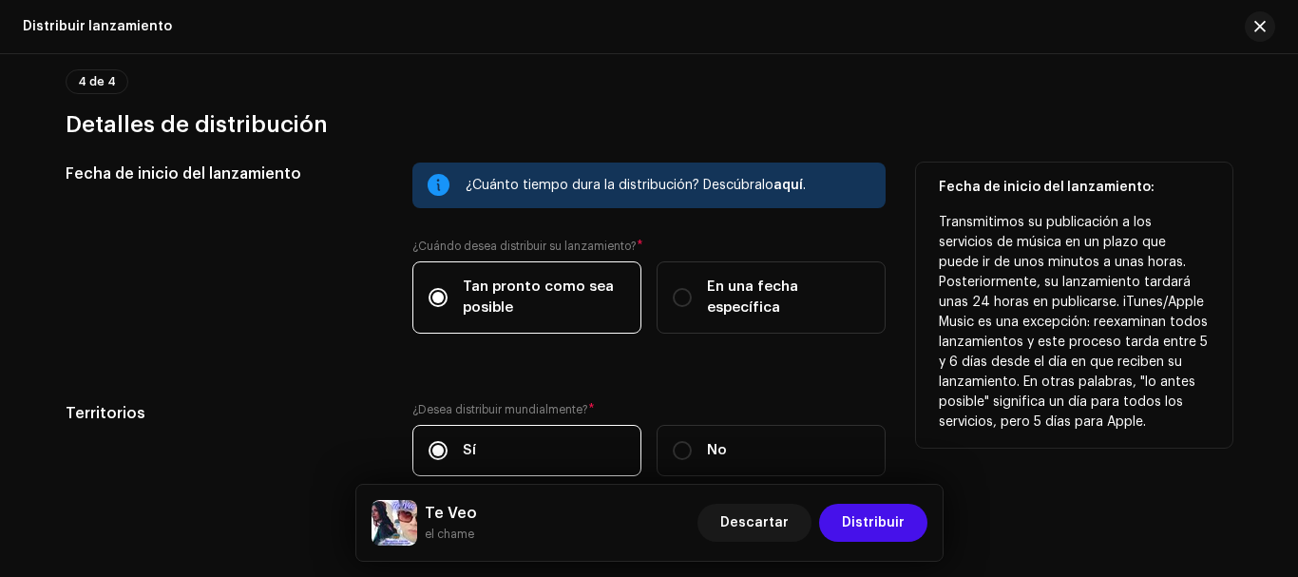
scroll to position [3113, 0]
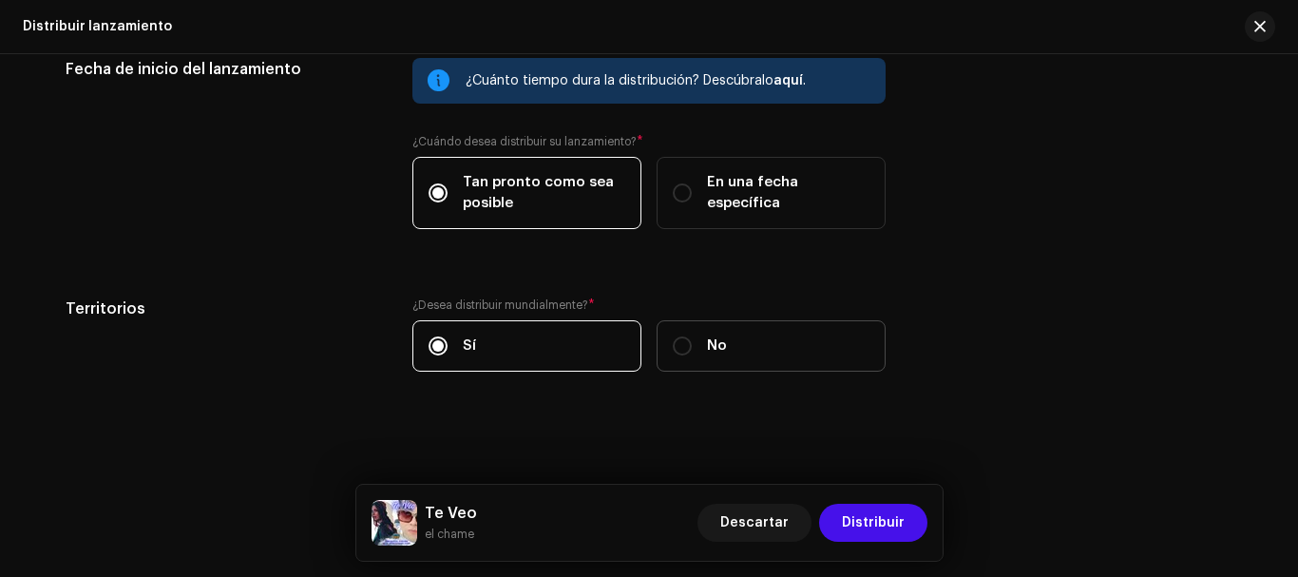
click at [676, 357] on label "No" at bounding box center [771, 345] width 229 height 51
click at [676, 355] on input "No" at bounding box center [682, 345] width 19 height 19
radio input "true"
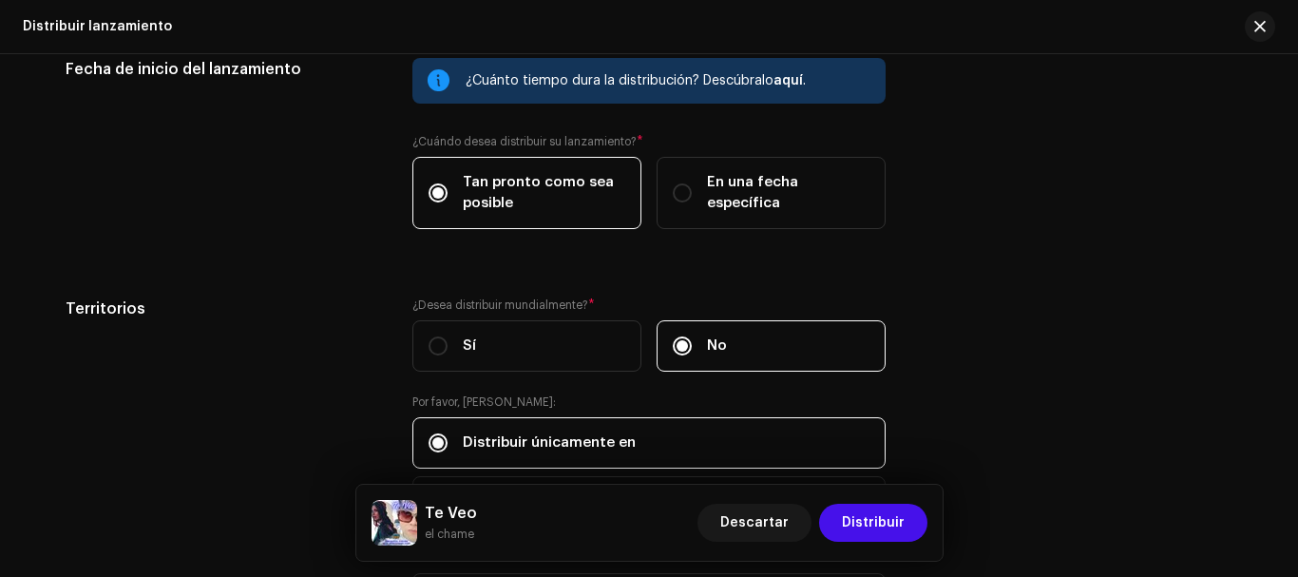
scroll to position [3271, 0]
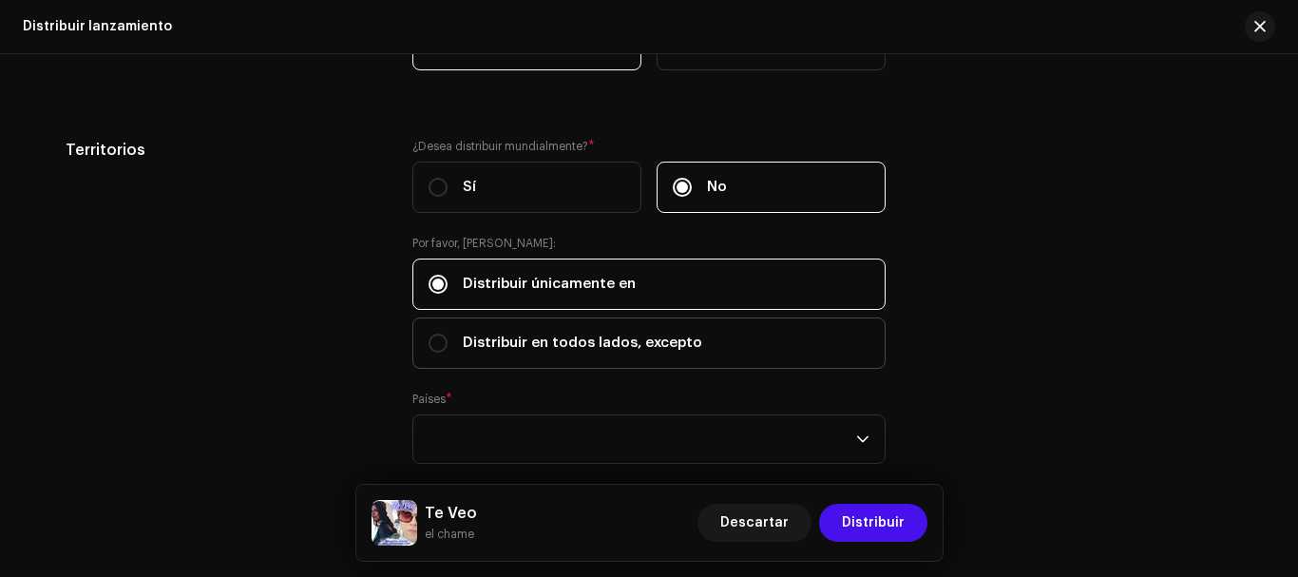
click at [525, 340] on span "Distribuir en todos lados, excepto" at bounding box center [582, 343] width 239 height 21
click at [448, 340] on input "Distribuir en todos lados, excepto" at bounding box center [438, 342] width 19 height 19
radio input "true"
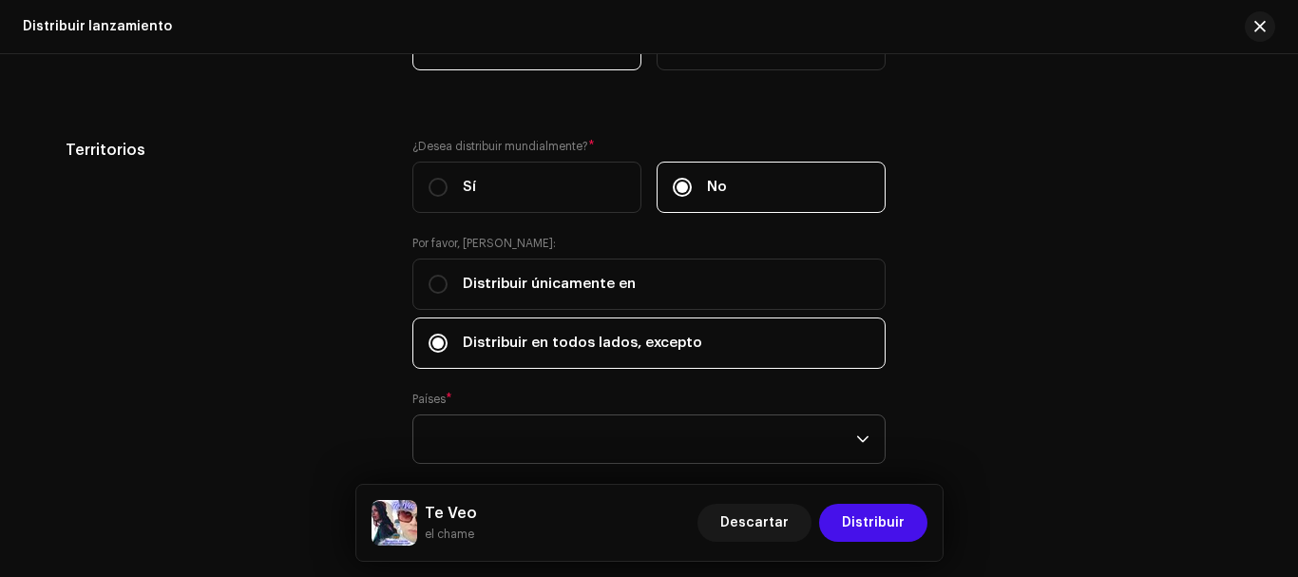
scroll to position [3363, 0]
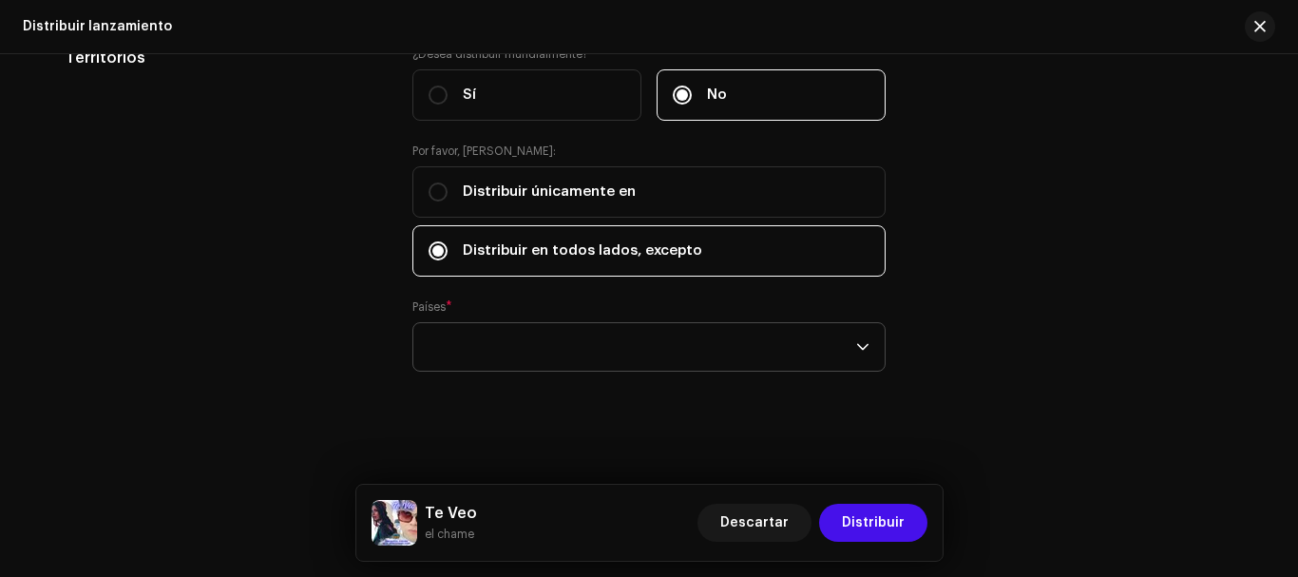
click at [507, 351] on div "empty" at bounding box center [643, 347] width 428 height 48
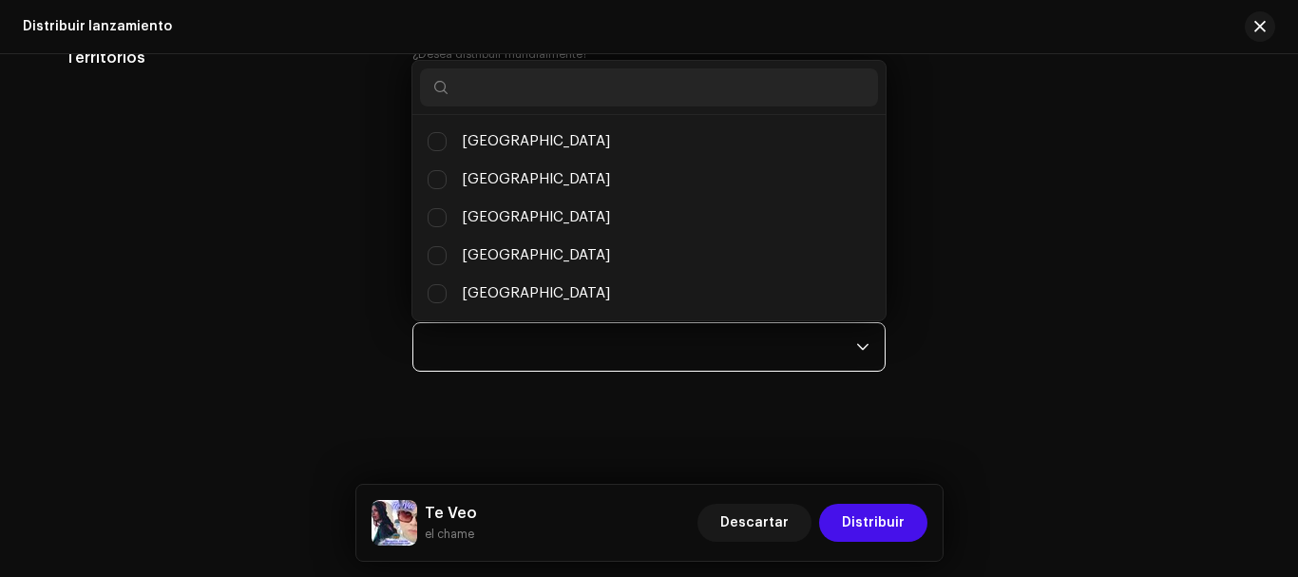
scroll to position [10, 85]
click at [534, 83] on input "text" at bounding box center [649, 87] width 458 height 38
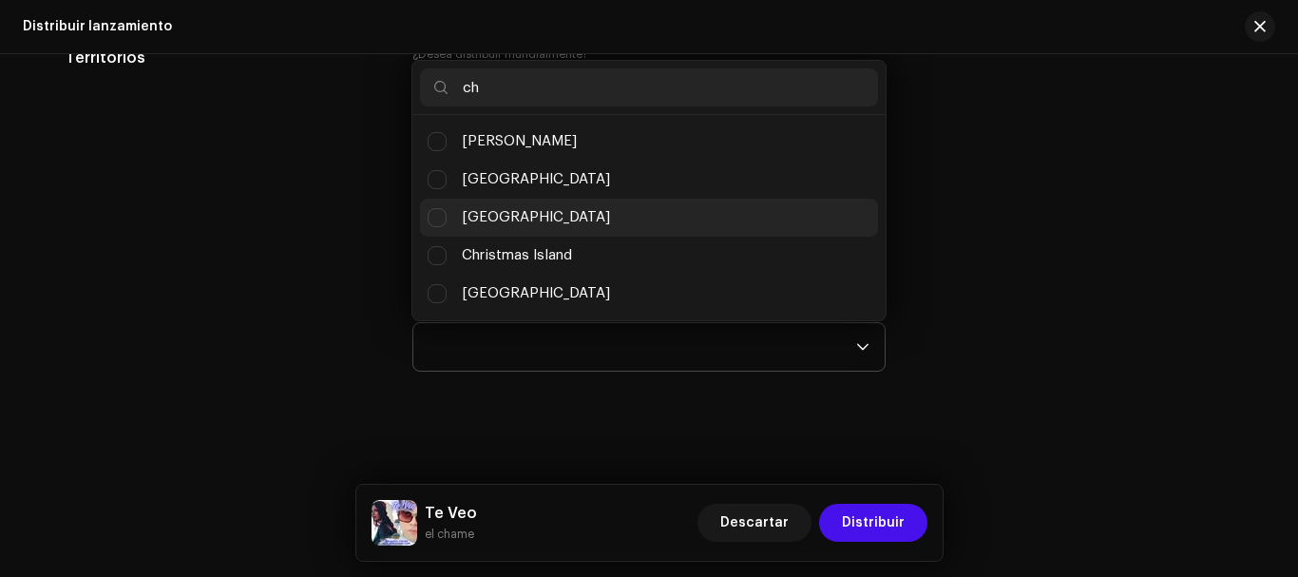
type input "ch"
click at [505, 220] on li "[GEOGRAPHIC_DATA]" at bounding box center [649, 218] width 458 height 38
checkbox input "true"
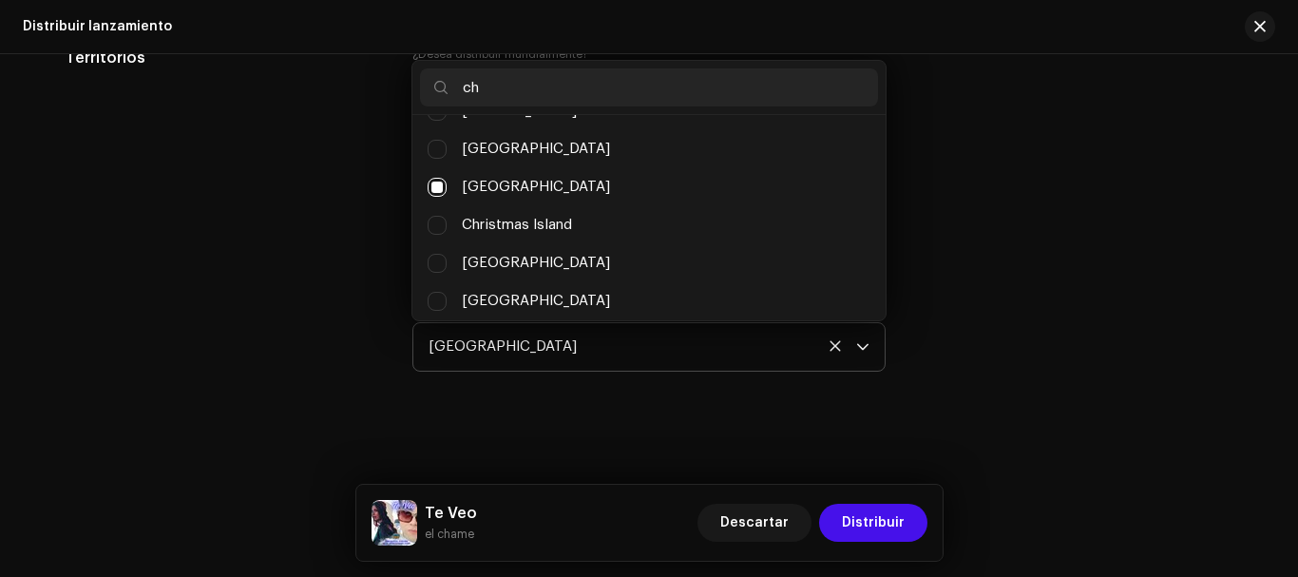
scroll to position [8, 0]
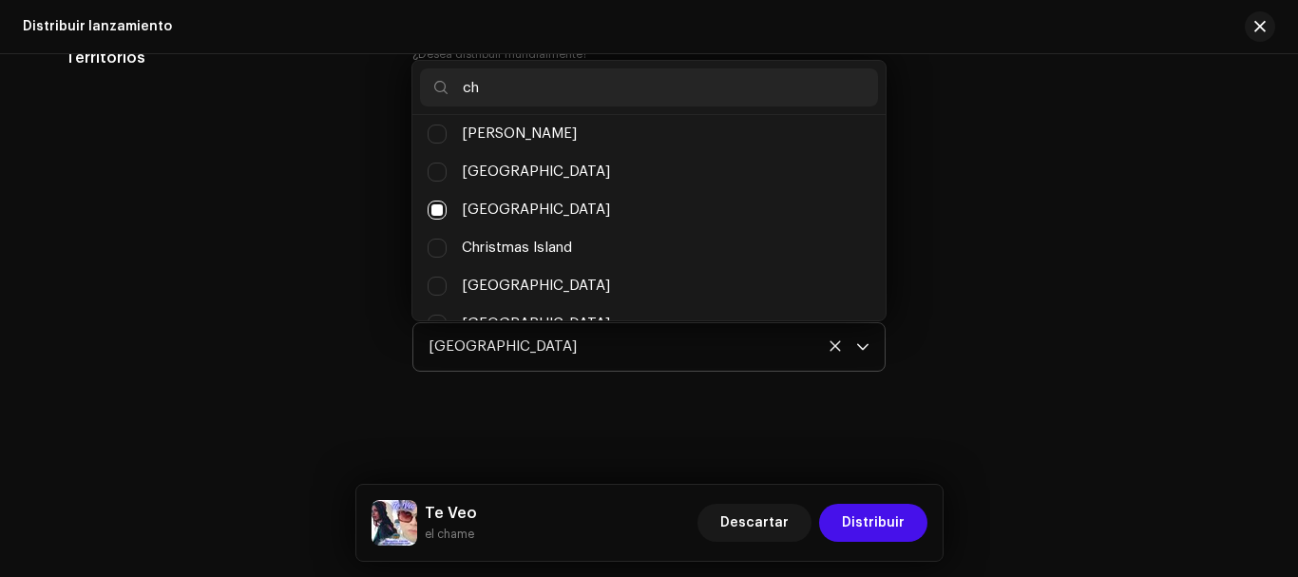
drag, startPoint x: 501, startPoint y: 80, endPoint x: 449, endPoint y: 82, distance: 51.3
click at [449, 81] on input "ch" at bounding box center [649, 87] width 458 height 38
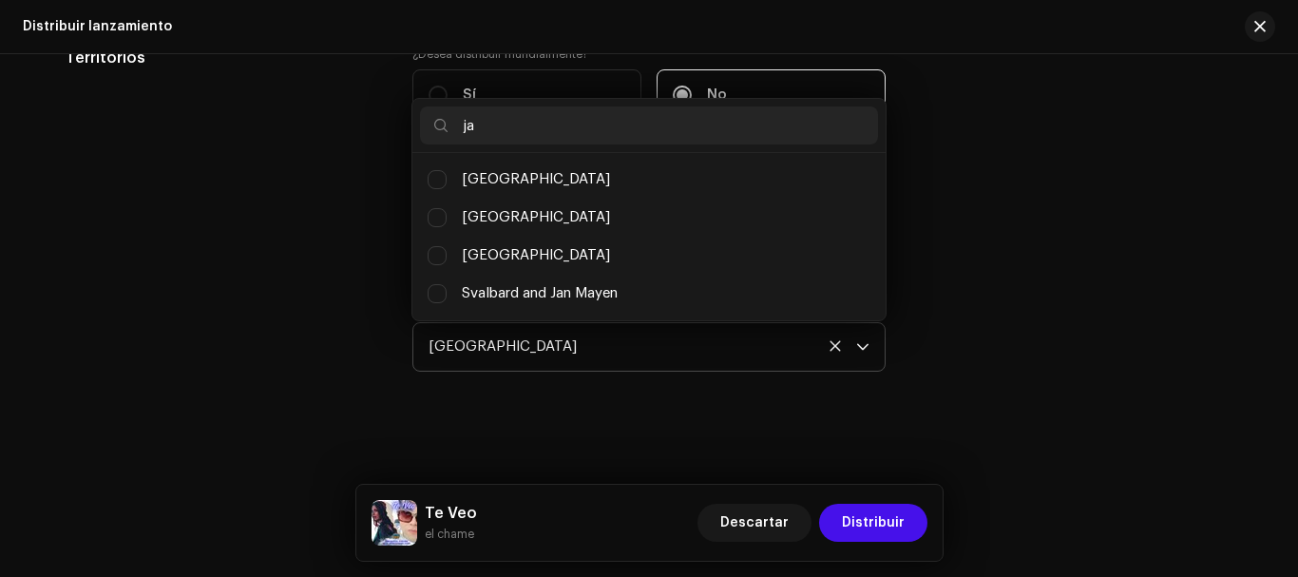
scroll to position [0, 0]
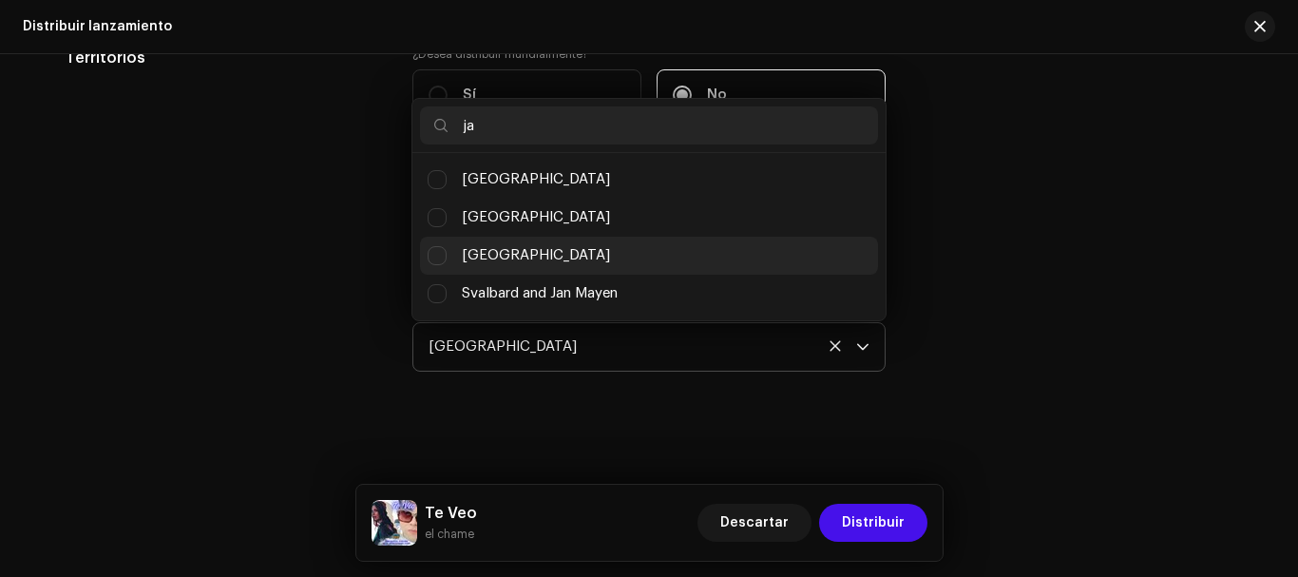
type input "ja"
click at [487, 261] on span "[GEOGRAPHIC_DATA]" at bounding box center [536, 255] width 148 height 21
checkbox input "true"
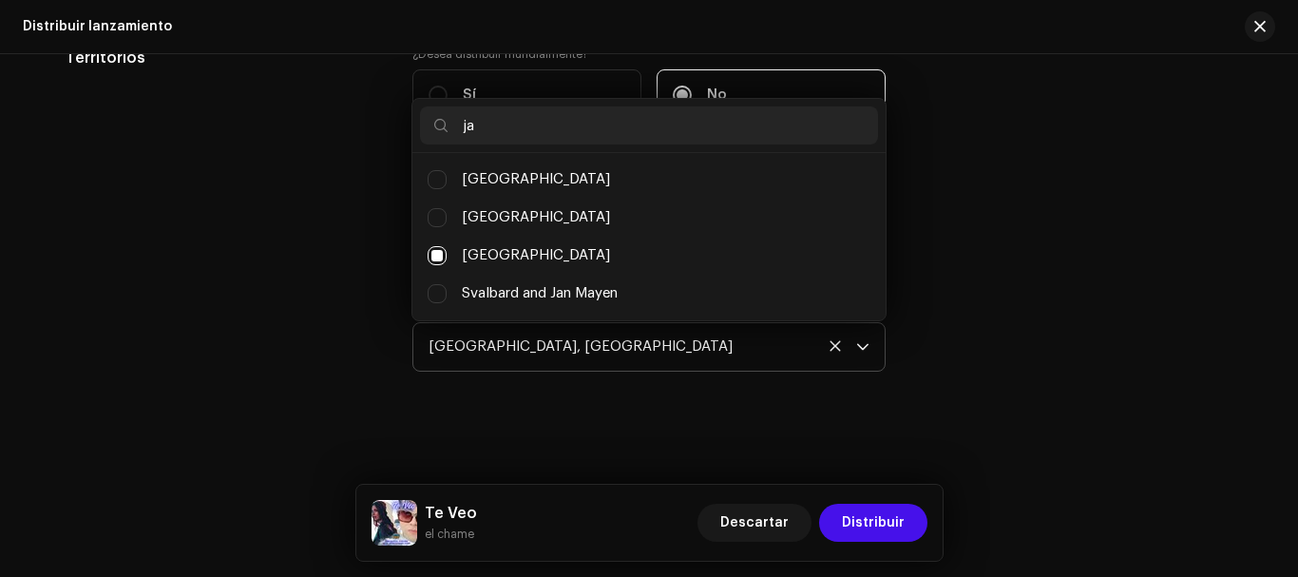
click at [603, 352] on div "[GEOGRAPHIC_DATA], [GEOGRAPHIC_DATA]" at bounding box center [643, 347] width 428 height 48
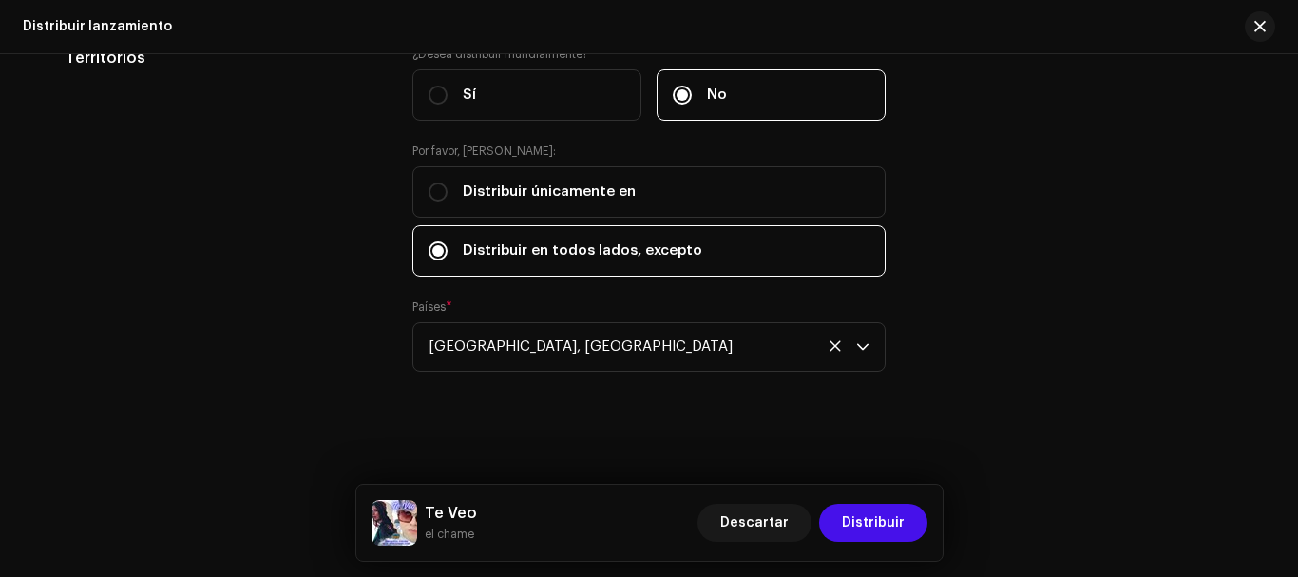
drag, startPoint x: 892, startPoint y: 464, endPoint x: 889, endPoint y: 436, distance: 27.7
click at [891, 459] on div "Distribuir lanzamiento Complete los siguientes pasos para distribuir su lanzami…" at bounding box center [649, 315] width 1298 height 523
click at [898, 528] on span "Distribuir" at bounding box center [873, 523] width 63 height 38
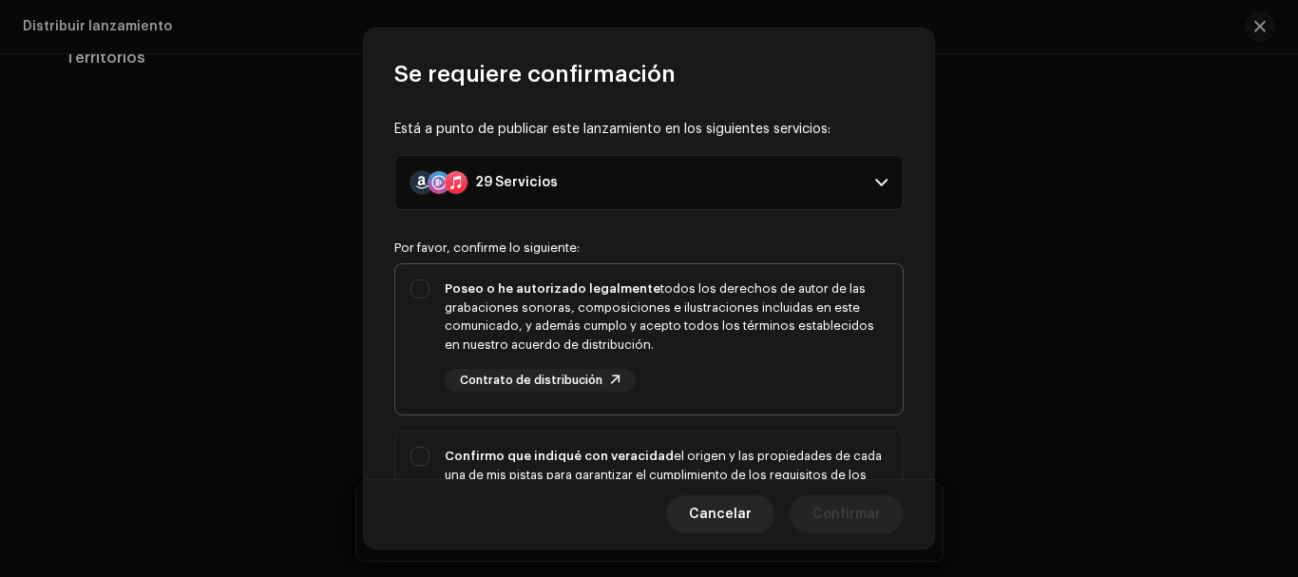
click at [701, 288] on div "Poseo o he autorizado legalmente todos los derechos de autor de las grabaciones…" at bounding box center [666, 316] width 443 height 74
checkbox input "true"
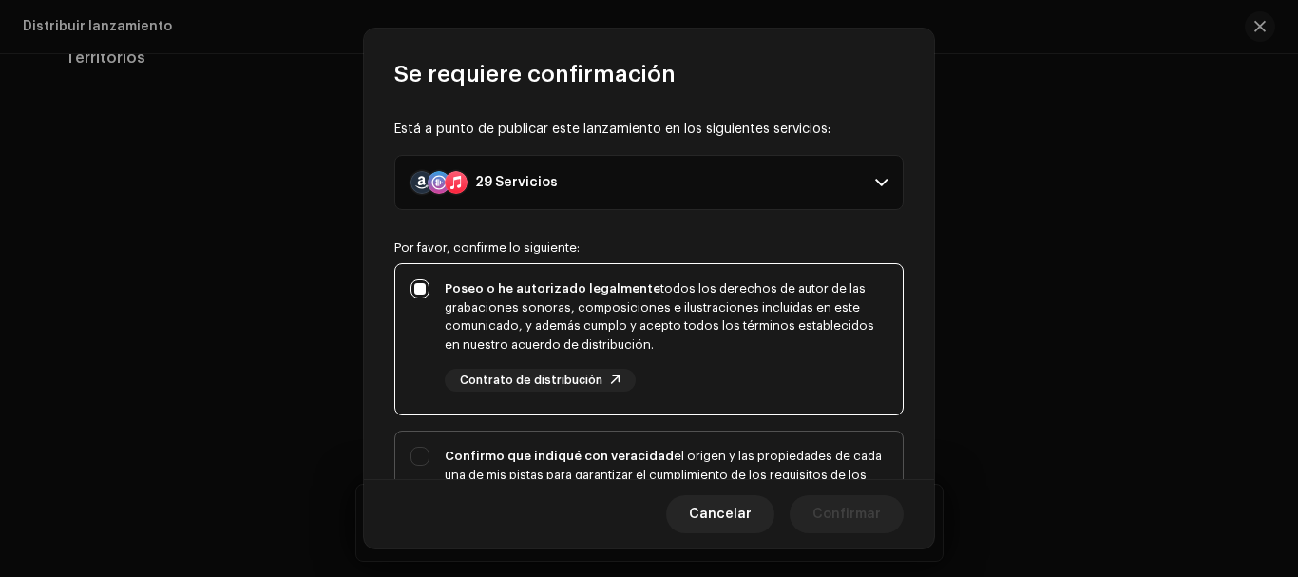
click at [699, 448] on div "Confirmo que indiqué con veracidad el origen y las propiedades de cada una de m…" at bounding box center [666, 493] width 443 height 93
checkbox input "true"
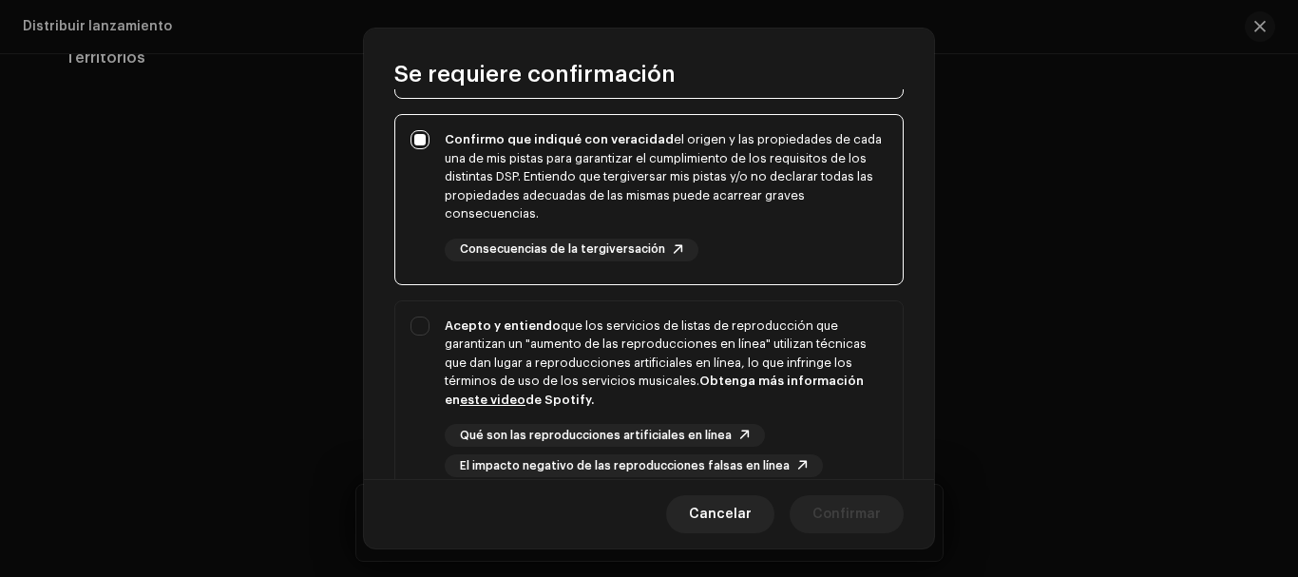
scroll to position [475, 0]
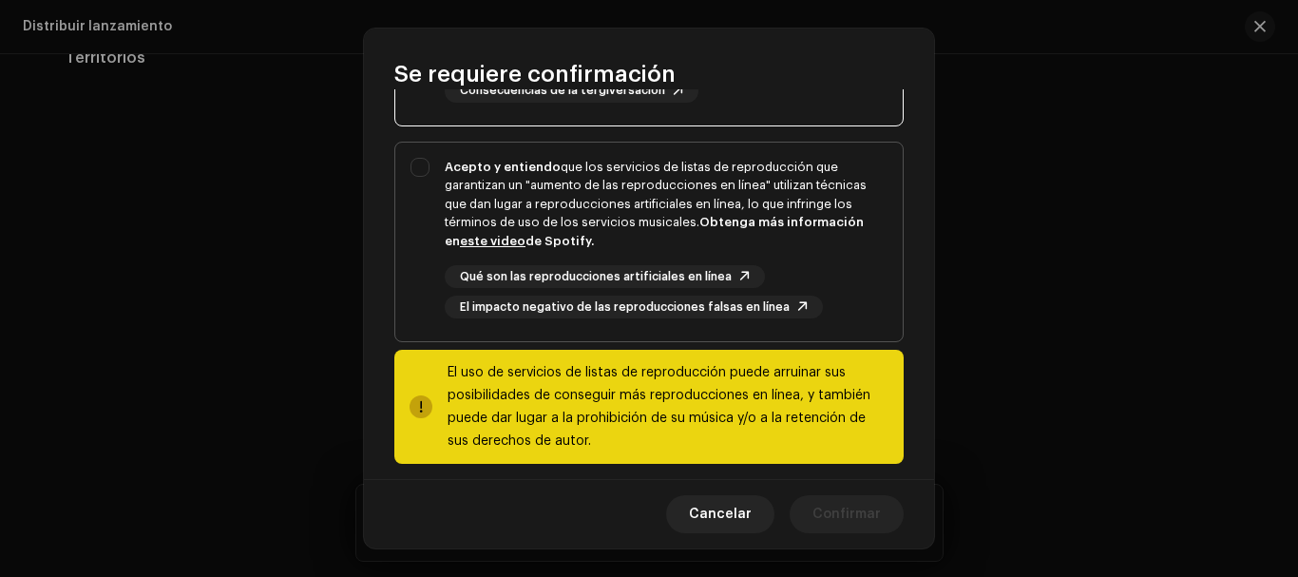
click at [564, 203] on div "Acepto y entiendo que los servicios de listas de reproducción que garantizan un…" at bounding box center [666, 204] width 443 height 93
checkbox input "true"
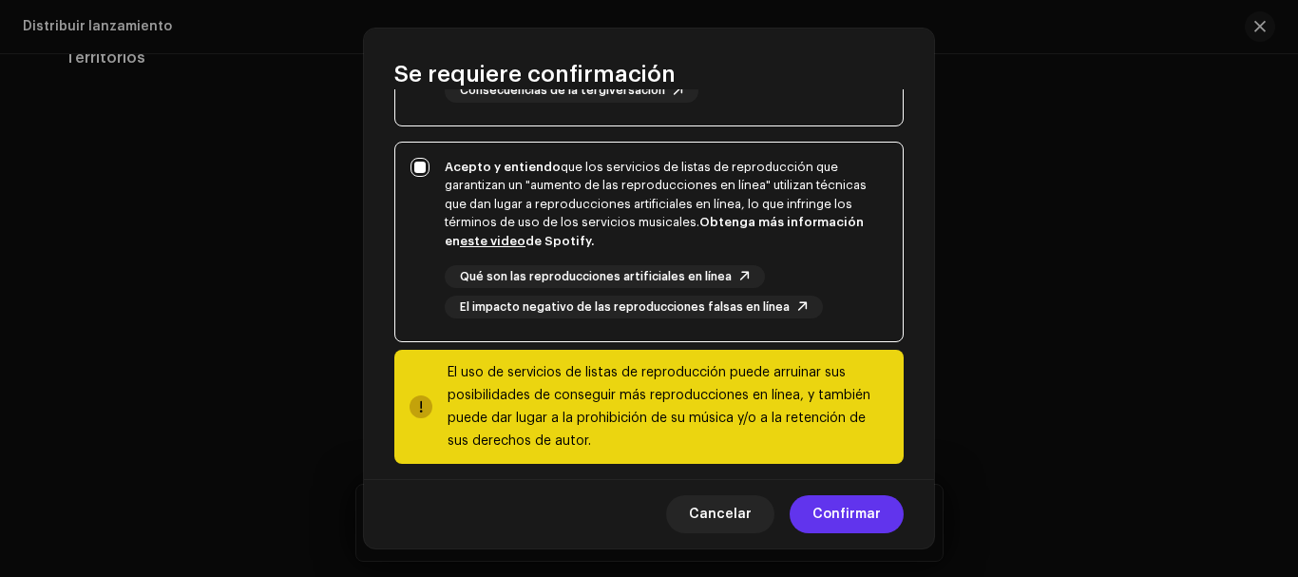
click at [839, 514] on span "Confirmar" at bounding box center [846, 514] width 68 height 38
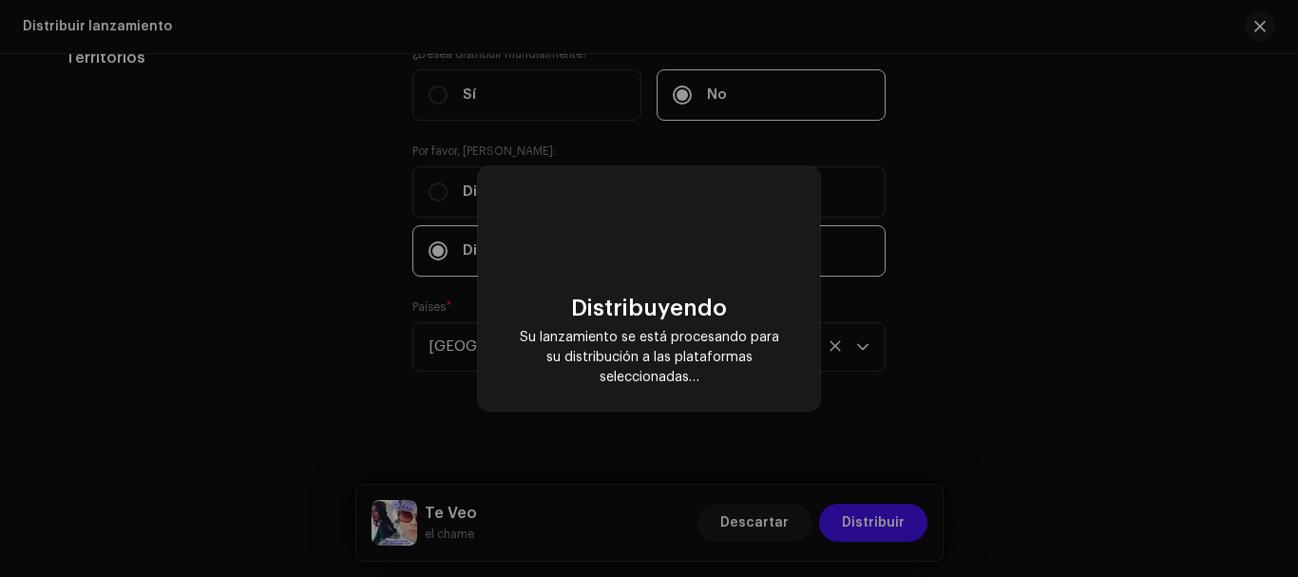
checkbox input "false"
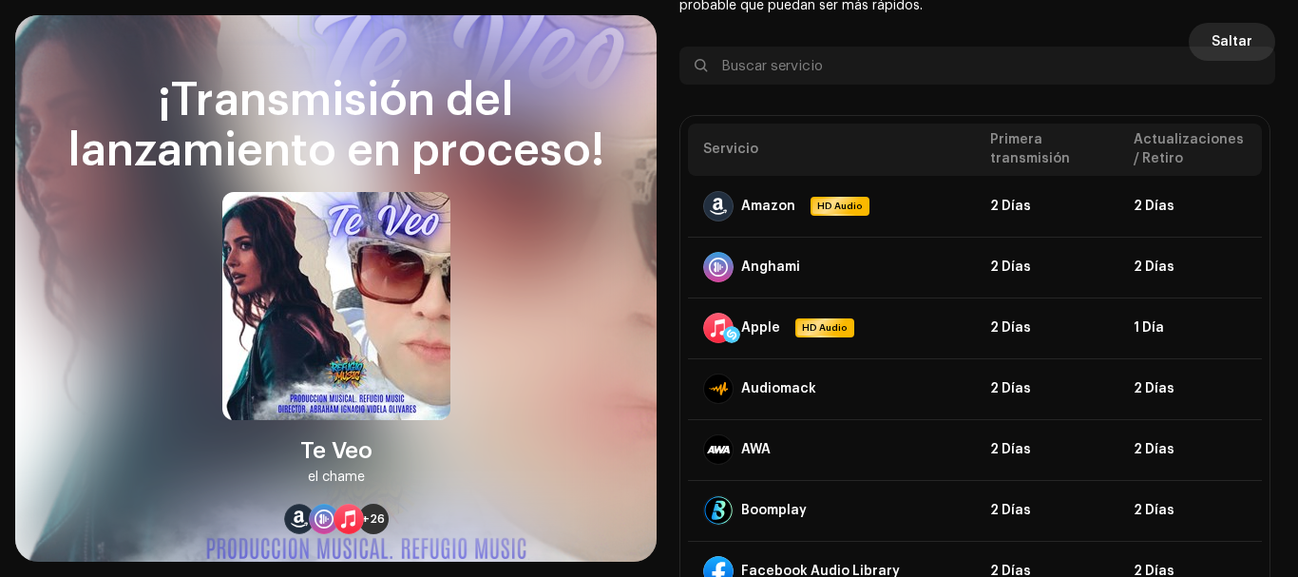
click at [1235, 35] on span "Saltar" at bounding box center [1231, 42] width 41 height 38
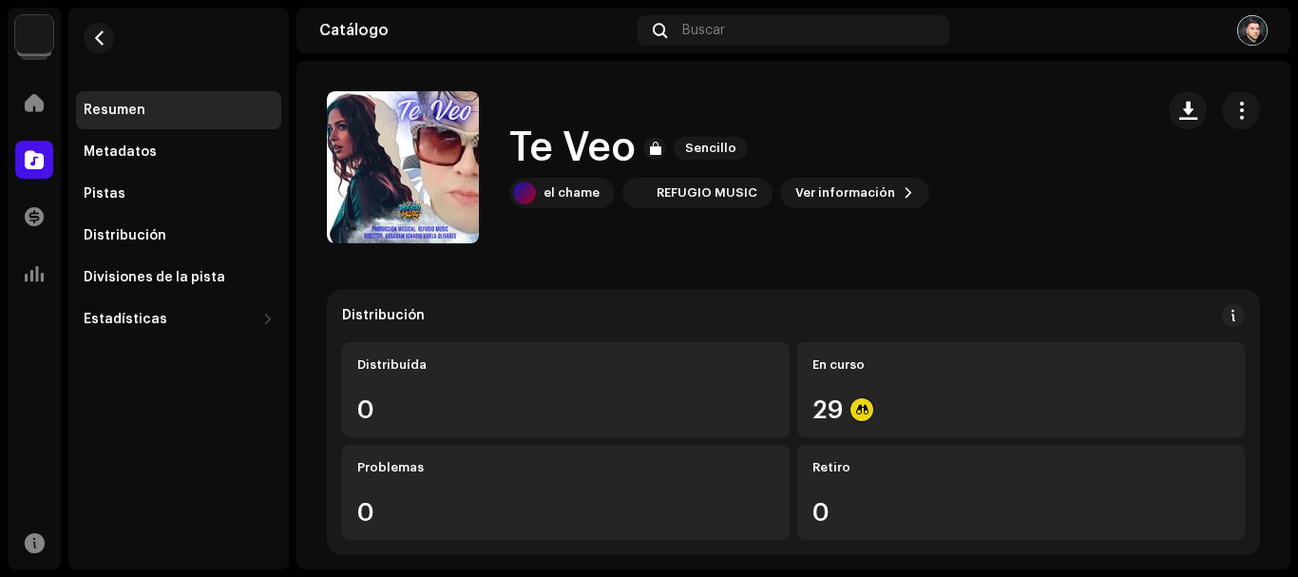
click at [1253, 35] on img at bounding box center [1252, 30] width 30 height 30
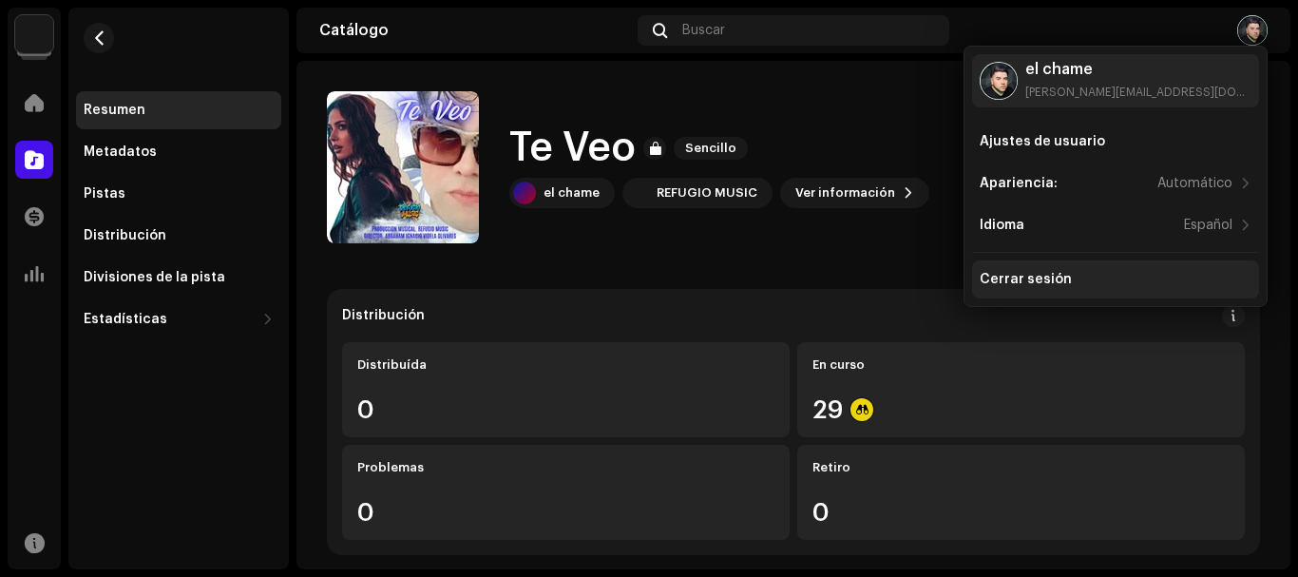
click at [1073, 277] on div "Cerrar sesión" at bounding box center [1116, 279] width 272 height 15
